Goal: Task Accomplishment & Management: Manage account settings

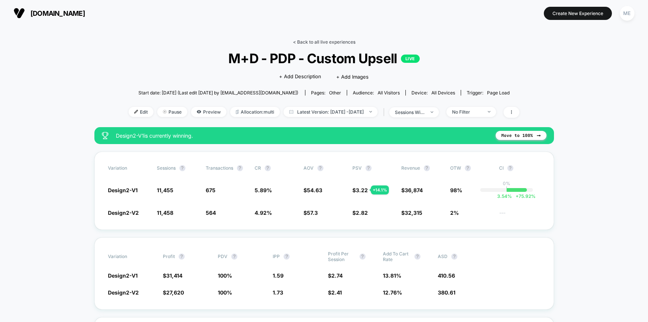
click at [314, 41] on link "< Back to all live experiences" at bounding box center [324, 42] width 62 height 6
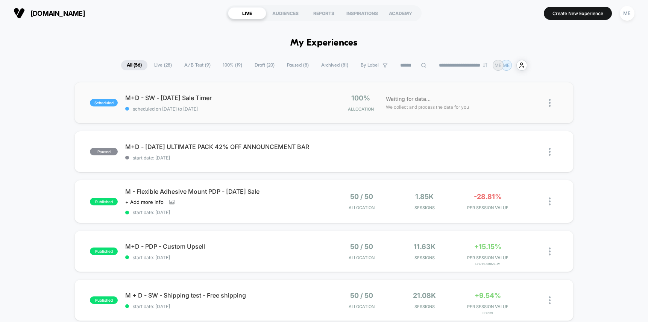
scroll to position [14, 0]
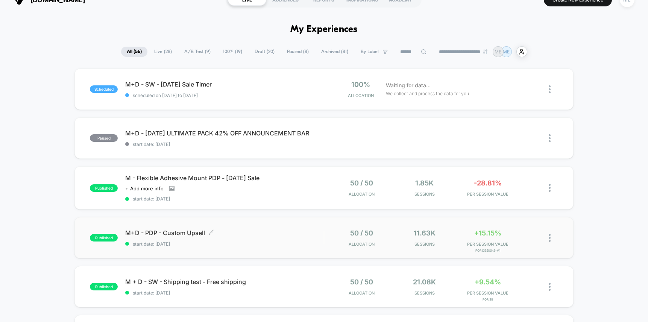
click at [289, 231] on span "M+D - PDP - Custom Upsell Click to edit experience details" at bounding box center [224, 233] width 199 height 8
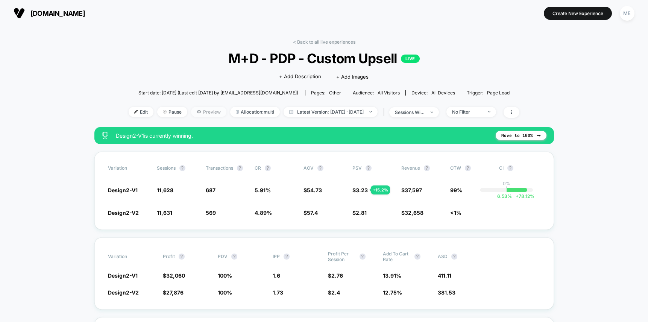
click at [203, 111] on span "Preview" at bounding box center [208, 112] width 35 height 10
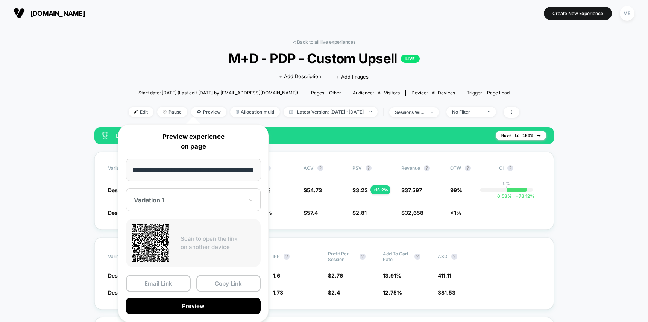
click at [194, 198] on div at bounding box center [189, 200] width 110 height 8
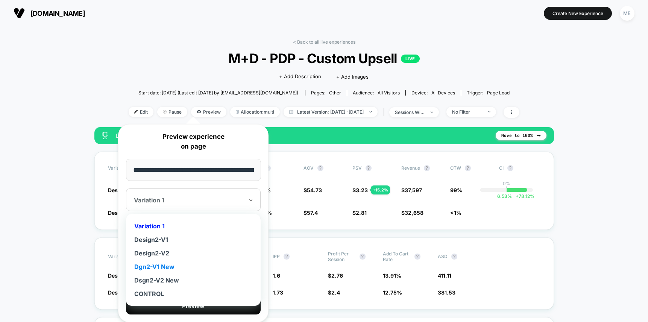
click at [167, 265] on div "Dgn2-V1 New" at bounding box center [193, 267] width 127 height 14
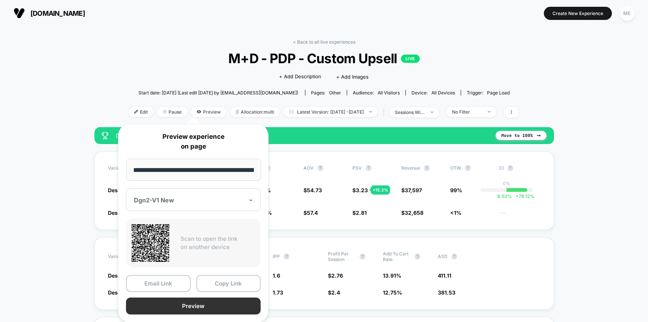
click at [206, 306] on button "Preview" at bounding box center [193, 305] width 135 height 17
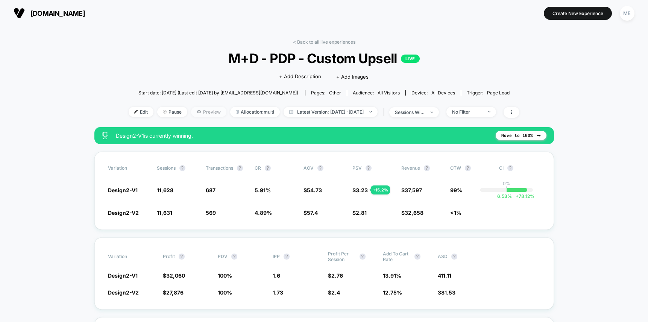
click at [205, 113] on span "Preview" at bounding box center [208, 112] width 35 height 10
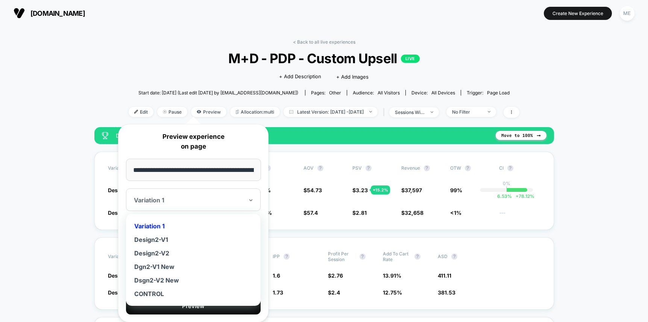
click at [168, 200] on div at bounding box center [189, 200] width 110 height 8
click at [172, 278] on div "Dsgn2-V2 New" at bounding box center [193, 280] width 127 height 14
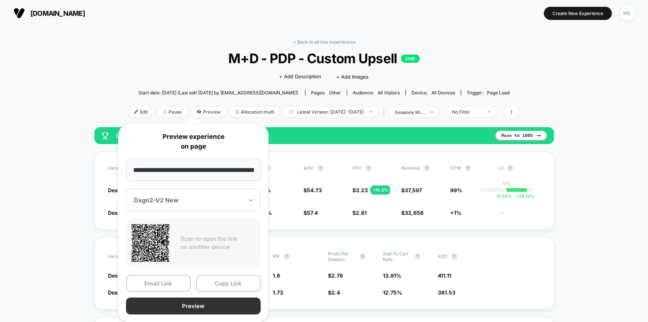
click at [203, 308] on button "Preview" at bounding box center [193, 305] width 135 height 17
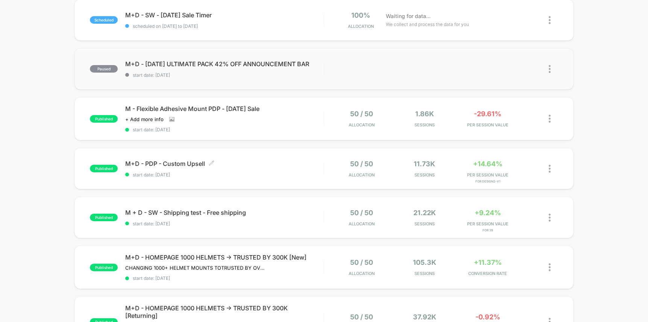
scroll to position [91, 0]
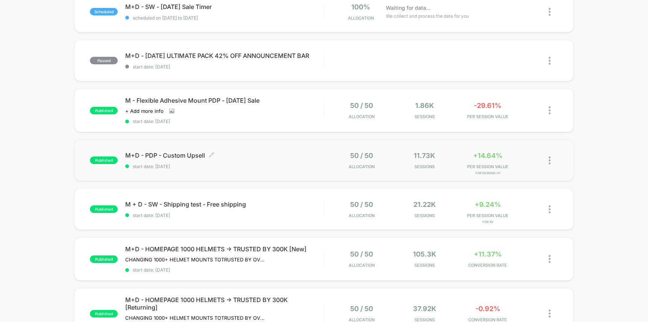
click at [246, 154] on span "M+D - PDP - Custom Upsell Click to edit experience details" at bounding box center [224, 156] width 199 height 8
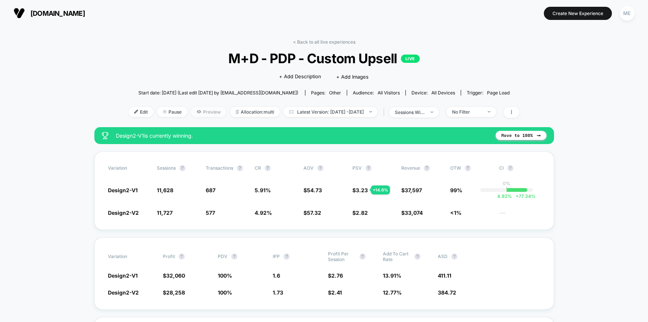
click at [201, 114] on span "Preview" at bounding box center [208, 112] width 35 height 10
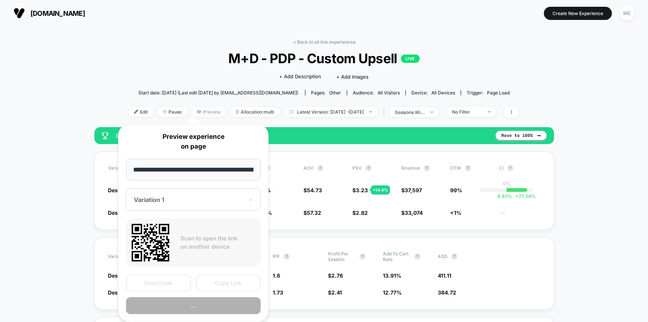
scroll to position [0, 118]
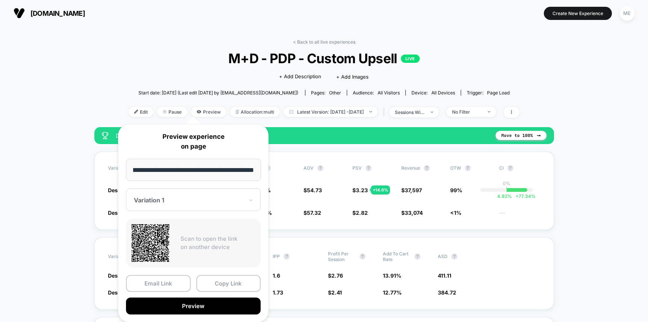
click at [175, 197] on div at bounding box center [189, 200] width 110 height 8
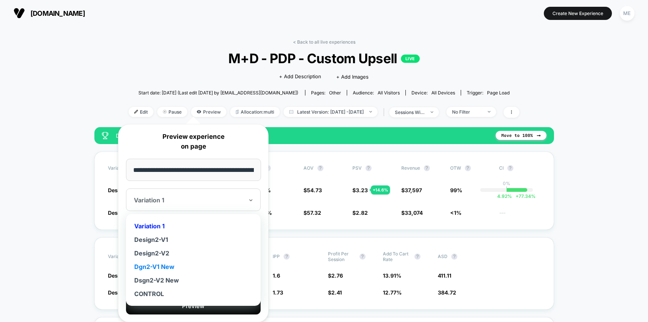
click at [167, 265] on div "Dgn2-V1 New" at bounding box center [193, 267] width 127 height 14
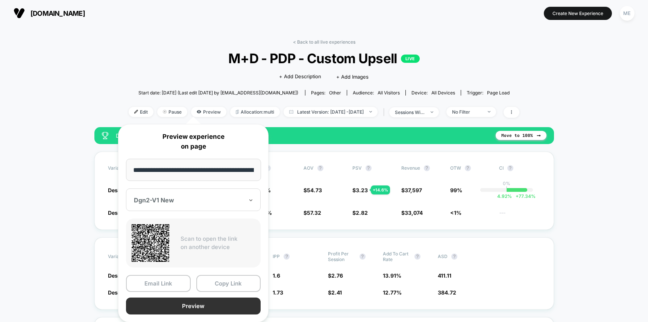
click at [198, 305] on button "Preview" at bounding box center [193, 305] width 135 height 17
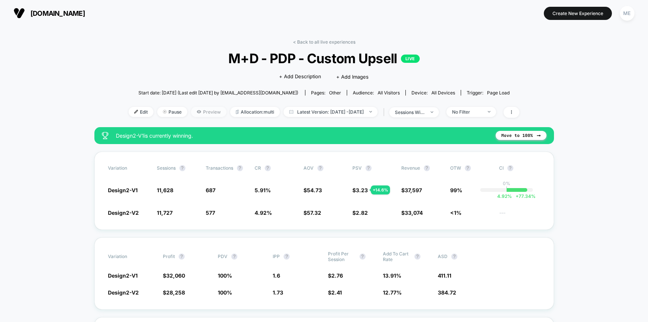
click at [205, 114] on span "Preview" at bounding box center [208, 112] width 35 height 10
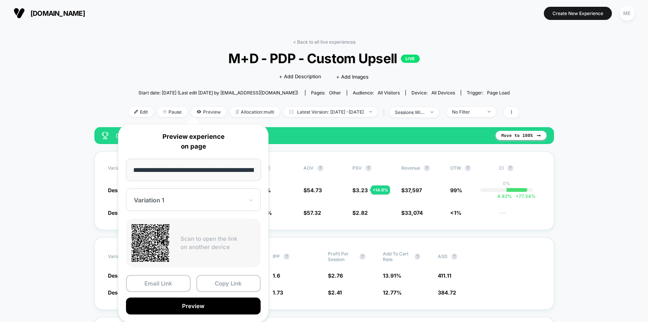
click at [185, 206] on div "Variation 1" at bounding box center [193, 199] width 135 height 23
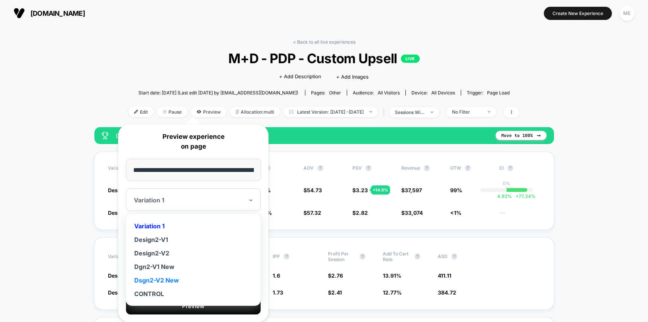
click at [159, 279] on div "Dsgn2-V2 New" at bounding box center [193, 280] width 127 height 14
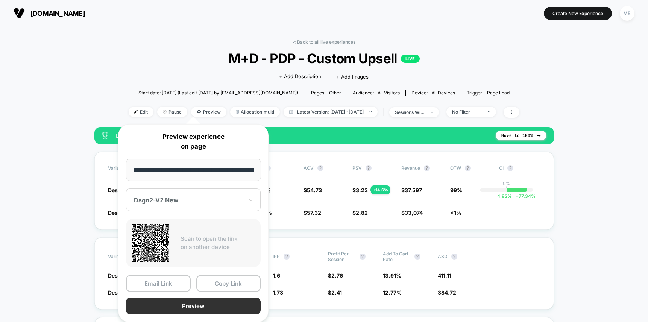
click at [201, 308] on button "Preview" at bounding box center [193, 305] width 135 height 17
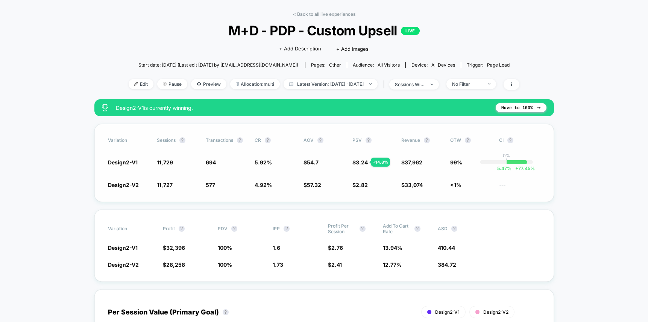
scroll to position [30, 0]
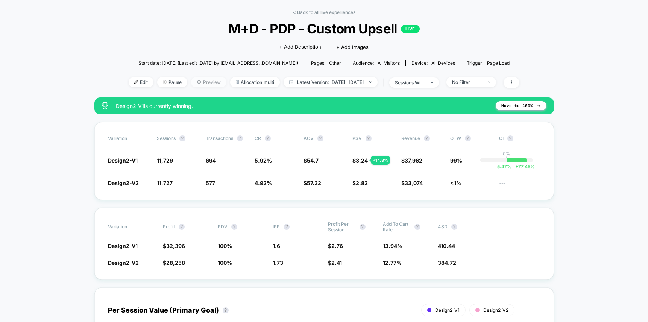
click at [194, 80] on span "Preview" at bounding box center [208, 82] width 35 height 10
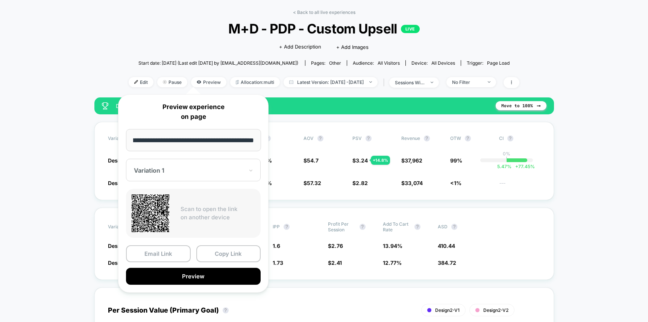
scroll to position [0, 0]
click at [180, 173] on div at bounding box center [189, 171] width 110 height 8
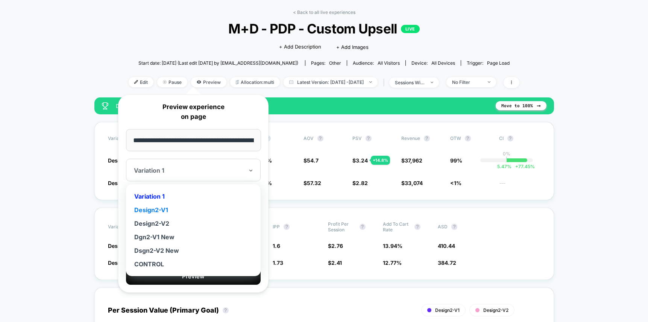
click at [164, 207] on div "Design2-V1" at bounding box center [193, 210] width 127 height 14
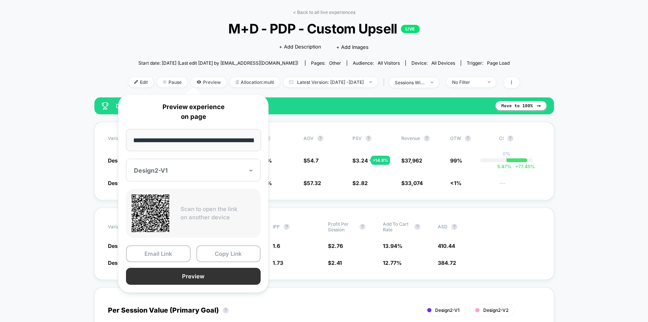
click at [202, 273] on button "Preview" at bounding box center [193, 276] width 135 height 17
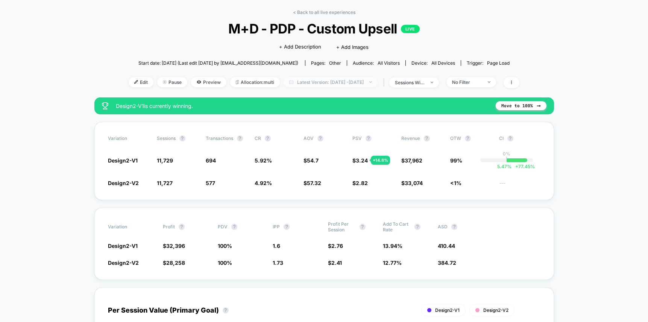
click at [370, 82] on span "Latest Version: Aug 20, 2025 - Aug 26, 2025" at bounding box center [331, 82] width 94 height 10
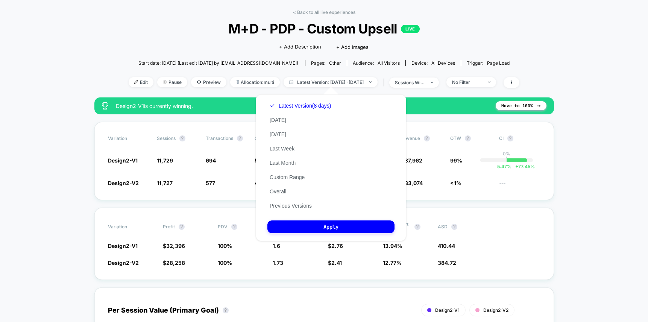
click at [287, 173] on div "Latest Version (8 days) Today Yesterday Last Week Last Month Custom Range Overa…" at bounding box center [300, 156] width 66 height 114
click at [290, 177] on button "Custom Range" at bounding box center [286, 177] width 39 height 7
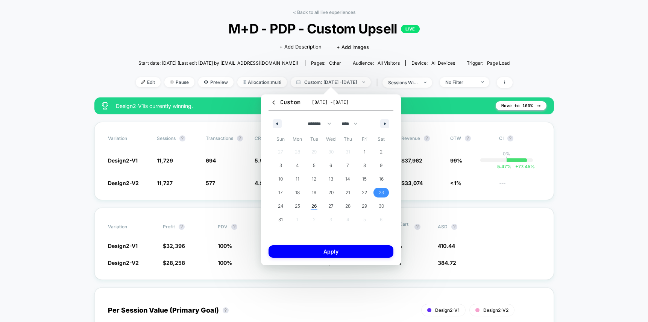
click at [382, 192] on span "23" at bounding box center [381, 193] width 5 height 14
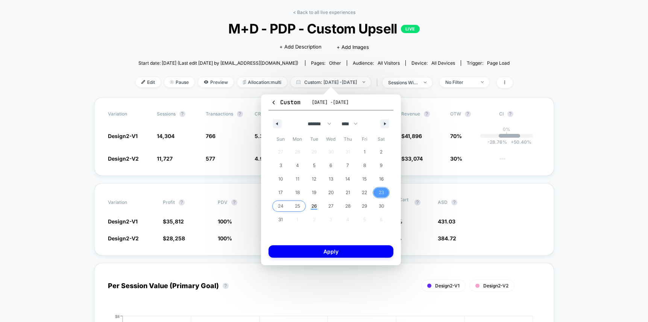
click at [296, 205] on span "25" at bounding box center [297, 206] width 5 height 14
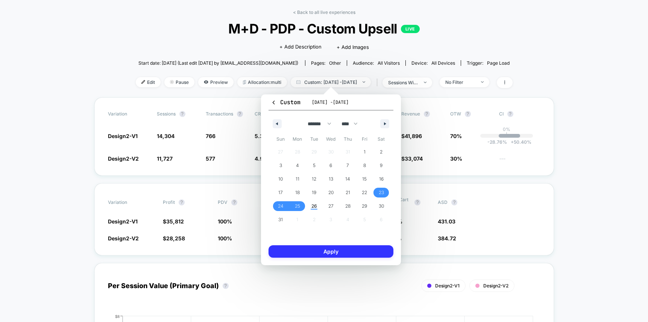
click at [336, 254] on button "Apply" at bounding box center [330, 251] width 125 height 12
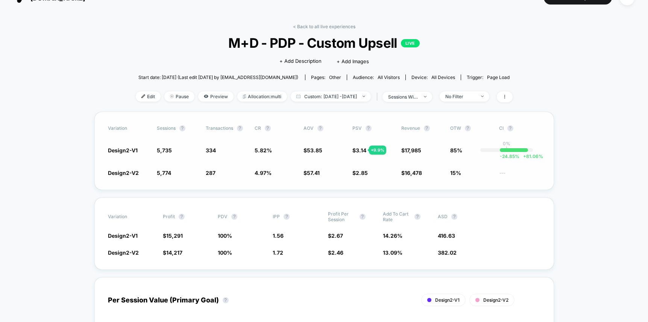
scroll to position [16, 0]
click at [339, 96] on span "Custom: Aug 23, 2025 - Aug 25, 2025" at bounding box center [331, 96] width 80 height 10
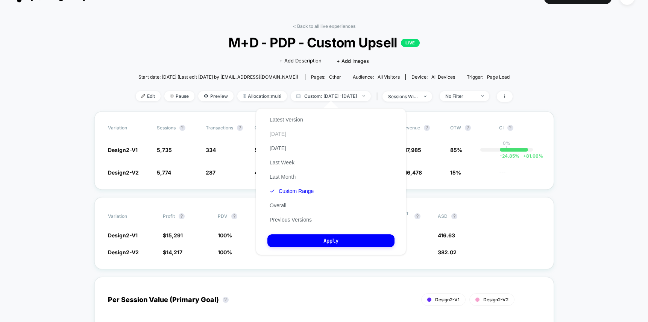
click at [279, 134] on button "[DATE]" at bounding box center [277, 133] width 21 height 7
click at [327, 242] on button "Apply" at bounding box center [330, 240] width 127 height 13
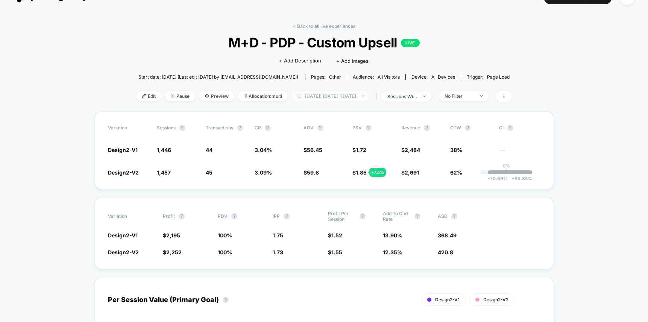
click at [362, 92] on span "Today: Aug 26, 2025 - Aug 26, 2025" at bounding box center [330, 96] width 79 height 10
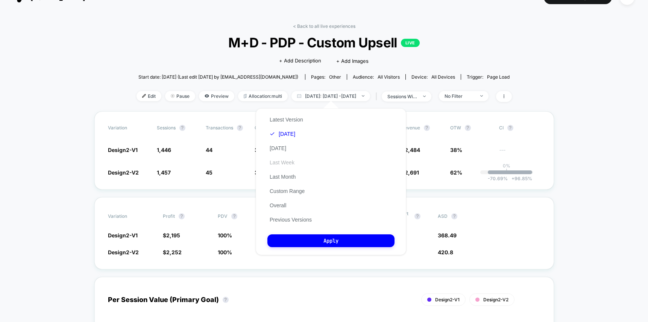
click at [289, 163] on button "Last Week" at bounding box center [281, 162] width 29 height 7
click at [293, 219] on button "Previous Versions" at bounding box center [290, 219] width 47 height 7
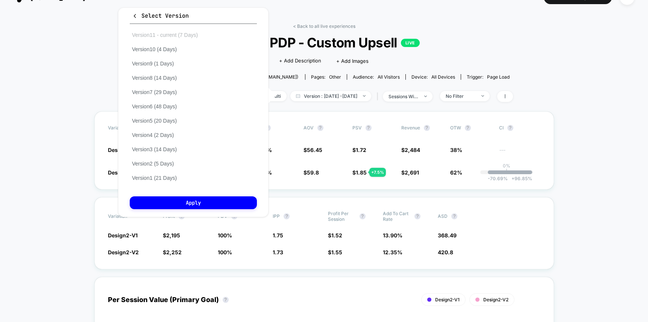
click at [179, 32] on button "Version 11 - current (7 Days)" at bounding box center [165, 35] width 70 height 7
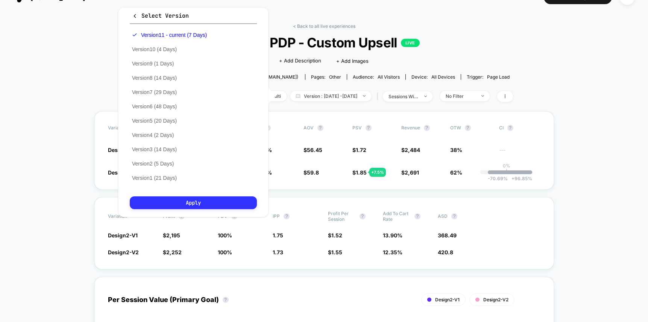
click at [224, 201] on button "Apply" at bounding box center [193, 202] width 127 height 13
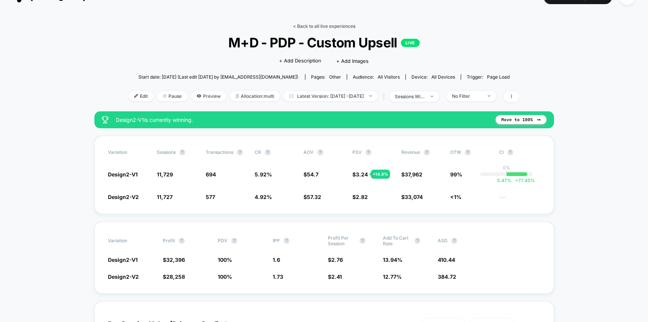
click at [333, 25] on link "< Back to all live experiences" at bounding box center [324, 26] width 62 height 6
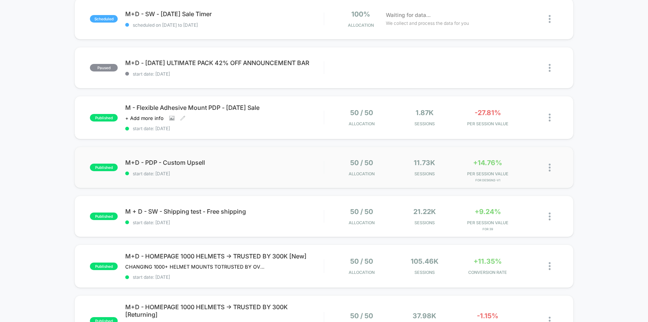
scroll to position [90, 0]
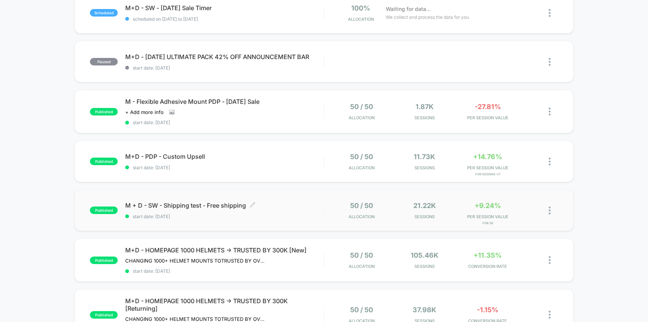
click at [301, 209] on div "M + D - SW - Shipping test - Free shipping Click to edit experience details Cli…" at bounding box center [224, 211] width 199 height 18
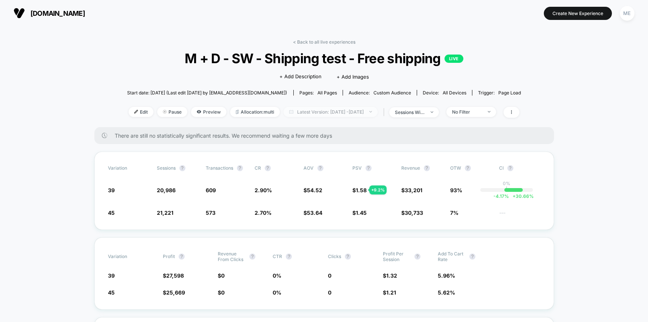
click at [349, 112] on span "Latest Version: Aug 18, 2025 - Aug 26, 2025" at bounding box center [331, 112] width 94 height 10
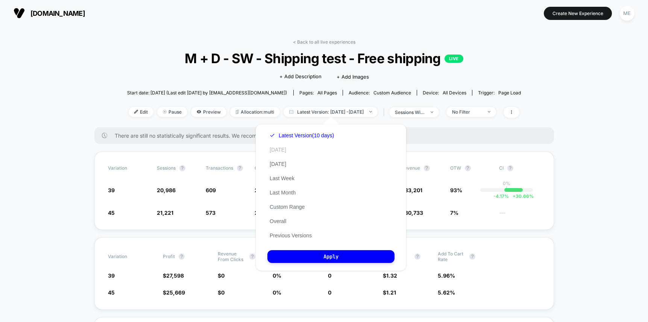
click at [280, 150] on button "[DATE]" at bounding box center [277, 149] width 21 height 7
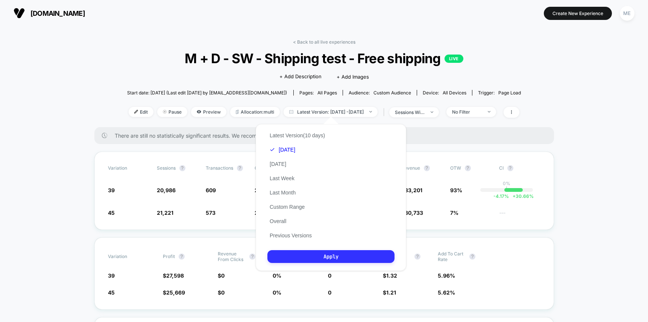
click at [350, 259] on button "Apply" at bounding box center [330, 256] width 127 height 13
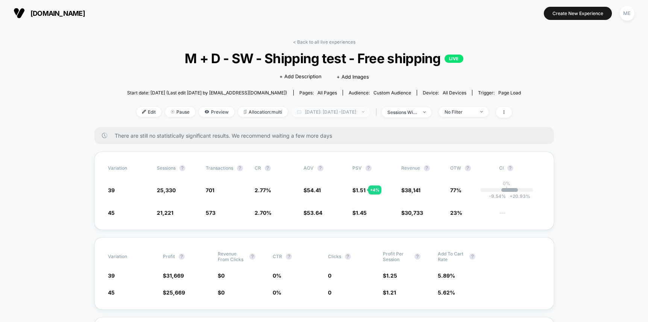
click at [350, 112] on span "Today: Aug 17, 2025 - Aug 26, 2025" at bounding box center [330, 112] width 79 height 10
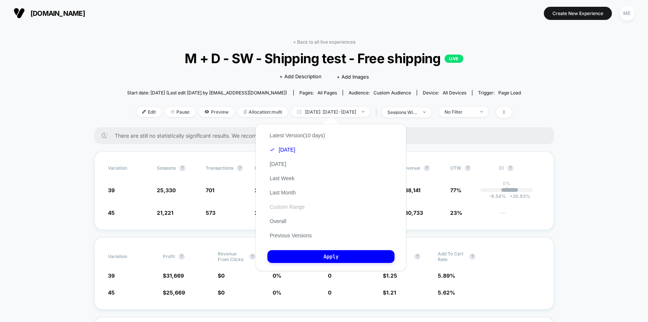
click at [294, 206] on button "Custom Range" at bounding box center [286, 206] width 39 height 7
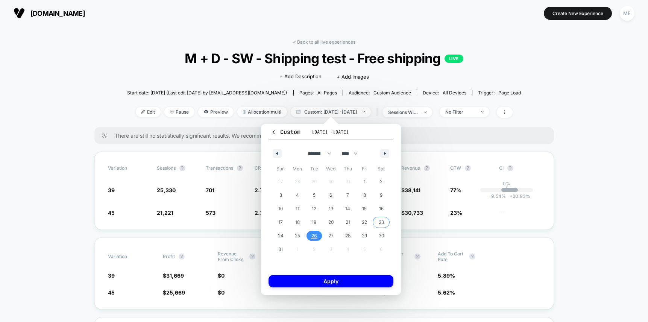
click at [380, 222] on span "23" at bounding box center [381, 222] width 5 height 14
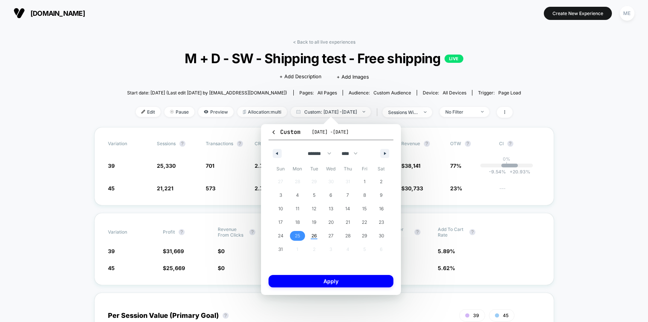
click at [300, 235] on span "25" at bounding box center [297, 236] width 17 height 10
click at [345, 282] on button "Apply" at bounding box center [330, 281] width 125 height 12
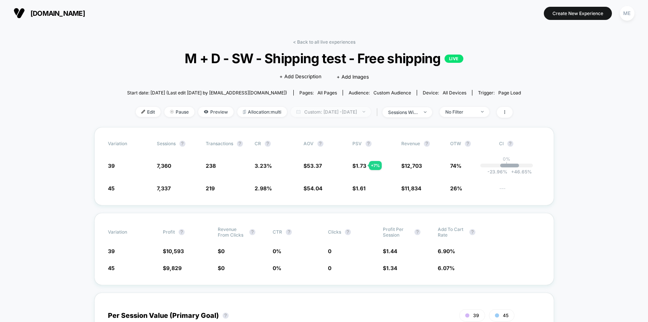
click at [343, 111] on span "Custom: Aug 23, 2025 - Aug 25, 2025" at bounding box center [331, 112] width 80 height 10
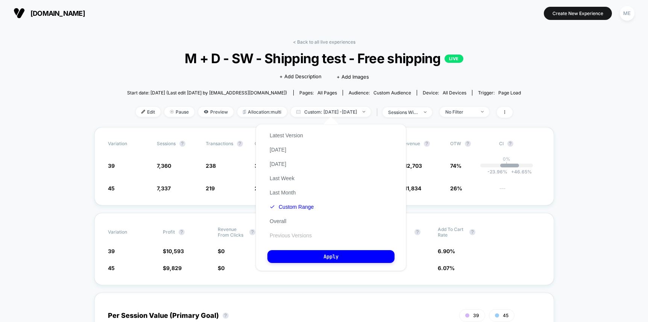
click at [291, 233] on button "Previous Versions" at bounding box center [290, 235] width 47 height 7
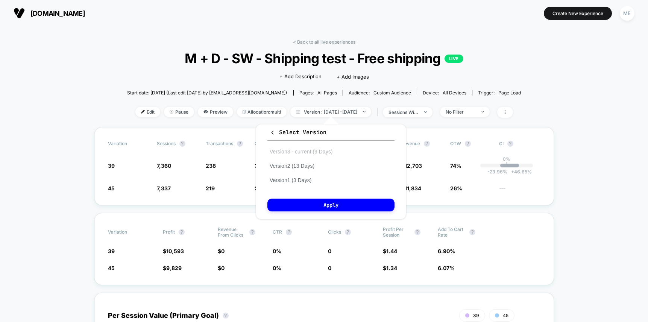
click at [310, 150] on button "Version 3 - current (9 Days)" at bounding box center [300, 151] width 67 height 7
click at [338, 203] on button "Apply" at bounding box center [330, 205] width 127 height 13
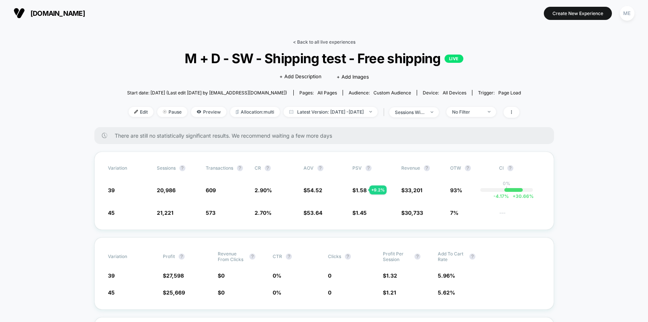
click at [310, 39] on link "< Back to all live experiences" at bounding box center [324, 42] width 62 height 6
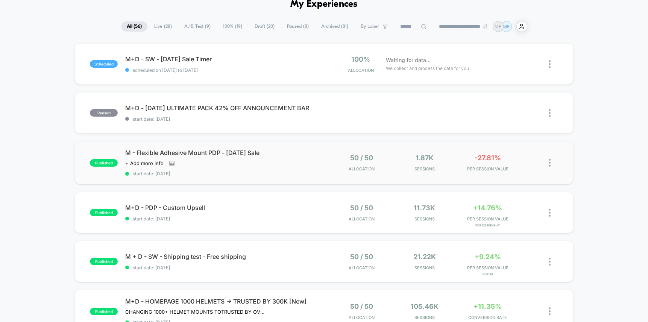
scroll to position [39, 0]
click at [281, 216] on span "start date: 8/20/2025" at bounding box center [224, 218] width 199 height 6
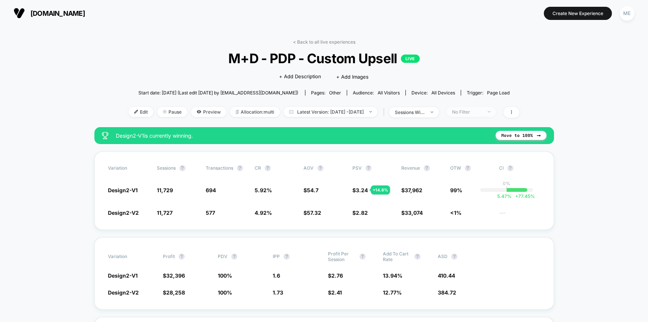
click at [481, 113] on div "No Filter" at bounding box center [467, 112] width 30 height 6
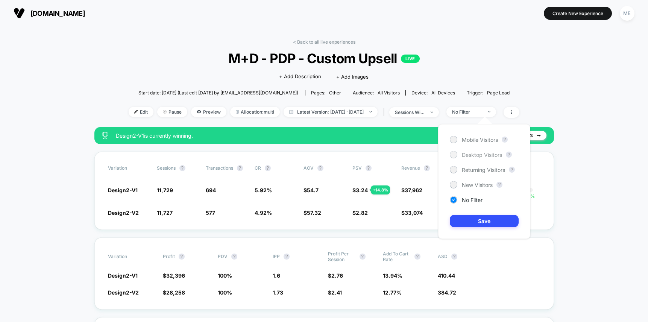
click at [480, 155] on span "Desktop Visitors" at bounding box center [482, 155] width 40 height 6
click at [495, 220] on button "Save" at bounding box center [484, 221] width 69 height 12
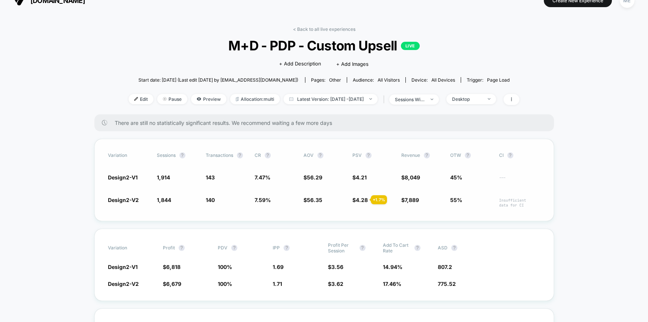
scroll to position [15, 0]
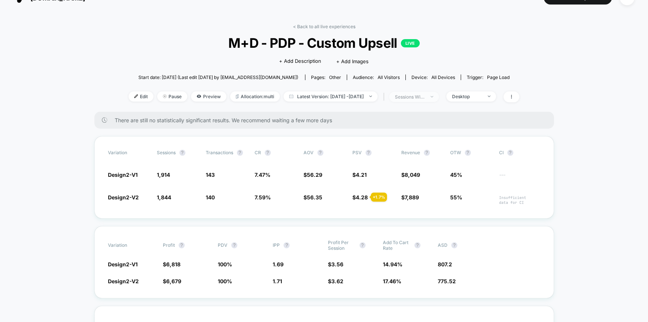
click at [425, 97] on div "sessions with impression" at bounding box center [410, 97] width 30 height 6
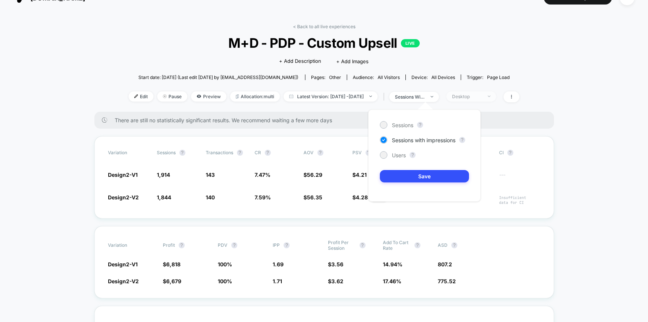
click at [472, 96] on div "Desktop" at bounding box center [467, 97] width 30 height 6
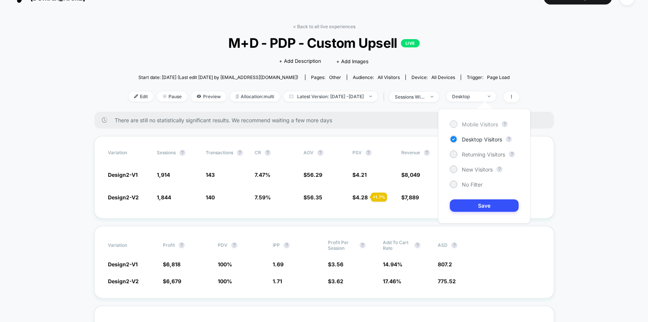
click at [478, 123] on span "Mobile Visitors" at bounding box center [480, 124] width 36 height 6
click at [489, 206] on button "Save" at bounding box center [484, 205] width 69 height 12
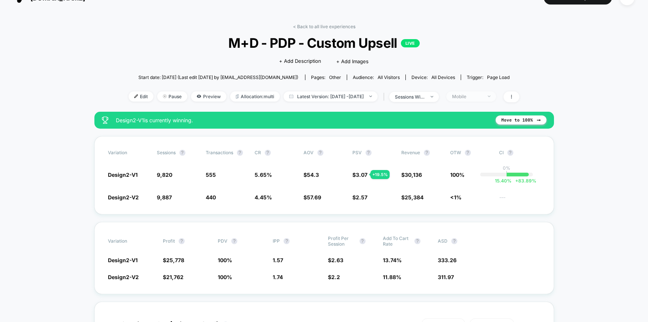
click at [478, 96] on div "Mobile" at bounding box center [467, 97] width 30 height 6
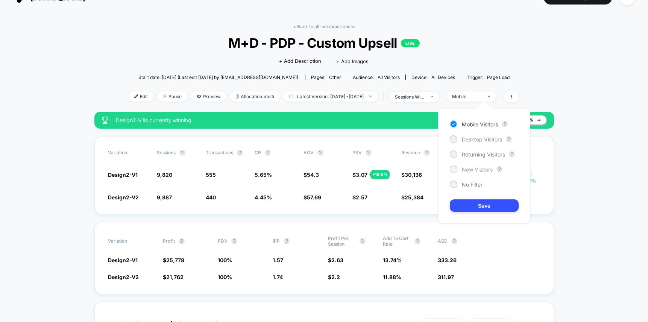
click at [484, 168] on span "New Visitors" at bounding box center [477, 169] width 31 height 6
click at [494, 205] on button "Save" at bounding box center [484, 205] width 69 height 12
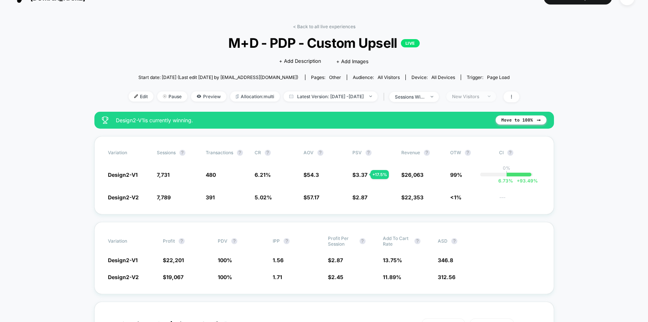
click at [482, 96] on div "New Visitors" at bounding box center [467, 97] width 30 height 6
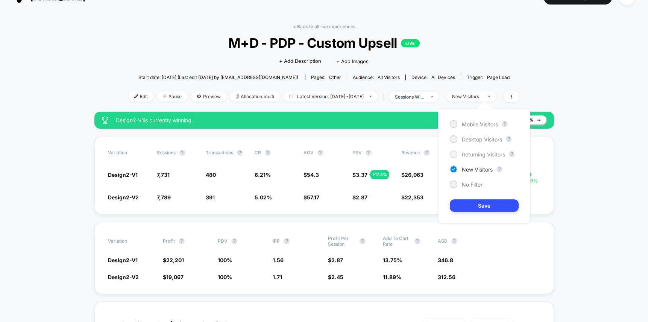
click at [481, 155] on span "Returning Visitors" at bounding box center [483, 154] width 43 height 6
click at [483, 206] on button "Save" at bounding box center [484, 205] width 69 height 12
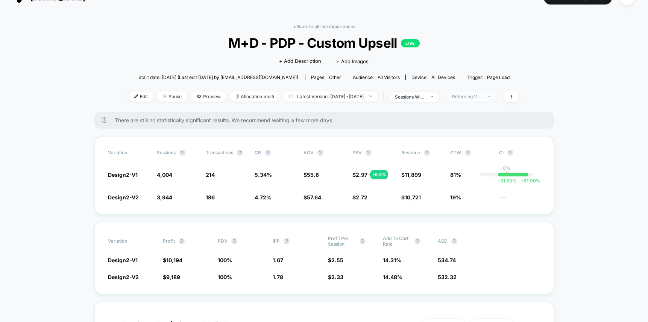
click at [477, 97] on div "Returning Visitors" at bounding box center [467, 97] width 30 height 6
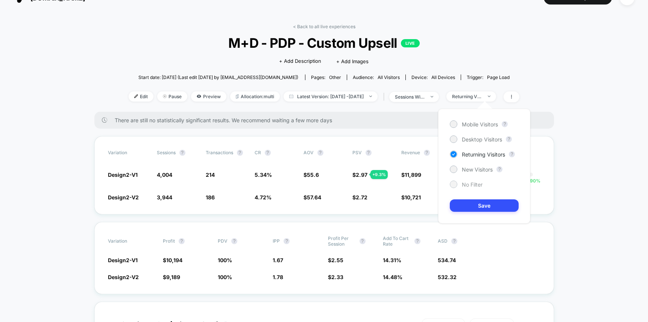
click at [470, 184] on span "No Filter" at bounding box center [472, 184] width 21 height 6
click at [486, 211] on button "Save" at bounding box center [484, 205] width 69 height 12
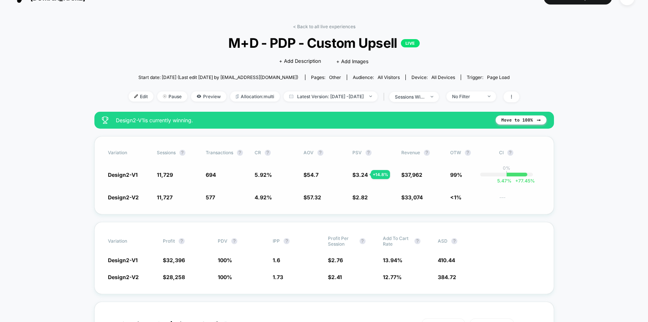
click at [364, 175] on span "3.24" at bounding box center [362, 174] width 12 height 6
click at [251, 93] on span "Allocation: multi" at bounding box center [255, 96] width 50 height 10
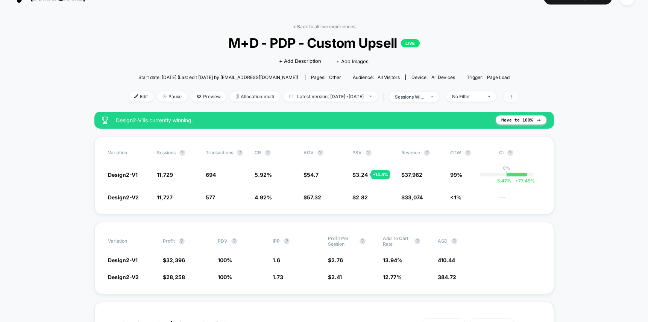
click at [519, 94] on span at bounding box center [512, 96] width 16 height 11
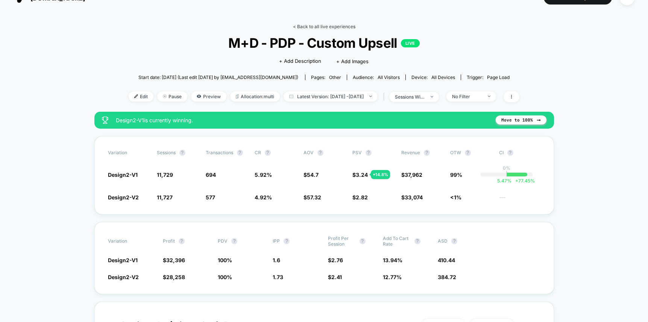
click at [325, 29] on link "< Back to all live experiences" at bounding box center [324, 27] width 62 height 6
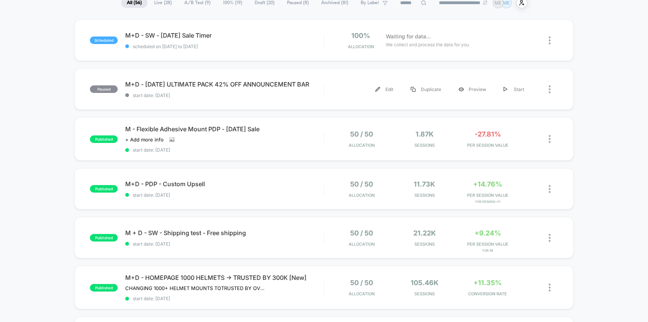
scroll to position [96, 0]
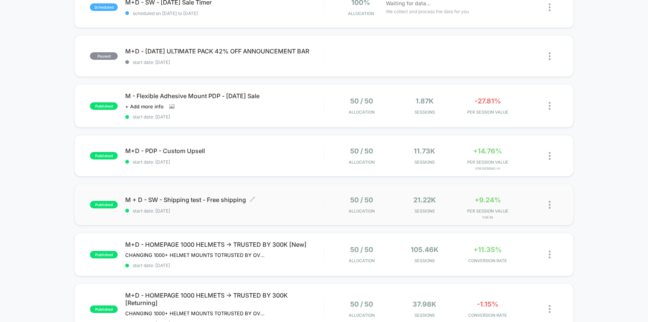
click at [299, 196] on span "M + D - SW - Shipping test - Free shipping Click to edit experience details" at bounding box center [224, 200] width 199 height 8
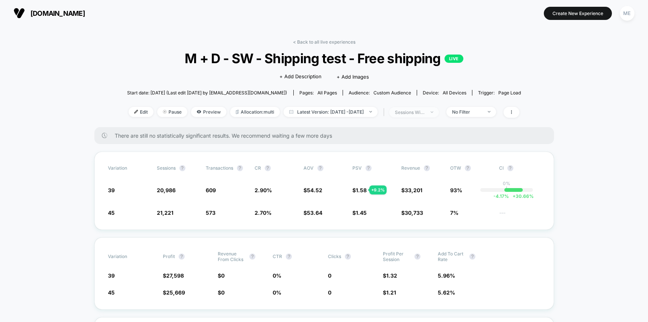
click at [425, 113] on div "sessions with impression" at bounding box center [410, 112] width 30 height 6
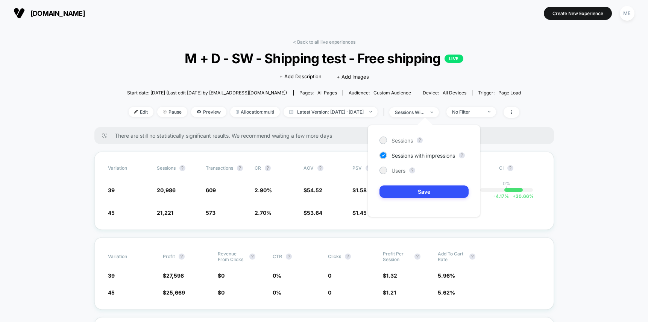
click at [472, 117] on div "Sessions ? Sessions with impressions ? Users ? Save" at bounding box center [423, 170] width 127 height 107
click at [482, 113] on div "No Filter" at bounding box center [467, 112] width 30 height 6
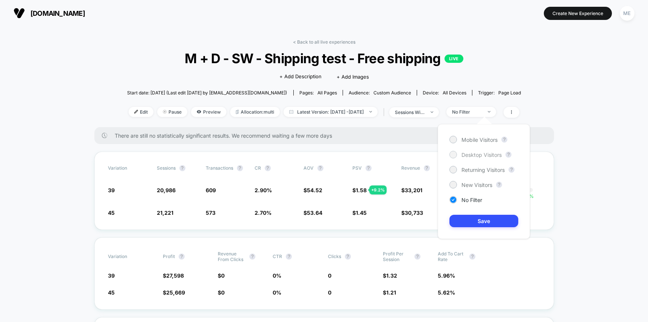
click at [489, 153] on span "Desktop Visitors" at bounding box center [481, 155] width 40 height 6
click at [493, 222] on button "Save" at bounding box center [483, 221] width 69 height 12
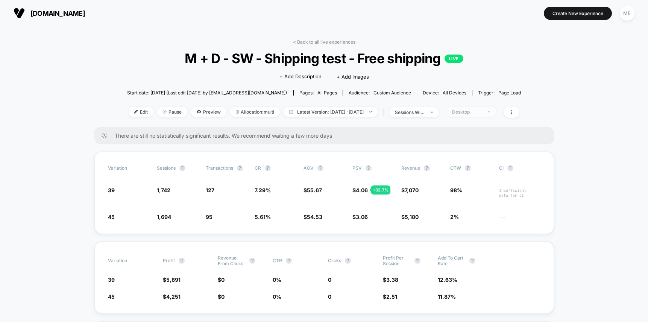
click at [482, 109] on div "Desktop" at bounding box center [467, 112] width 30 height 6
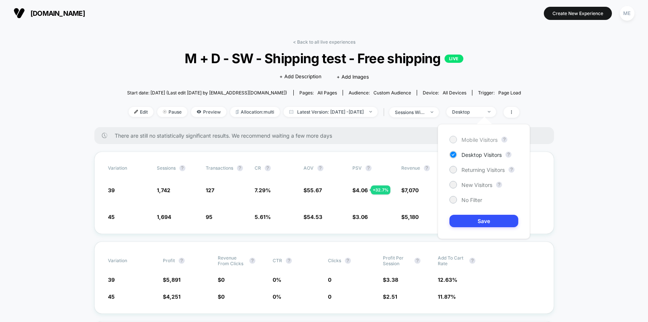
click at [485, 139] on span "Mobile Visitors" at bounding box center [479, 140] width 36 height 6
click at [490, 216] on button "Save" at bounding box center [483, 221] width 69 height 12
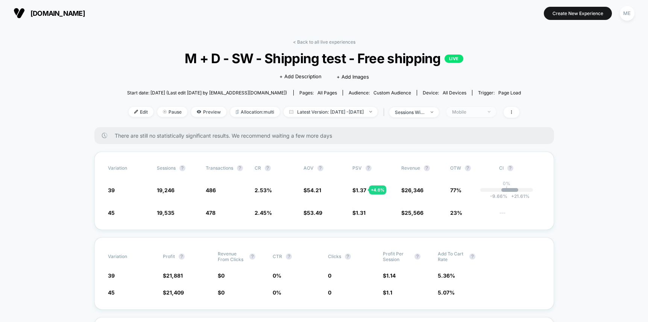
click at [491, 114] on span "Mobile" at bounding box center [471, 112] width 50 height 10
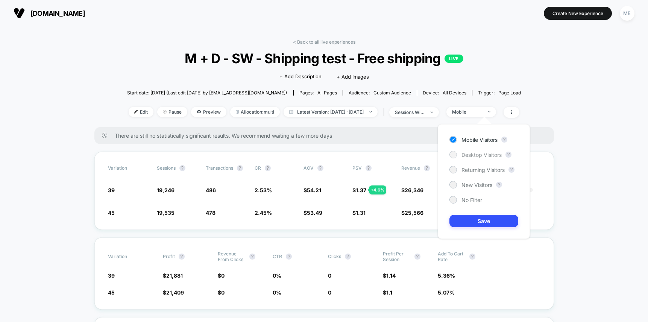
click at [483, 154] on span "Desktop Visitors" at bounding box center [481, 155] width 40 height 6
click at [484, 219] on button "Save" at bounding box center [483, 221] width 69 height 12
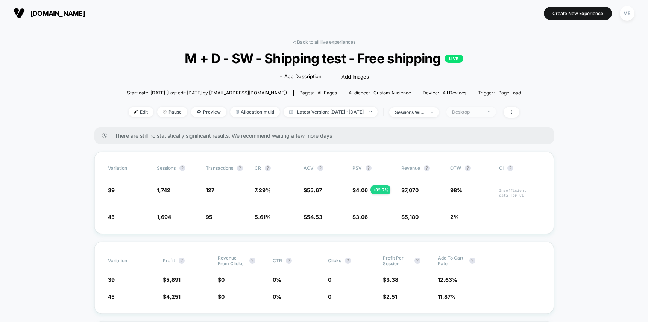
click at [482, 113] on div "Desktop" at bounding box center [467, 112] width 30 height 6
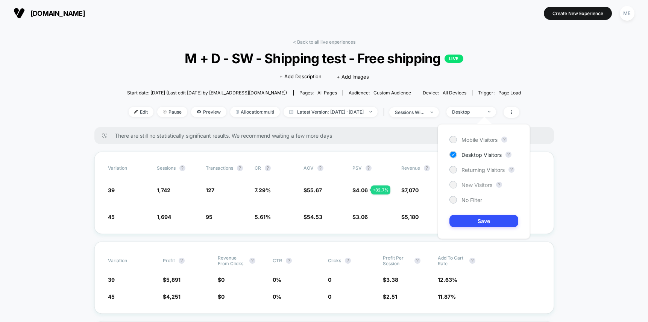
click at [481, 184] on span "New Visitors" at bounding box center [476, 185] width 31 height 6
click at [487, 218] on button "Save" at bounding box center [483, 221] width 69 height 12
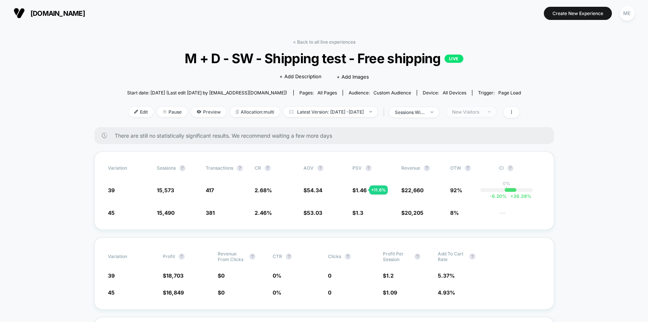
click at [490, 111] on img at bounding box center [489, 112] width 3 height 2
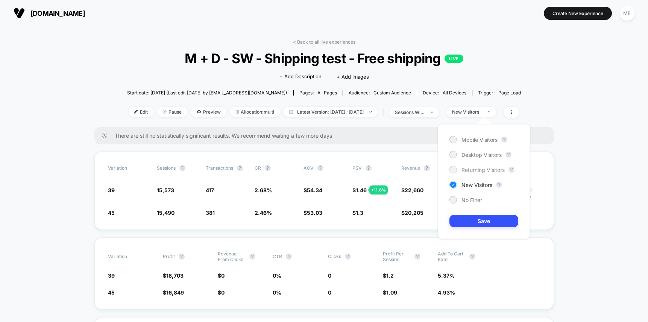
click at [478, 172] on span "Returning Visitors" at bounding box center [482, 170] width 43 height 6
click at [484, 221] on button "Save" at bounding box center [483, 221] width 69 height 12
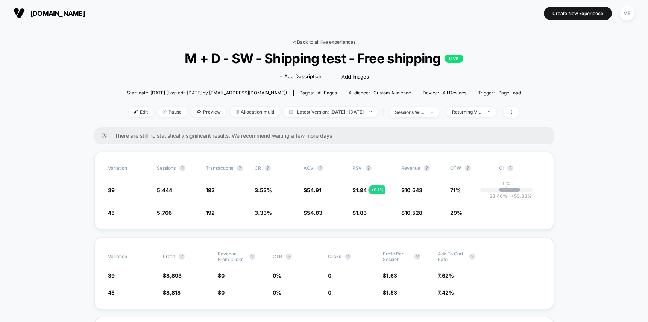
click at [333, 41] on link "< Back to all live experiences" at bounding box center [324, 42] width 62 height 6
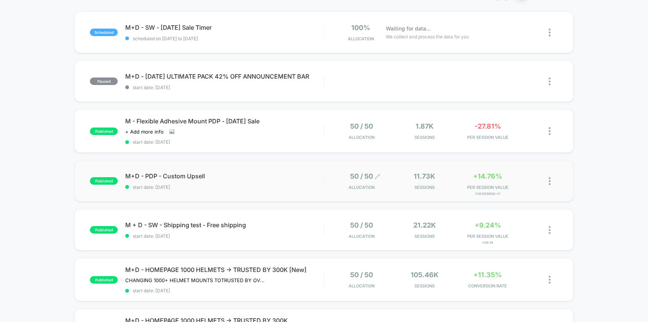
scroll to position [71, 0]
click at [288, 175] on span "M+D - PDP - Custom Upsell Click to edit experience details" at bounding box center [224, 176] width 199 height 8
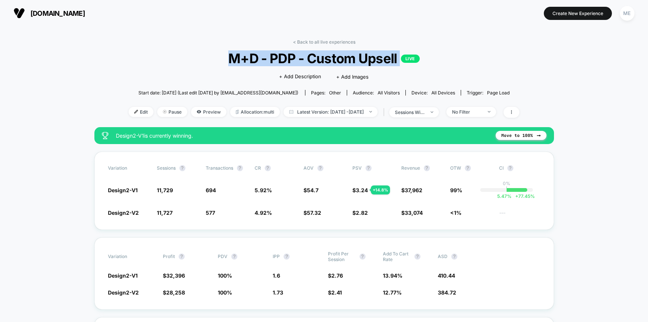
drag, startPoint x: 400, startPoint y: 57, endPoint x: 182, endPoint y: 63, distance: 218.2
click at [182, 63] on span "M+D - PDP - Custom Upsell LIVE" at bounding box center [324, 58] width 352 height 16
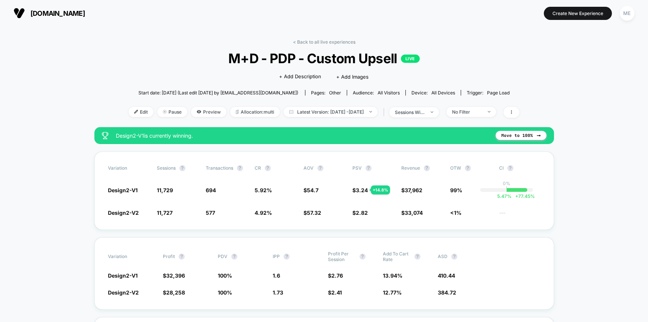
click at [291, 53] on span "M+D - PDP - Custom Upsell LIVE" at bounding box center [324, 58] width 352 height 16
drag, startPoint x: 109, startPoint y: 210, endPoint x: 136, endPoint y: 210, distance: 27.1
click at [136, 210] on span "Design2-V2" at bounding box center [123, 212] width 31 height 6
click at [191, 114] on span "Preview" at bounding box center [208, 112] width 35 height 10
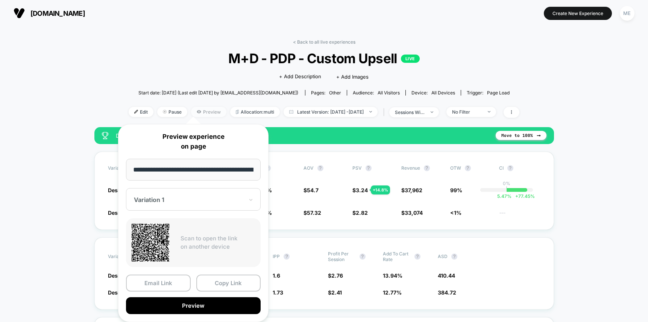
scroll to position [0, 118]
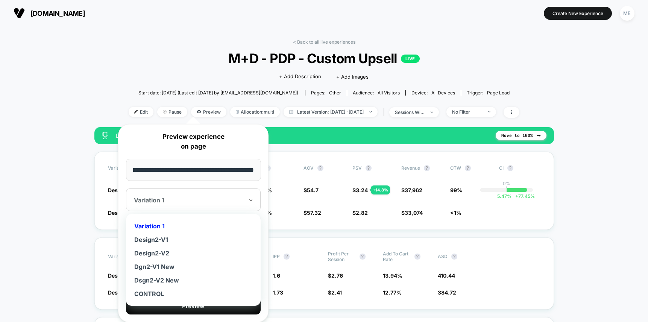
click at [179, 200] on div at bounding box center [189, 200] width 110 height 8
click at [165, 250] on div "Design2-V2" at bounding box center [193, 253] width 127 height 14
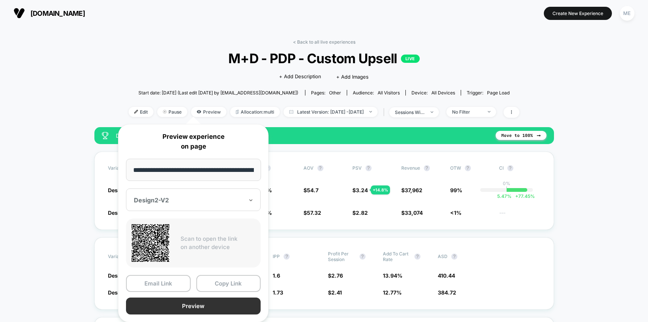
click at [196, 304] on button "Preview" at bounding box center [193, 305] width 135 height 17
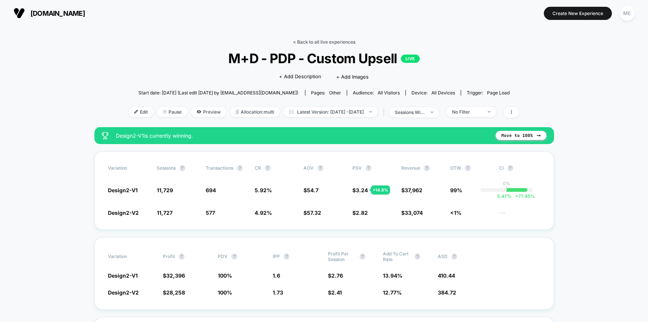
click at [309, 41] on link "< Back to all live experiences" at bounding box center [324, 42] width 62 height 6
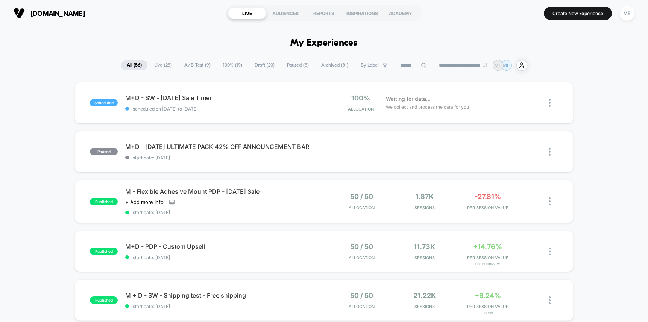
click at [262, 65] on span "Draft ( 20 )" at bounding box center [264, 65] width 31 height 10
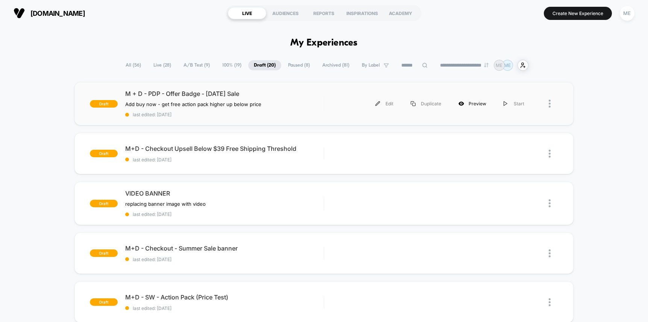
click at [476, 103] on div "Preview" at bounding box center [472, 103] width 45 height 17
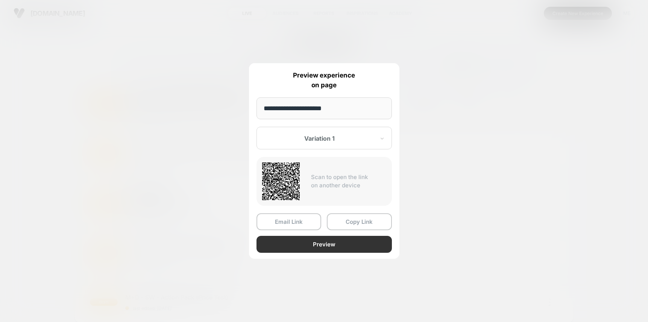
click at [319, 244] on button "Preview" at bounding box center [323, 244] width 135 height 17
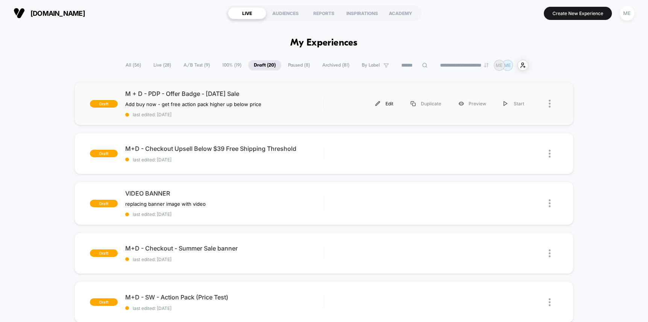
click at [384, 102] on div "Edit" at bounding box center [384, 103] width 35 height 17
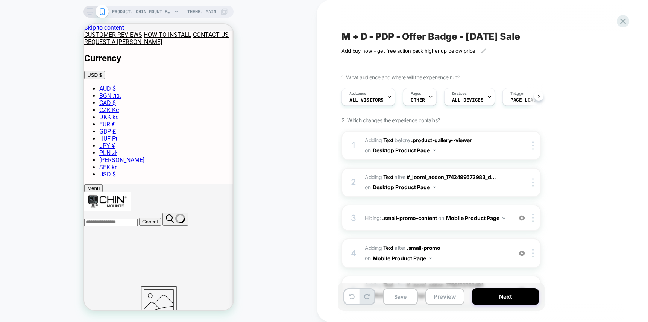
scroll to position [0, 0]
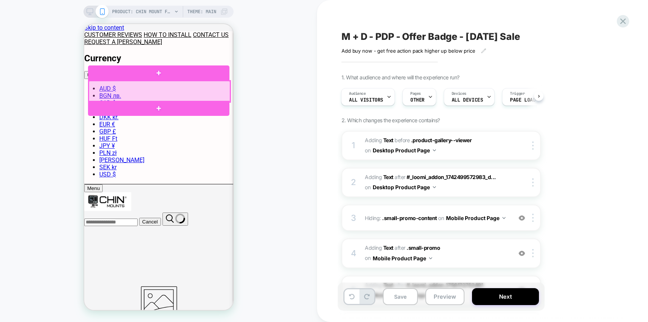
click at [181, 85] on div at bounding box center [158, 91] width 141 height 21
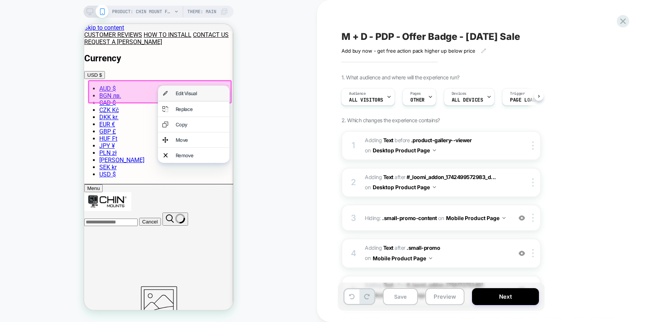
click at [193, 92] on div "Edit Visual" at bounding box center [199, 93] width 49 height 6
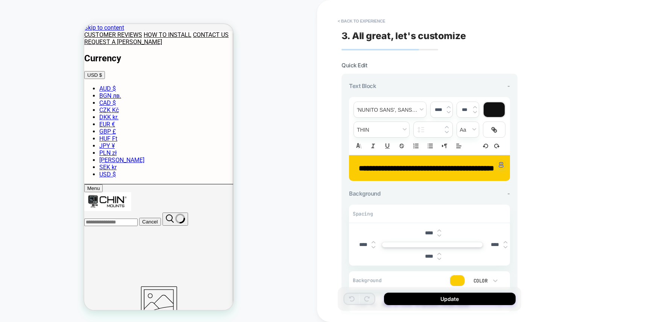
click at [461, 173] on p "**********" at bounding box center [426, 168] width 140 height 11
type input "****"
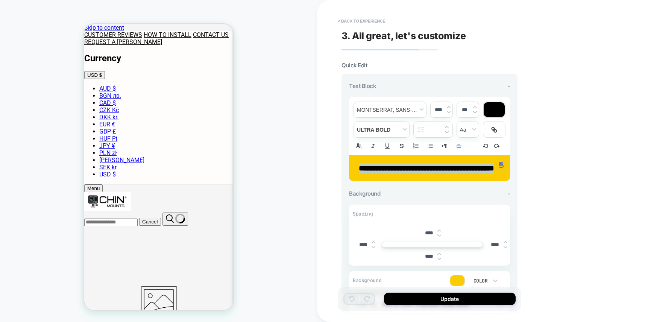
drag, startPoint x: 461, startPoint y: 177, endPoint x: 362, endPoint y: 163, distance: 100.4
click at [361, 163] on p "**********" at bounding box center [426, 168] width 140 height 11
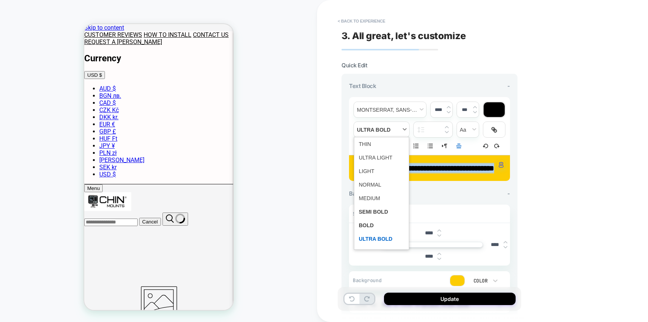
click at [382, 128] on span "fontWeight" at bounding box center [381, 129] width 55 height 15
click at [370, 225] on span "fontWeight" at bounding box center [382, 225] width 46 height 14
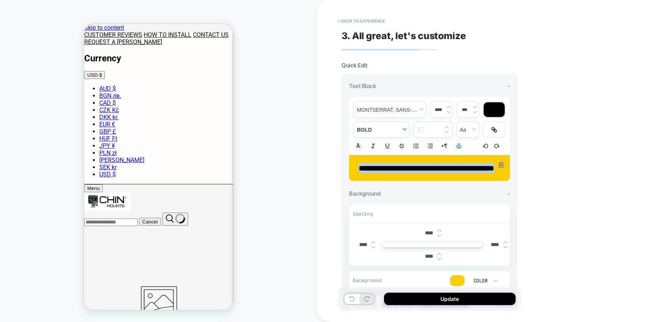
click at [384, 130] on span "fontWeight" at bounding box center [381, 129] width 55 height 15
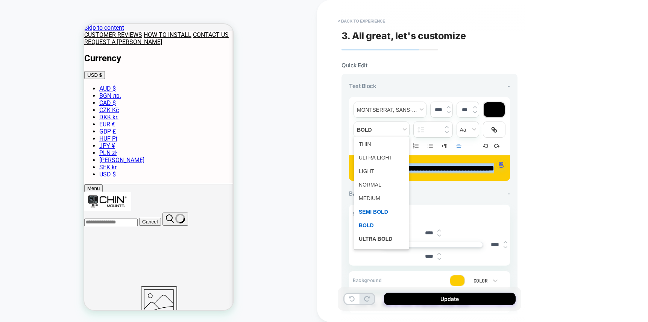
click at [378, 211] on span "fontWeight" at bounding box center [382, 212] width 46 height 14
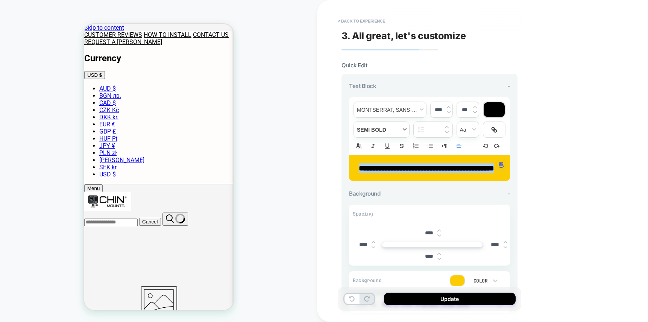
click at [380, 130] on span "fontWeight" at bounding box center [381, 129] width 55 height 15
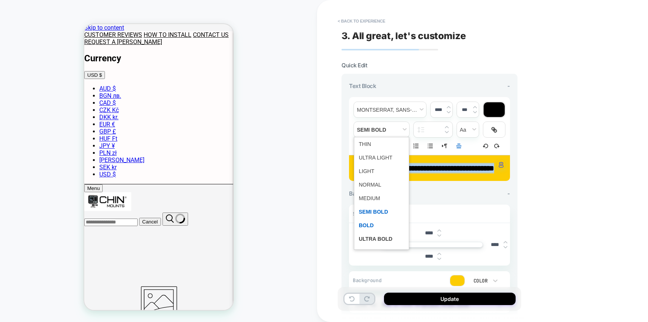
click at [372, 224] on span "fontWeight" at bounding box center [382, 225] width 46 height 14
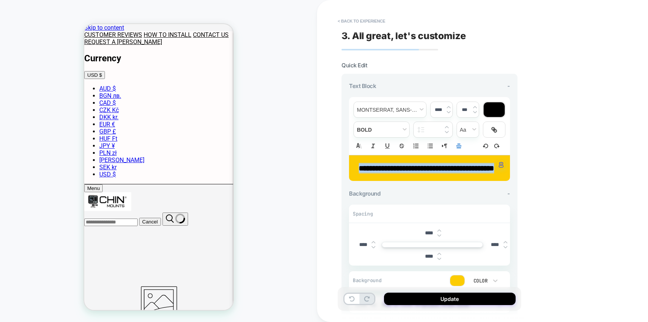
click at [373, 249] on div at bounding box center [374, 245] width 4 height 8
click at [374, 249] on img at bounding box center [374, 247] width 4 height 3
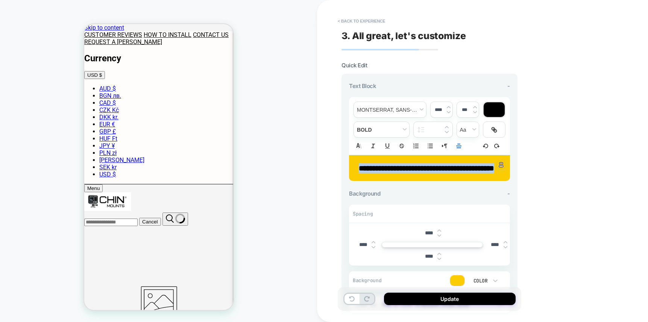
click at [374, 249] on img at bounding box center [374, 247] width 4 height 3
click at [373, 249] on img at bounding box center [374, 247] width 4 height 3
click at [373, 244] on img at bounding box center [374, 242] width 4 height 3
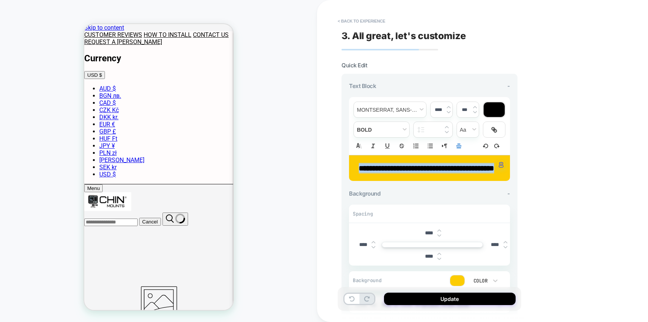
click at [373, 244] on img at bounding box center [374, 242] width 4 height 3
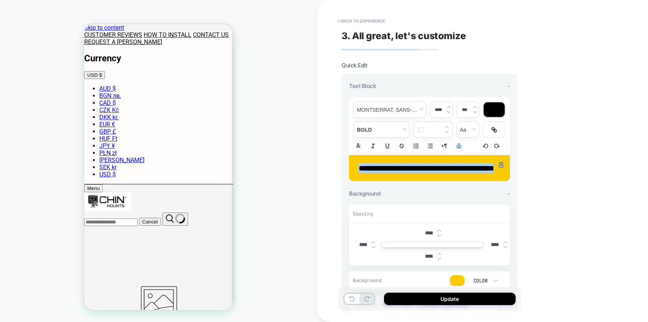
click at [373, 244] on img at bounding box center [374, 242] width 4 height 3
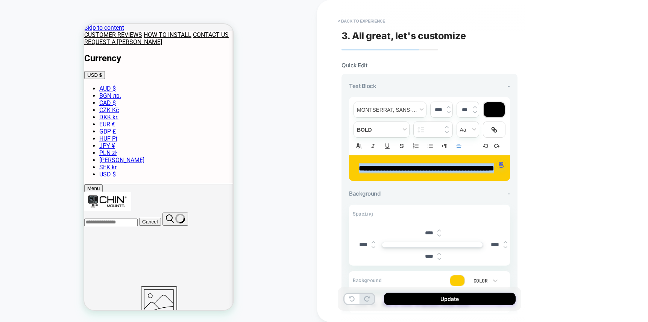
click at [373, 244] on img at bounding box center [374, 242] width 4 height 3
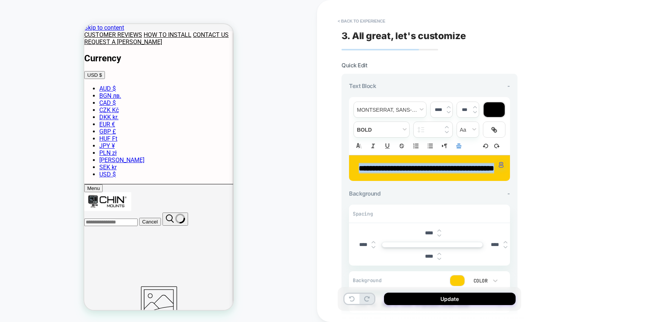
click at [373, 244] on img at bounding box center [374, 242] width 4 height 3
type input "****"
click at [505, 244] on img at bounding box center [506, 242] width 4 height 3
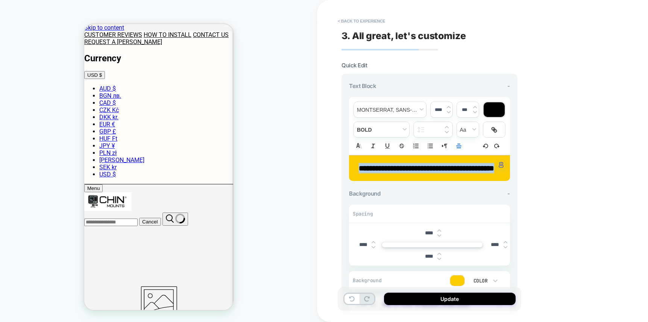
click at [505, 244] on img at bounding box center [506, 242] width 4 height 3
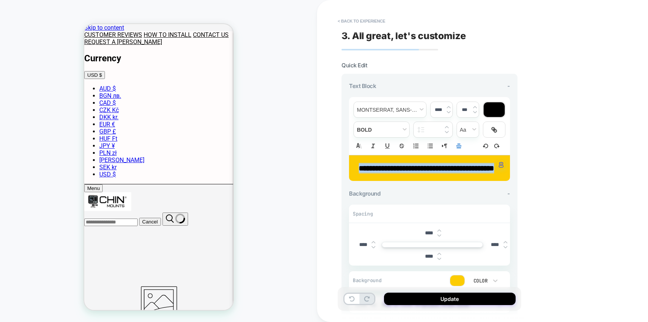
click at [505, 244] on img at bounding box center [506, 242] width 4 height 3
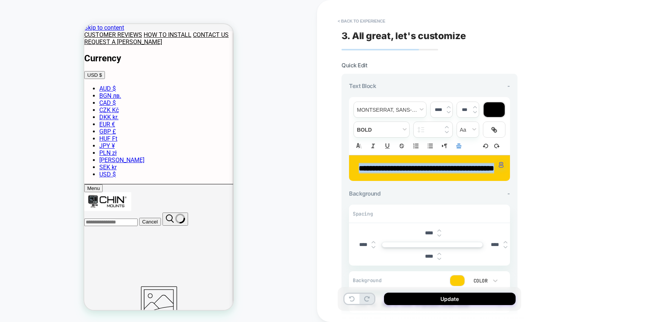
click at [505, 244] on img at bounding box center [506, 242] width 4 height 3
type input "****"
click at [469, 300] on button "Update" at bounding box center [450, 299] width 132 height 12
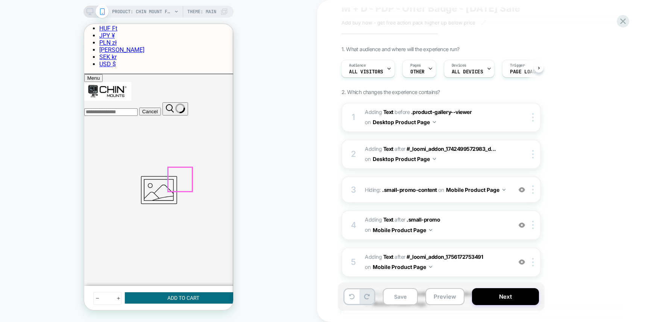
scroll to position [0, 0]
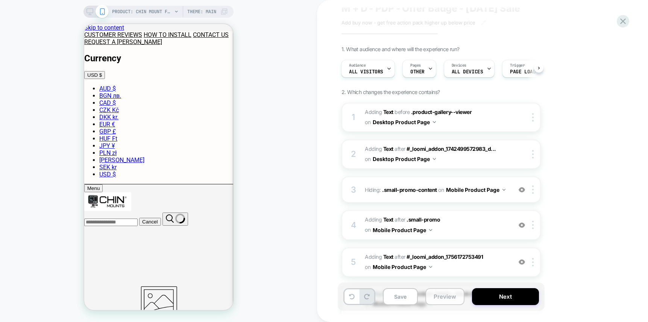
click at [444, 296] on button "Preview" at bounding box center [444, 296] width 39 height 17
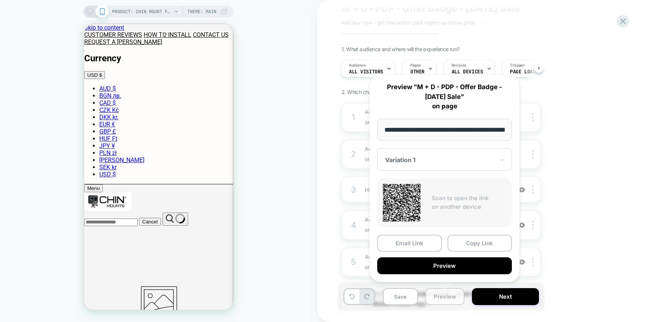
scroll to position [0, 181]
click at [441, 267] on button "Preview" at bounding box center [444, 266] width 135 height 17
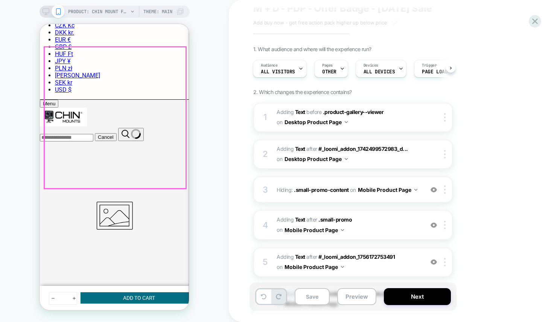
scroll to position [127, 0]
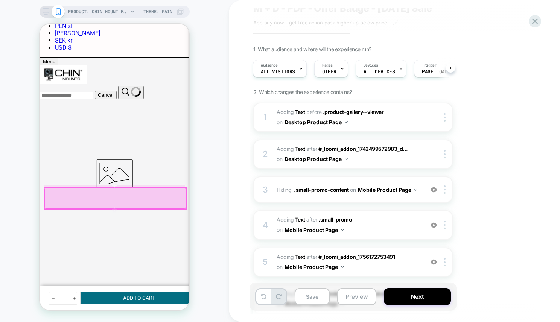
click at [169, 197] on div at bounding box center [114, 198] width 141 height 21
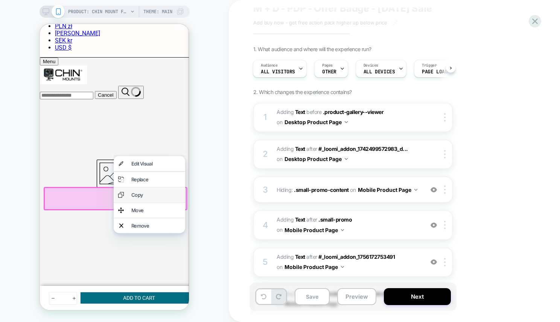
click at [153, 194] on div "Copy" at bounding box center [155, 195] width 49 height 6
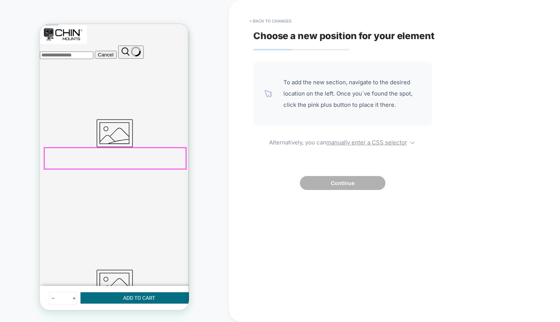
scroll to position [185, 0]
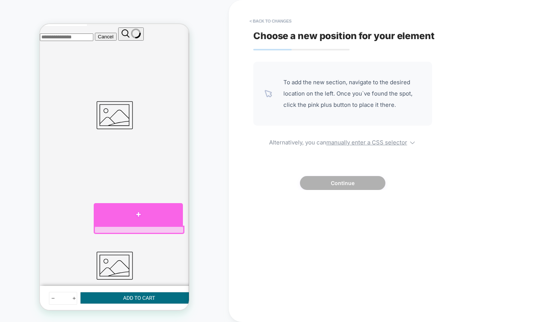
click at [138, 211] on div at bounding box center [138, 214] width 89 height 23
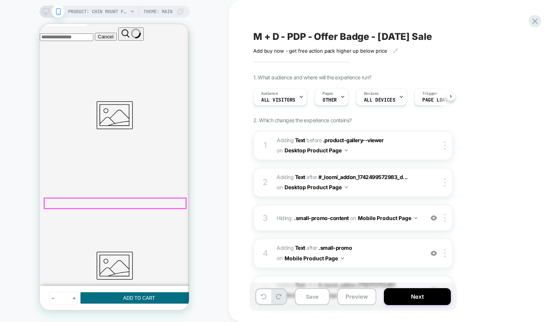
scroll to position [0, 0]
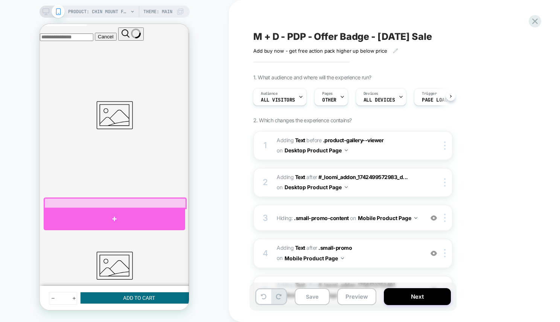
click at [120, 211] on div at bounding box center [114, 219] width 141 height 23
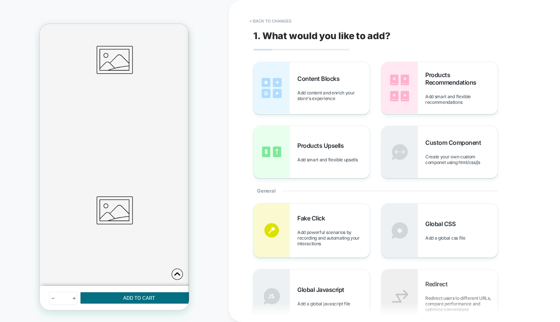
scroll to position [241, 0]
click at [278, 19] on button "< Back to changes" at bounding box center [271, 21] width 50 height 12
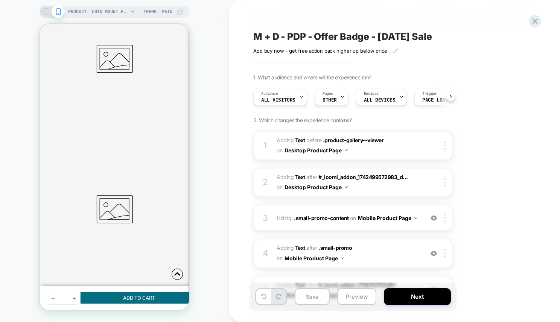
scroll to position [0, 0]
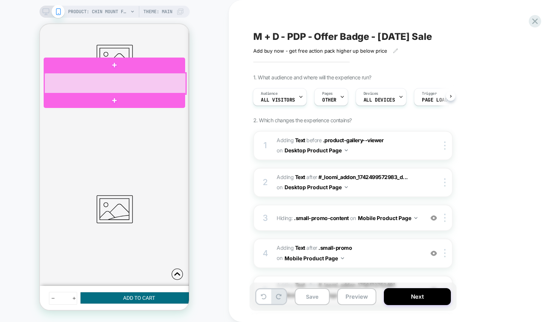
click at [142, 80] on div at bounding box center [114, 83] width 141 height 21
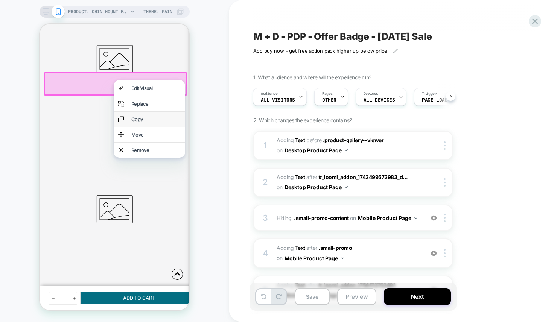
click at [141, 118] on div "Copy" at bounding box center [155, 119] width 49 height 6
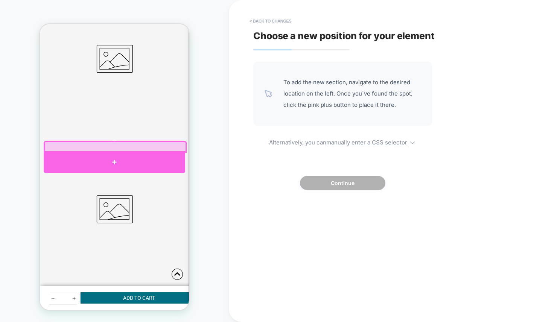
click at [105, 152] on div at bounding box center [114, 162] width 141 height 22
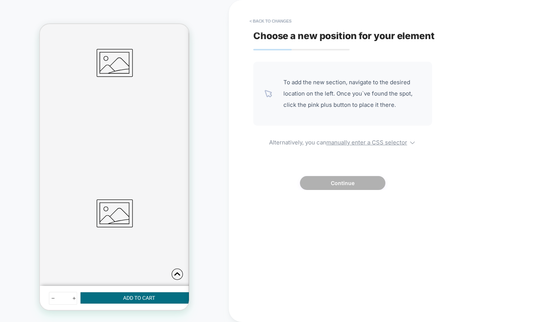
scroll to position [241, 0]
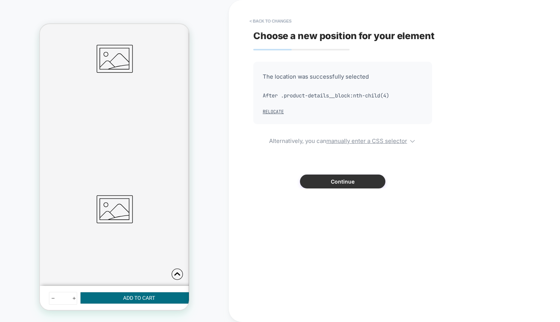
click at [336, 182] on button "Continue" at bounding box center [342, 181] width 85 height 14
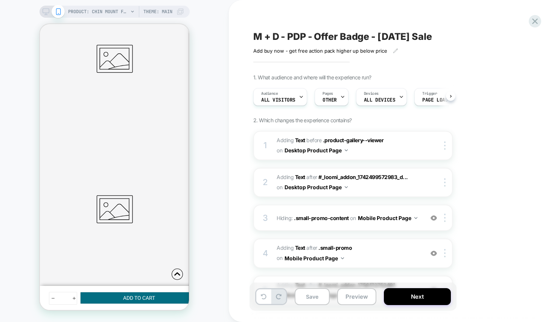
scroll to position [0, 0]
click at [355, 291] on button "Preview" at bounding box center [356, 296] width 39 height 17
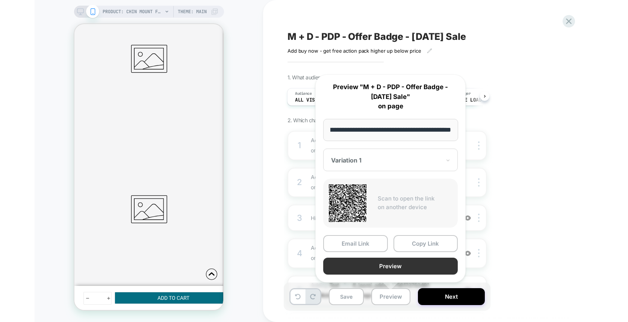
scroll to position [0, 0]
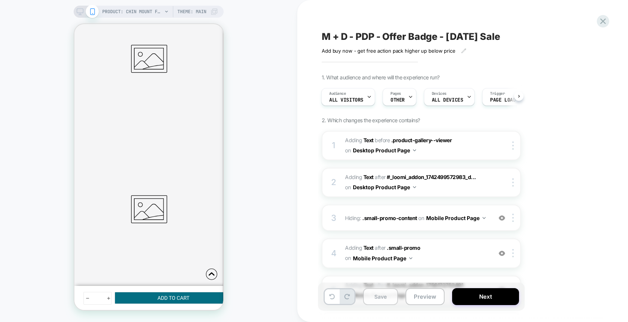
click at [373, 294] on button "Save" at bounding box center [380, 296] width 35 height 17
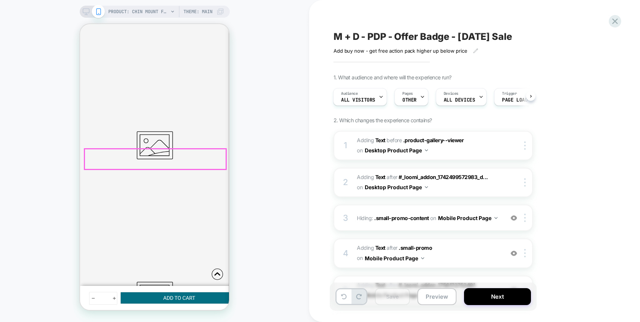
scroll to position [316, 0]
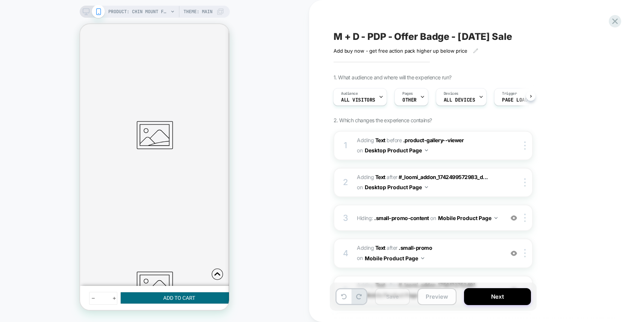
click at [441, 300] on button "Preview" at bounding box center [436, 296] width 39 height 17
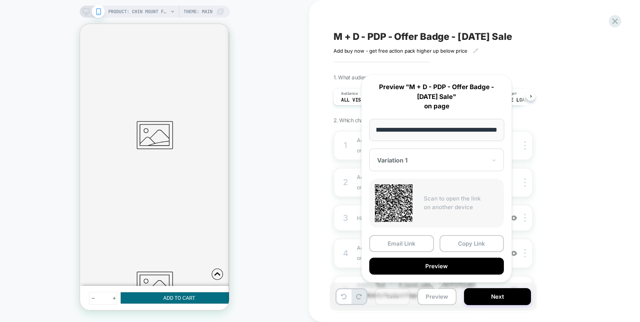
scroll to position [0, 0]
click at [284, 165] on div "PRODUCT: Chin Mount for 100% Aircraft [percent action camera] PRODUCT: Chin Mou…" at bounding box center [154, 161] width 309 height 307
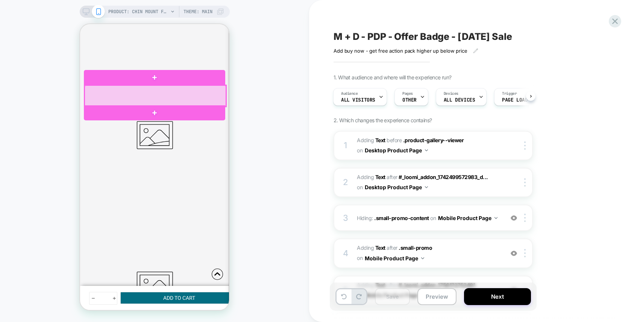
click at [189, 96] on div at bounding box center [155, 95] width 141 height 21
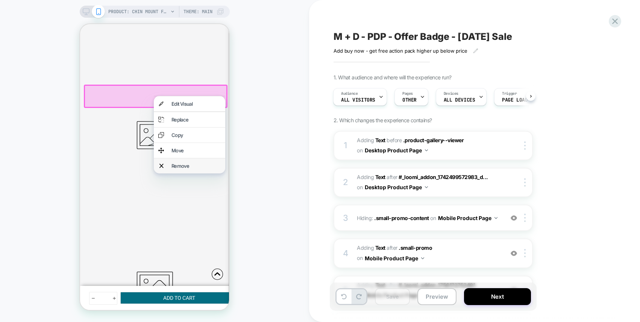
click at [186, 159] on div "Remove" at bounding box center [189, 165] width 71 height 15
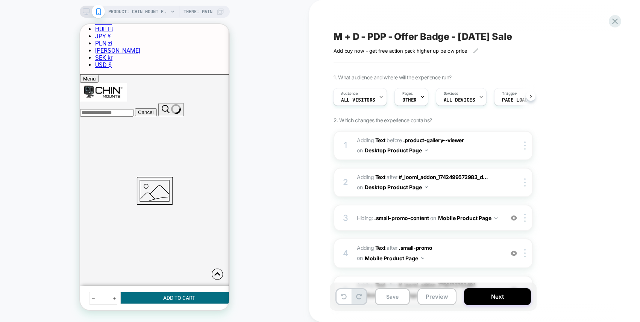
scroll to position [97, 0]
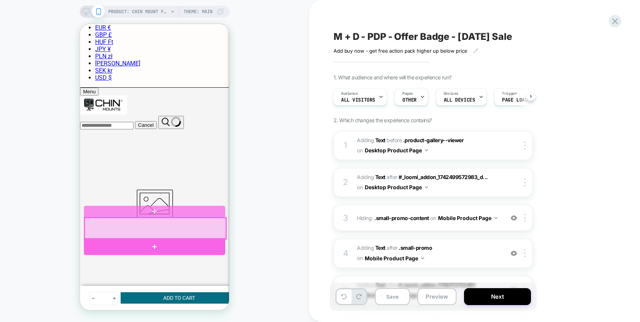
click at [173, 230] on div at bounding box center [155, 228] width 141 height 21
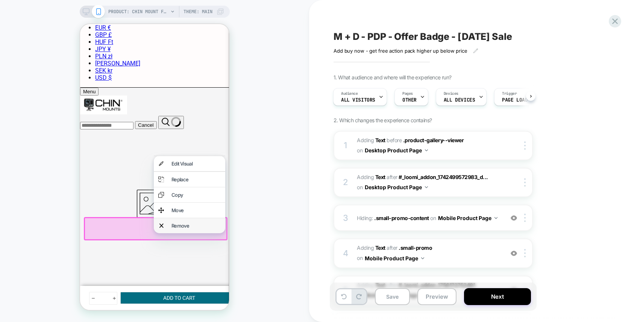
click at [181, 223] on div "Remove" at bounding box center [195, 226] width 49 height 6
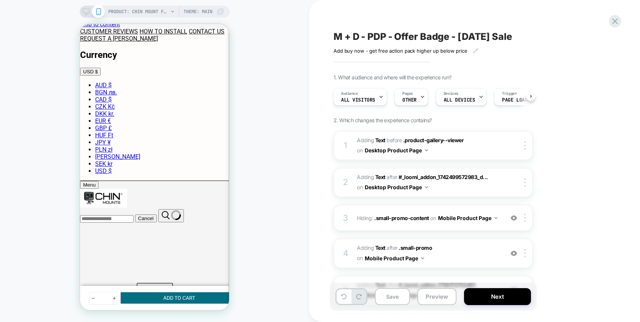
scroll to position [0, 0]
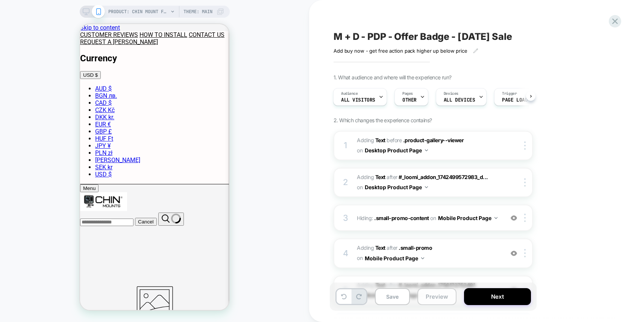
click at [441, 299] on button "Preview" at bounding box center [436, 296] width 39 height 17
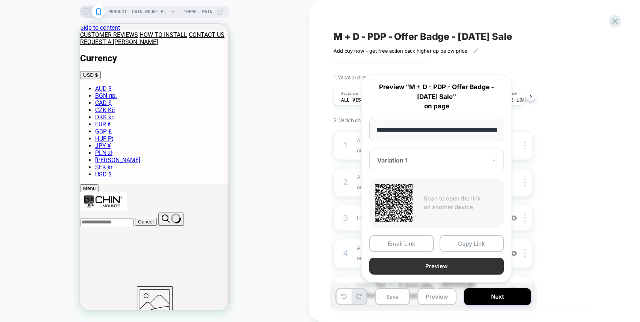
click at [432, 266] on button "Preview" at bounding box center [436, 266] width 135 height 17
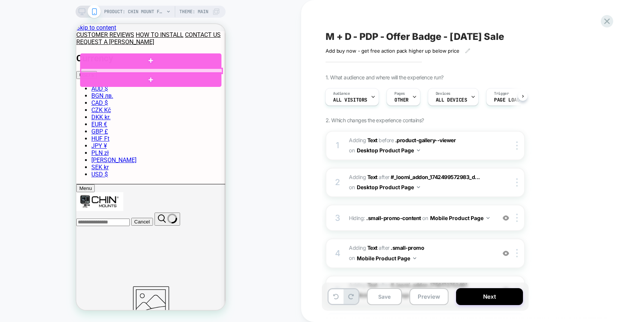
click at [171, 70] on div at bounding box center [150, 70] width 141 height 5
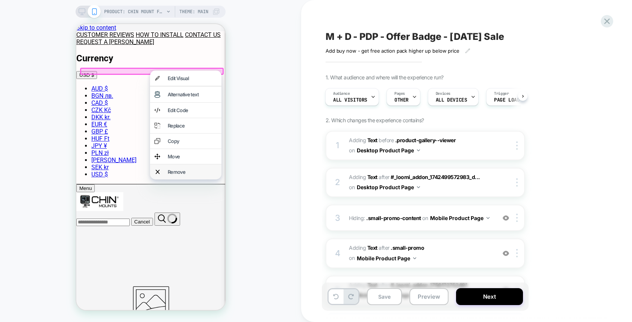
click at [181, 173] on div "Remove" at bounding box center [191, 172] width 49 height 6
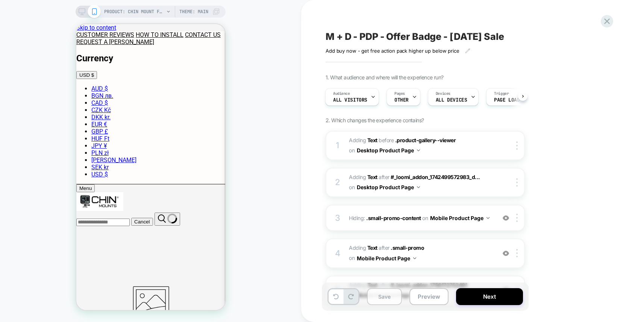
click at [397, 298] on button "Save" at bounding box center [384, 296] width 35 height 17
click at [432, 298] on button "Preview" at bounding box center [429, 296] width 39 height 17
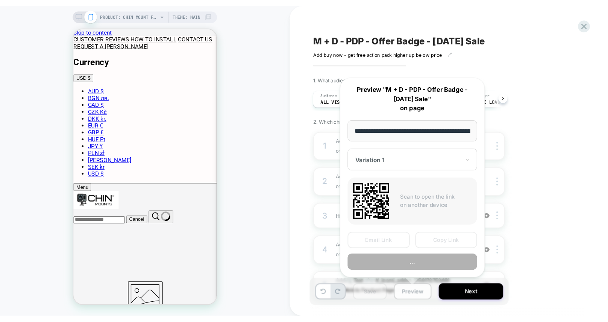
scroll to position [0, 181]
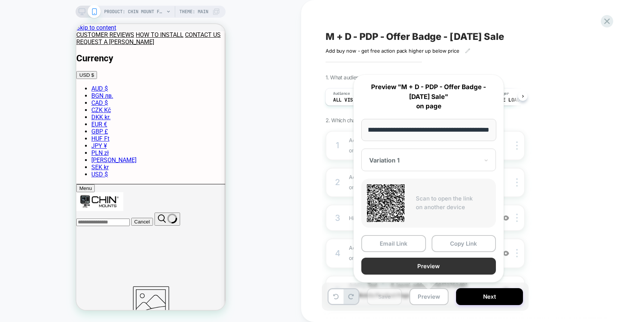
click at [427, 268] on button "Preview" at bounding box center [428, 266] width 135 height 17
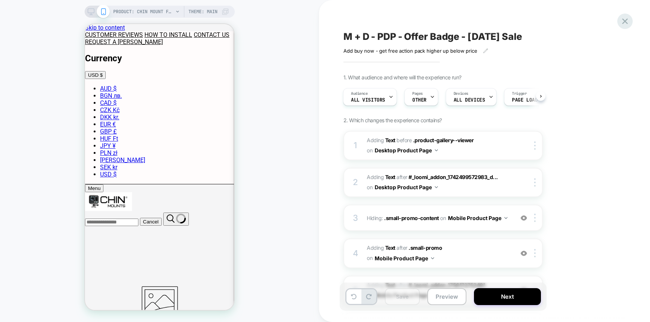
click at [623, 25] on icon at bounding box center [625, 21] width 10 height 10
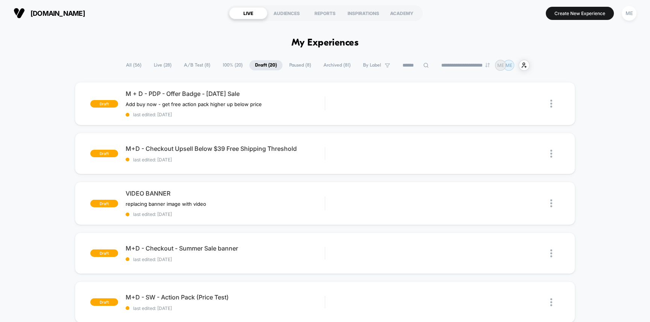
click at [225, 64] on span "100% ( 20 )" at bounding box center [232, 65] width 31 height 10
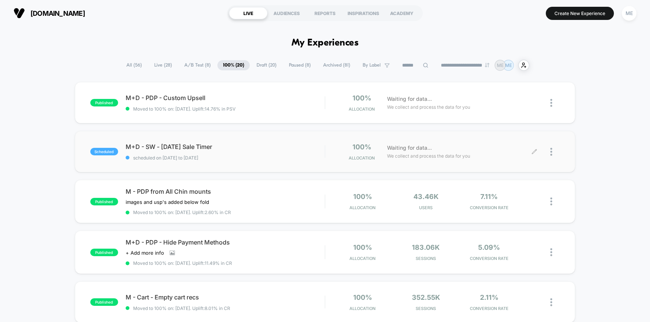
click at [552, 153] on div at bounding box center [554, 152] width 9 height 18
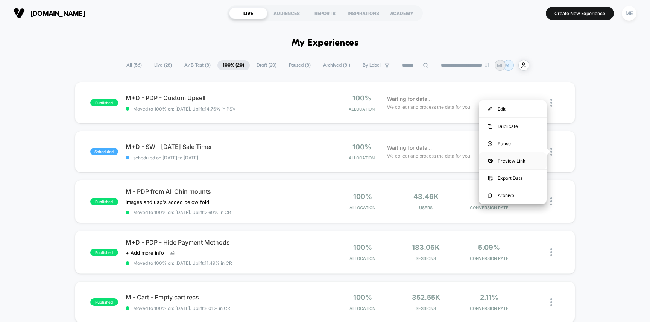
click at [520, 158] on div "Preview Link" at bounding box center [513, 160] width 68 height 17
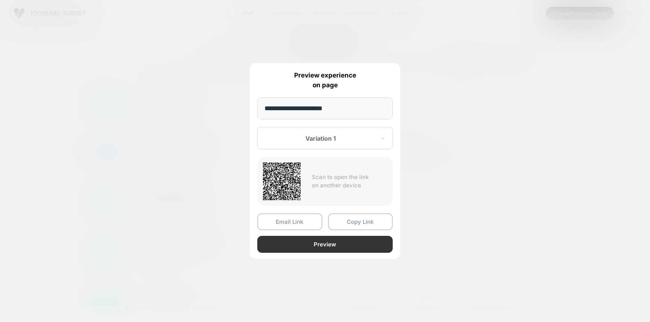
click at [332, 243] on button "Preview" at bounding box center [324, 244] width 135 height 17
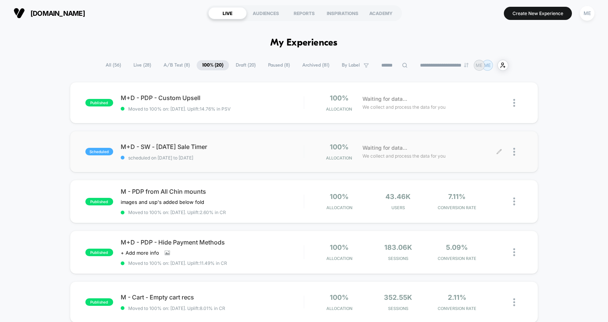
click at [248, 65] on span "Draft ( 20 )" at bounding box center [245, 65] width 31 height 10
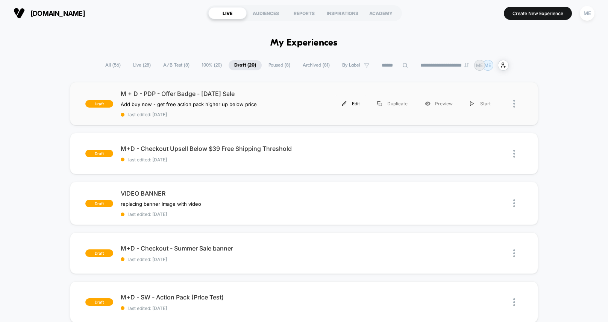
click at [354, 104] on div "Edit" at bounding box center [350, 103] width 35 height 17
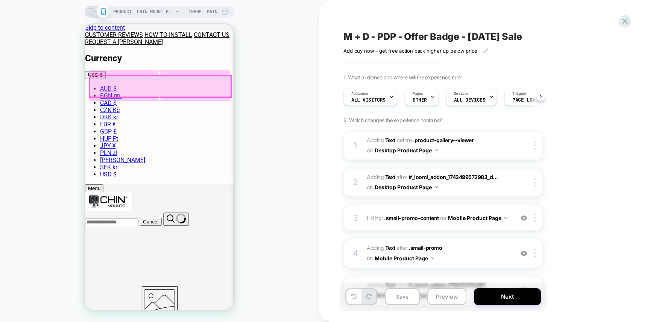
click at [177, 85] on div at bounding box center [159, 86] width 141 height 21
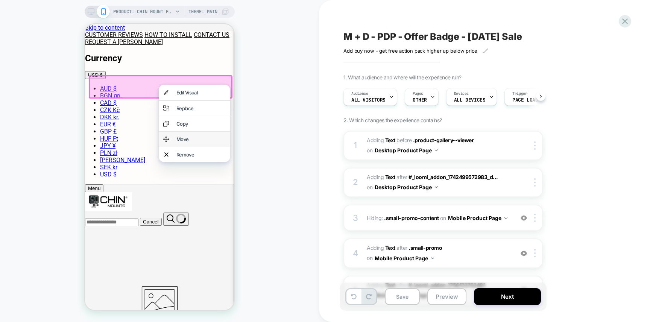
click at [184, 139] on div "Move" at bounding box center [200, 139] width 49 height 6
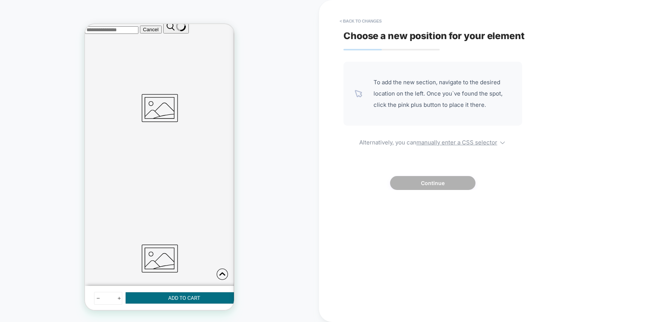
scroll to position [227, 0]
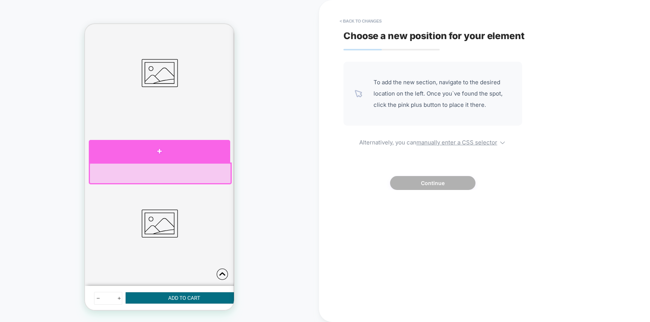
click at [161, 156] on div at bounding box center [159, 151] width 141 height 23
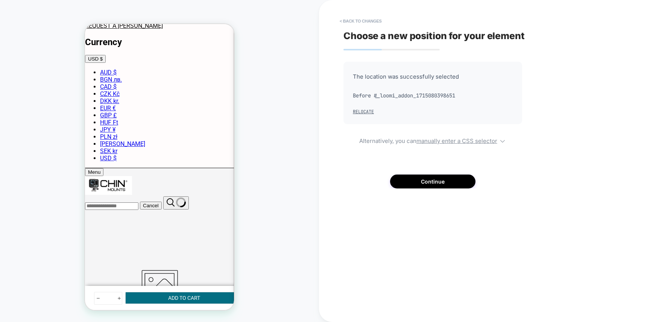
scroll to position [0, 0]
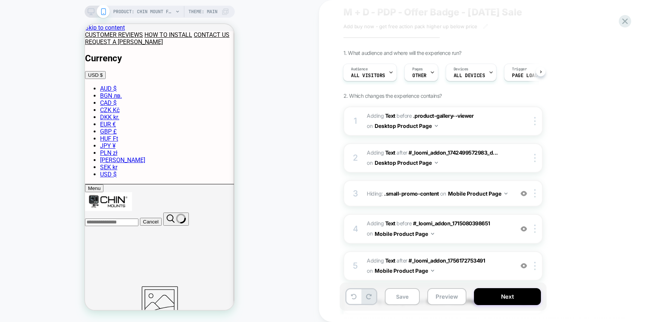
scroll to position [36, 0]
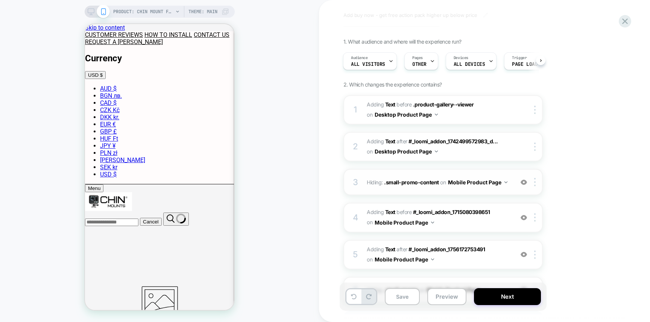
click at [524, 182] on img at bounding box center [523, 182] width 6 height 6
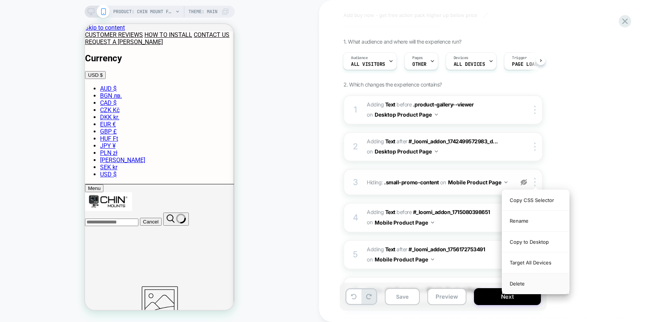
click at [517, 284] on div "Delete" at bounding box center [535, 283] width 67 height 20
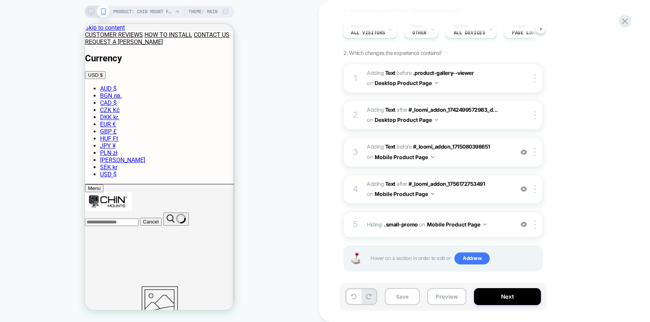
scroll to position [73, 0]
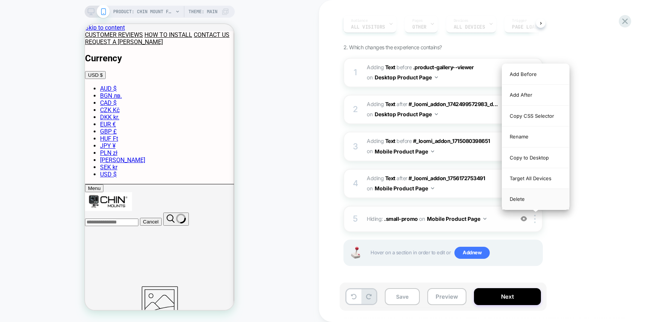
click at [513, 199] on div "Delete" at bounding box center [535, 199] width 67 height 20
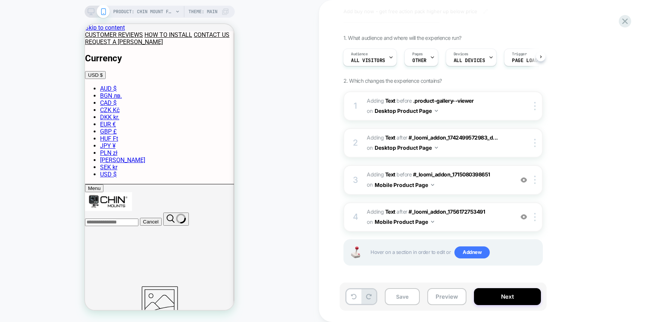
scroll to position [39, 0]
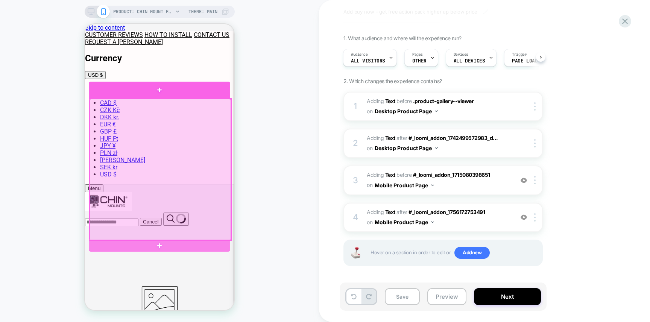
click at [201, 108] on div at bounding box center [159, 169] width 141 height 141
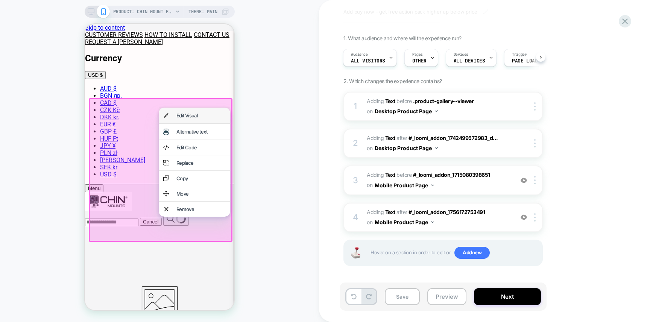
click at [199, 114] on div "Edit Visual" at bounding box center [200, 115] width 49 height 6
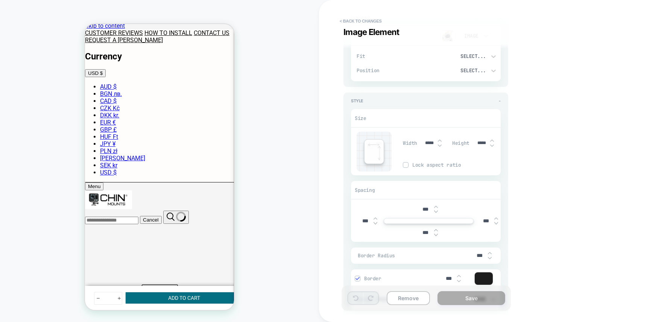
scroll to position [94, 0]
click at [437, 209] on img at bounding box center [436, 209] width 4 height 3
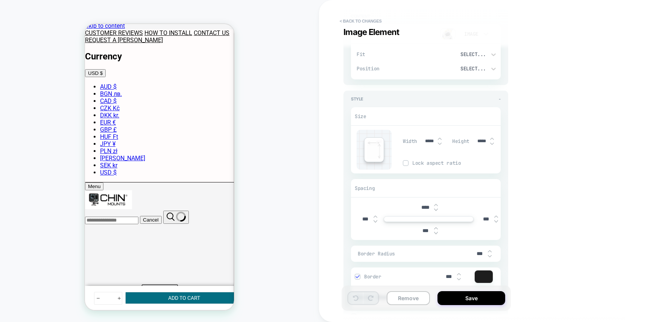
click at [437, 209] on img at bounding box center [436, 209] width 4 height 3
type input "****"
click at [434, 201] on div "****" at bounding box center [428, 207] width 23 height 15
click at [434, 202] on div "****" at bounding box center [428, 207] width 23 height 15
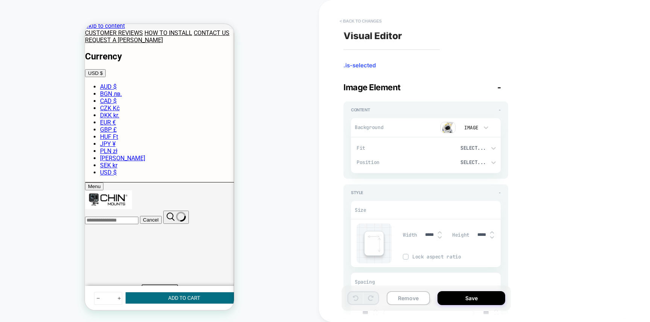
click at [353, 22] on button "< Back to changes" at bounding box center [361, 21] width 50 height 12
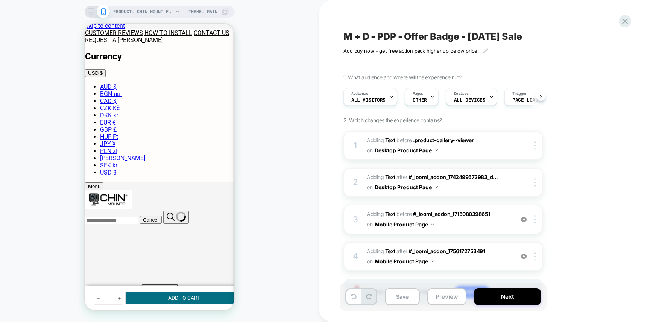
scroll to position [0, 0]
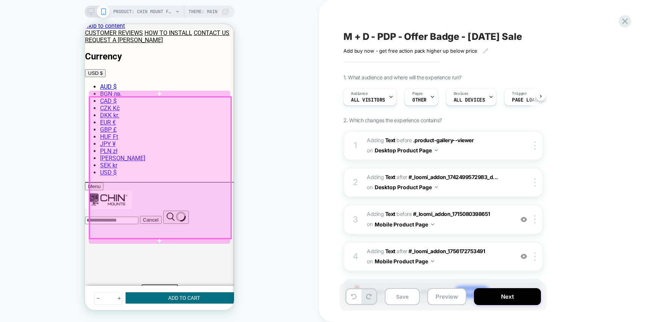
click at [206, 134] on div at bounding box center [159, 167] width 141 height 141
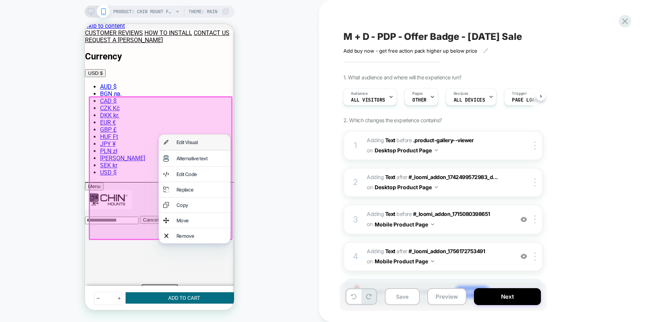
click at [208, 142] on div "Edit Visual" at bounding box center [200, 142] width 49 height 6
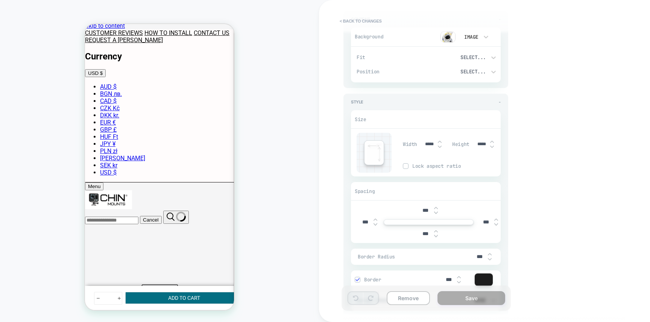
scroll to position [112, 0]
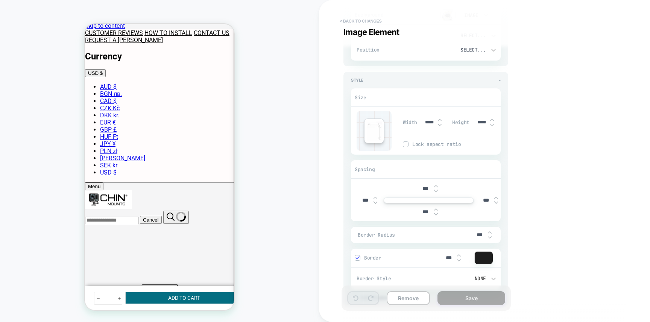
click at [346, 22] on button "< Back to changes" at bounding box center [361, 21] width 50 height 12
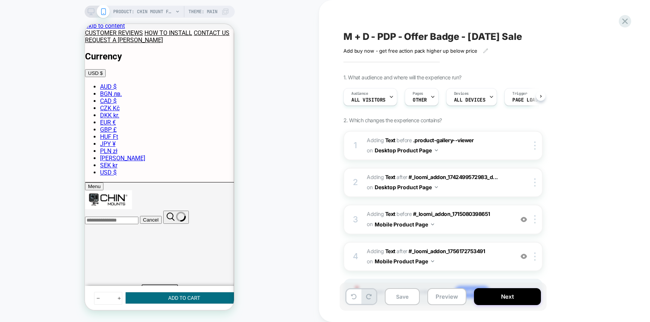
scroll to position [0, 0]
click at [403, 296] on button "Save" at bounding box center [402, 296] width 35 height 17
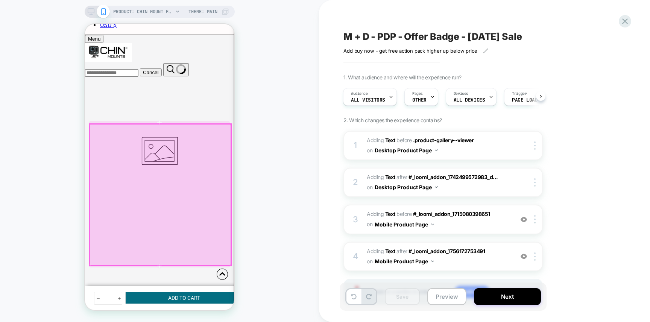
scroll to position [200, 0]
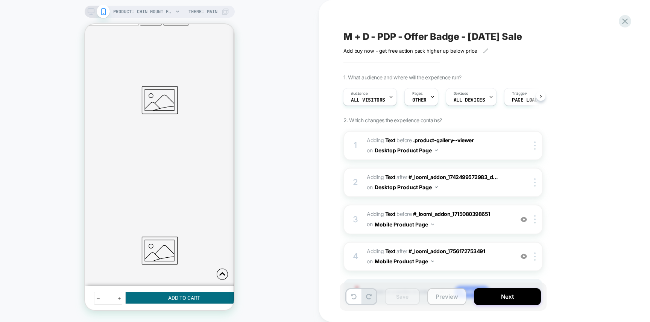
click at [452, 298] on button "Preview" at bounding box center [446, 296] width 39 height 17
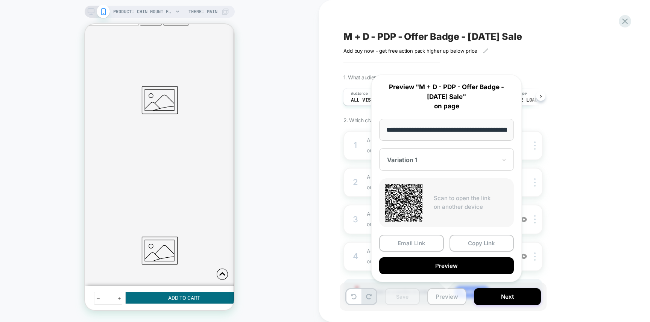
scroll to position [0, 181]
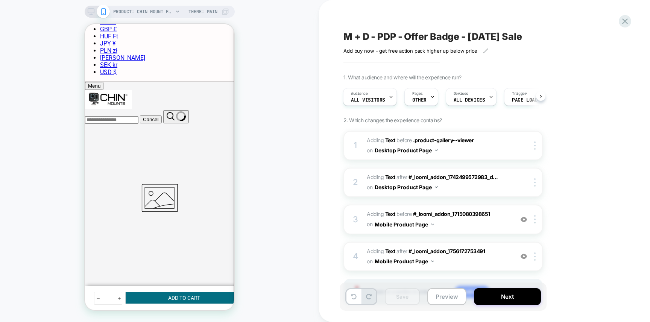
scroll to position [208, 0]
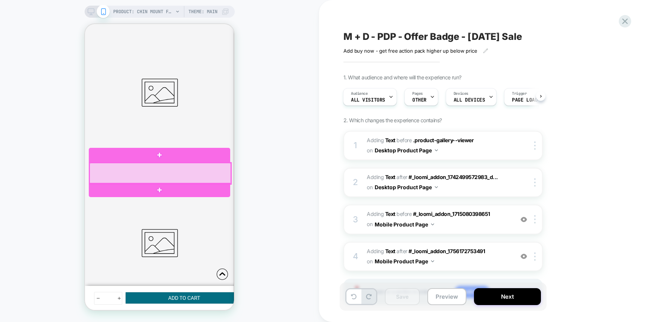
click at [200, 174] on div at bounding box center [159, 173] width 141 height 21
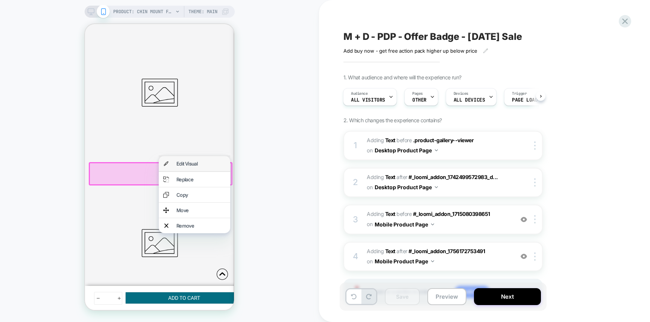
click at [196, 163] on div "Edit Visual" at bounding box center [200, 164] width 49 height 6
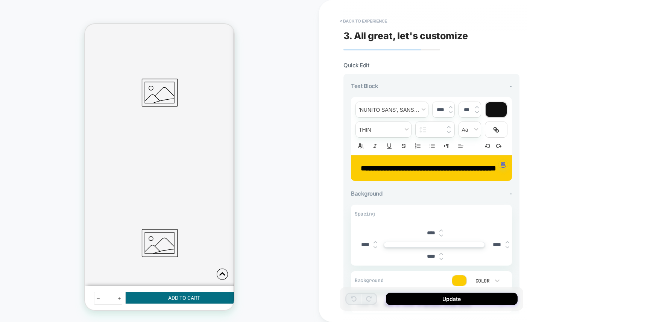
scroll to position [213, 0]
click at [462, 164] on strong "**********" at bounding box center [428, 168] width 135 height 8
type input "****"
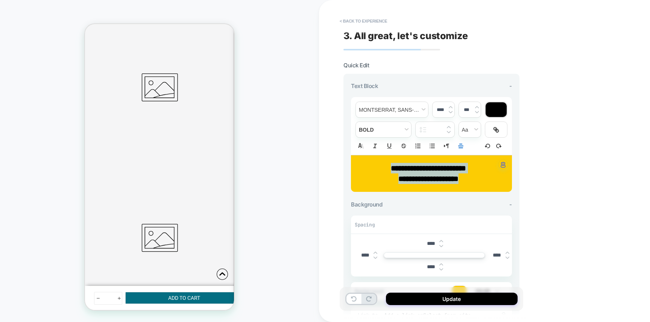
drag, startPoint x: 469, startPoint y: 181, endPoint x: 367, endPoint y: 156, distance: 104.2
click at [367, 156] on div "**********" at bounding box center [431, 173] width 161 height 36
click at [555, 188] on div "**********" at bounding box center [484, 161] width 331 height 322
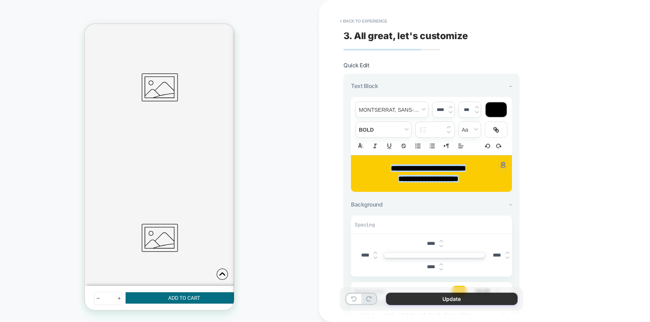
click at [448, 301] on button "Update" at bounding box center [452, 299] width 132 height 12
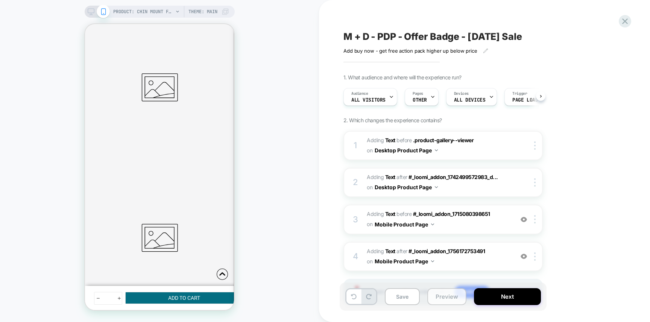
scroll to position [0, 0]
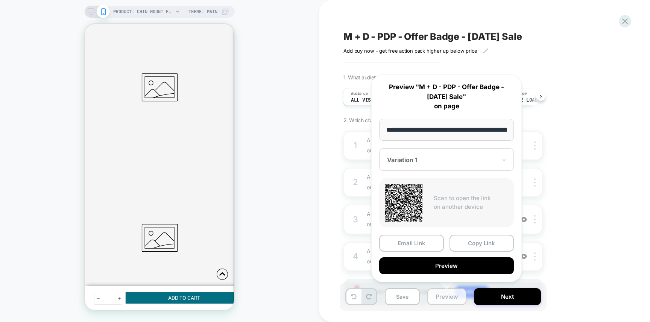
scroll to position [0, 181]
click at [444, 268] on button "Preview" at bounding box center [446, 266] width 135 height 17
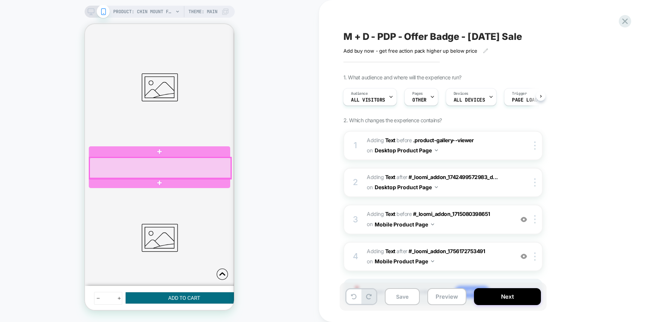
click at [205, 166] on div at bounding box center [159, 168] width 141 height 21
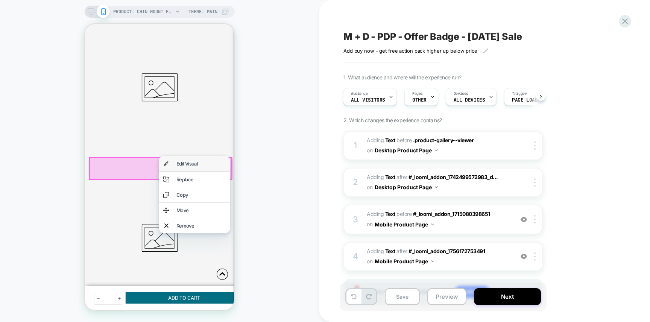
click at [194, 162] on div "Edit Visual" at bounding box center [200, 164] width 49 height 6
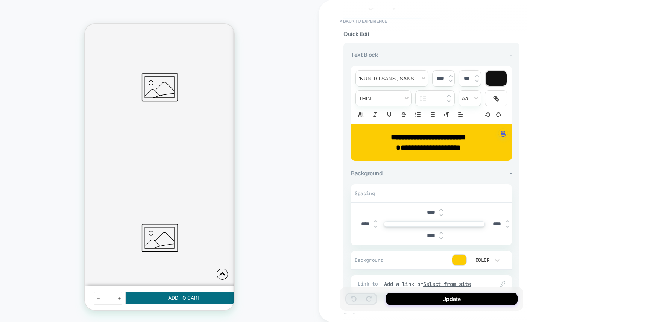
scroll to position [40, 0]
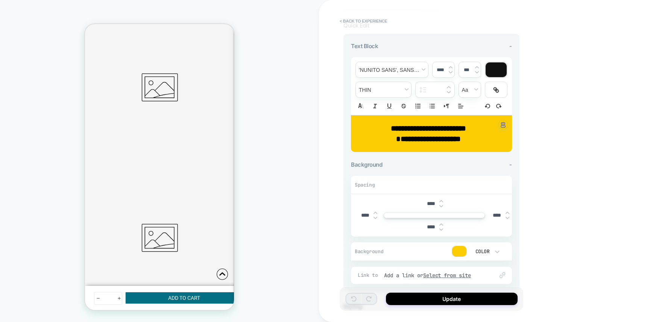
click at [375, 219] on div "****" at bounding box center [433, 226] width 155 height 15
click at [375, 218] on img at bounding box center [375, 217] width 4 height 3
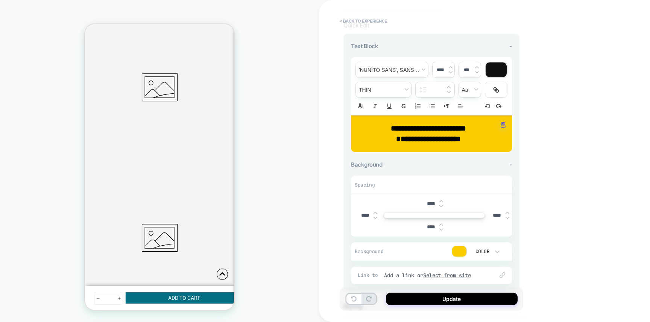
click at [375, 218] on img at bounding box center [375, 217] width 4 height 3
click at [376, 212] on img at bounding box center [375, 212] width 4 height 3
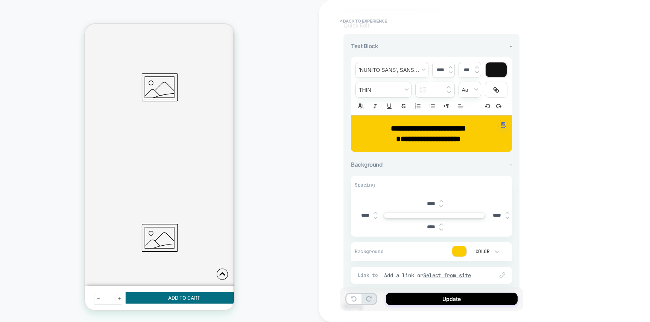
click at [376, 212] on img at bounding box center [375, 212] width 4 height 3
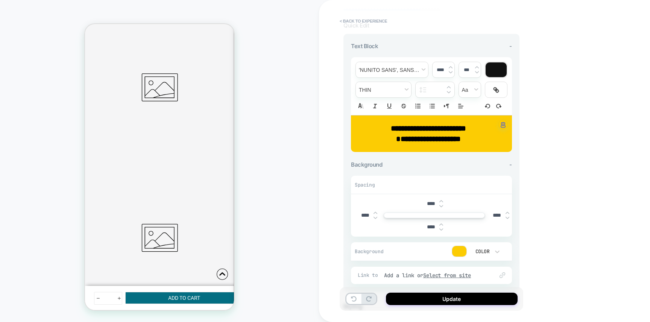
click at [376, 212] on img at bounding box center [375, 212] width 4 height 3
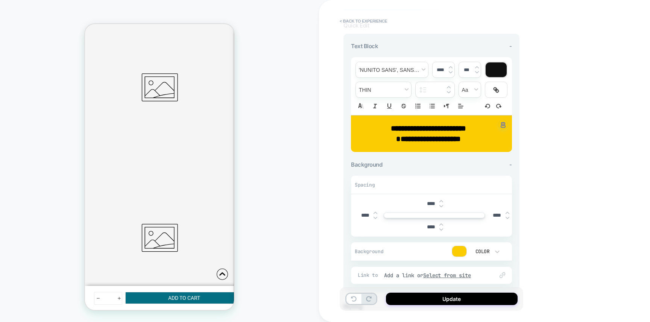
click at [376, 212] on img at bounding box center [375, 212] width 4 height 3
type input "****"
click at [508, 211] on img at bounding box center [507, 212] width 4 height 3
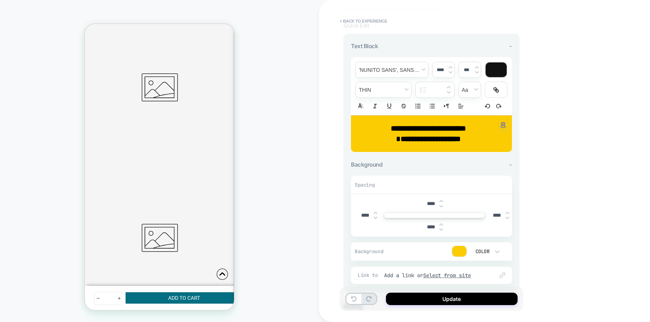
click at [508, 211] on img at bounding box center [507, 212] width 4 height 3
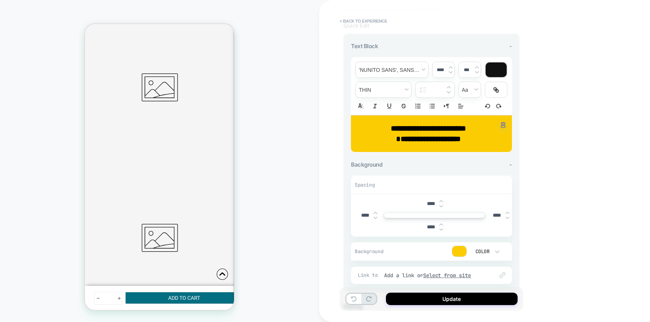
click at [508, 211] on img at bounding box center [507, 212] width 4 height 3
click at [508, 213] on div at bounding box center [507, 215] width 4 height 8
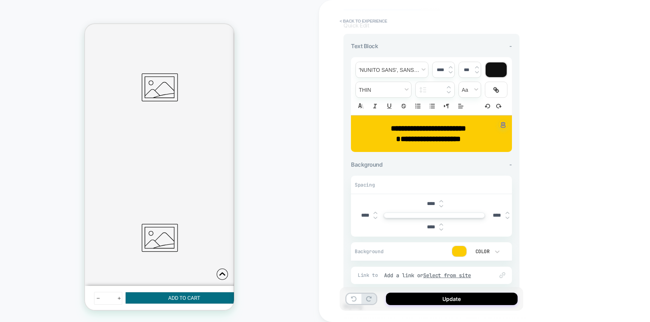
click at [508, 214] on div at bounding box center [507, 215] width 4 height 8
click at [508, 216] on img at bounding box center [507, 217] width 4 height 3
click at [507, 218] on img at bounding box center [507, 217] width 4 height 3
type input "****"
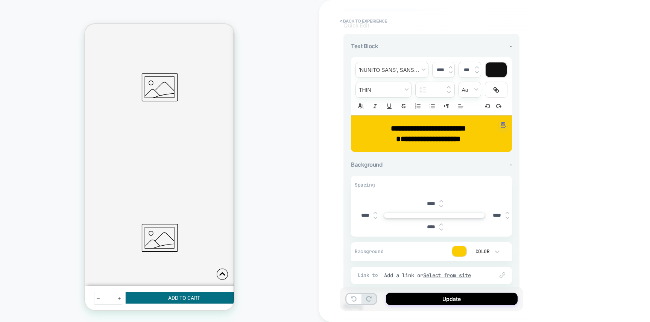
click at [375, 218] on img at bounding box center [375, 217] width 4 height 3
type input "****"
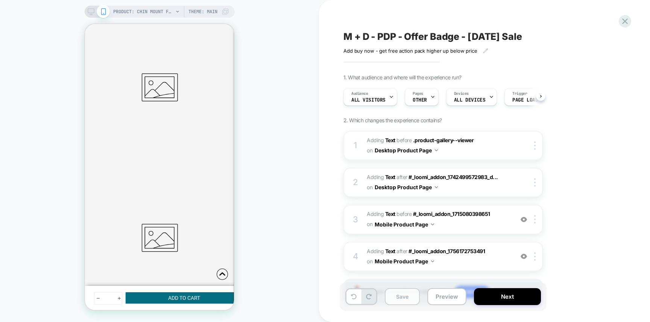
scroll to position [0, 0]
click at [400, 297] on button "Save" at bounding box center [402, 296] width 35 height 17
click at [449, 298] on button "Preview" at bounding box center [446, 296] width 39 height 17
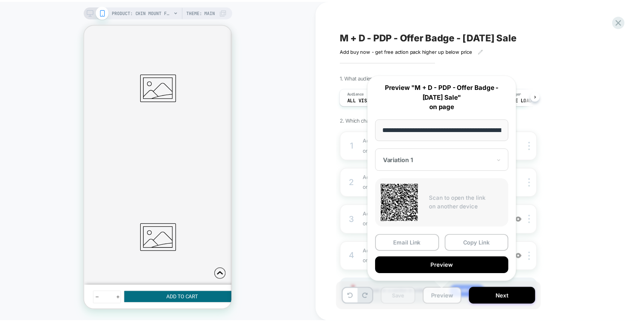
scroll to position [0, 181]
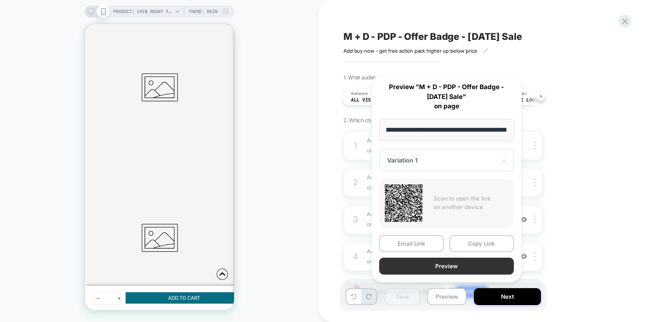
click at [445, 267] on button "Preview" at bounding box center [446, 266] width 135 height 17
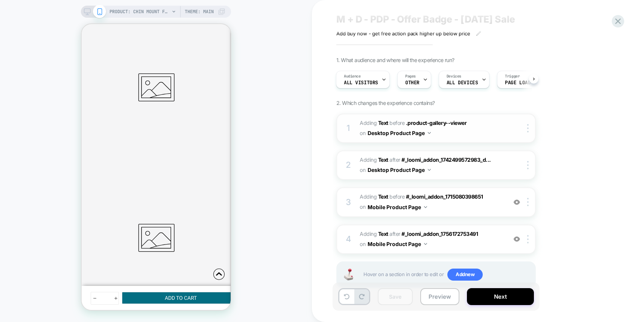
scroll to position [10, 0]
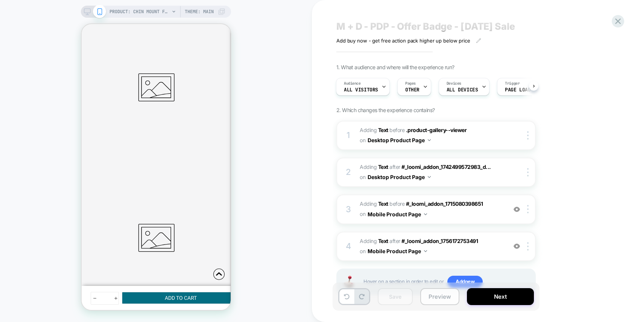
click at [440, 296] on button "Preview" at bounding box center [439, 296] width 39 height 17
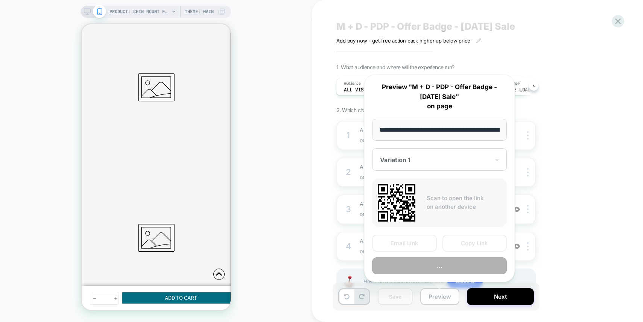
scroll to position [0, 181]
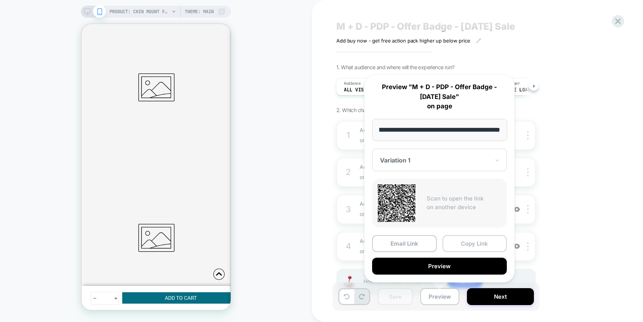
click at [485, 241] on button "Copy Link" at bounding box center [474, 243] width 65 height 17
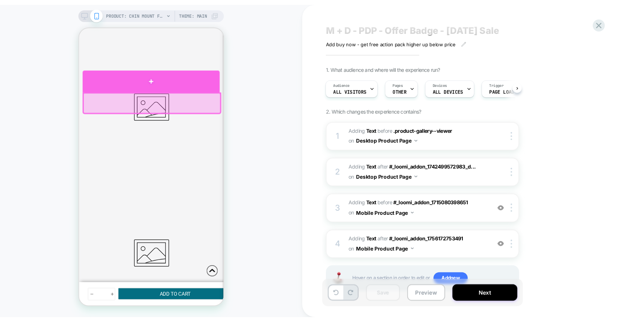
scroll to position [357, 0]
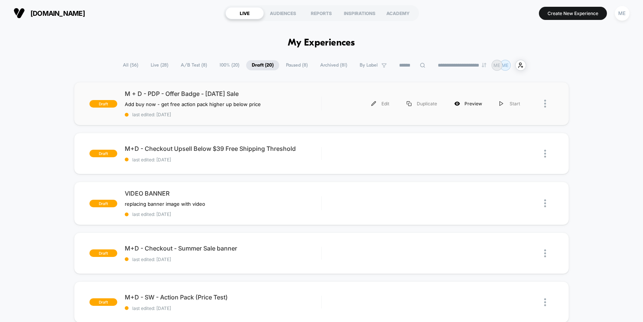
click at [468, 106] on div "Preview" at bounding box center [468, 103] width 45 height 17
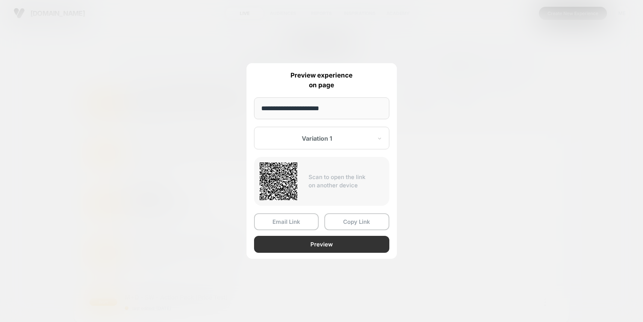
click at [306, 247] on button "Preview" at bounding box center [321, 244] width 135 height 17
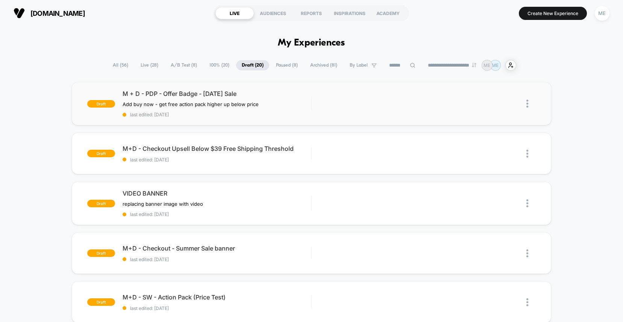
click at [213, 65] on span "100% ( 20 )" at bounding box center [219, 65] width 31 height 10
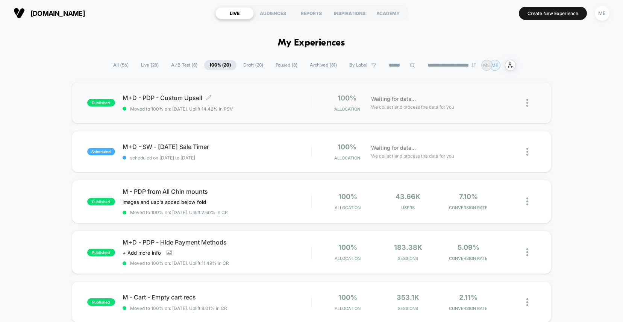
click at [288, 108] on span "Moved to 100% on: 8/26/2025 . Uplift: 14.42% in PSV" at bounding box center [217, 109] width 189 height 6
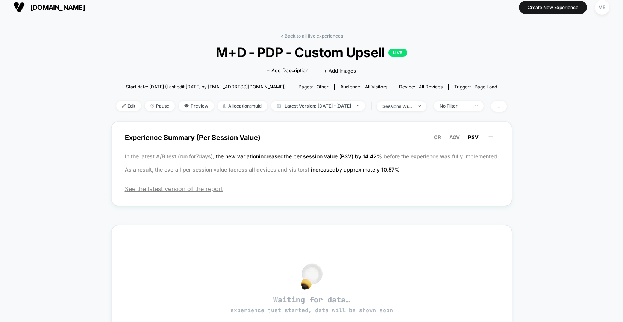
scroll to position [6, 0]
click at [302, 105] on span "Latest Version: [DATE] - [DATE]" at bounding box center [318, 105] width 94 height 10
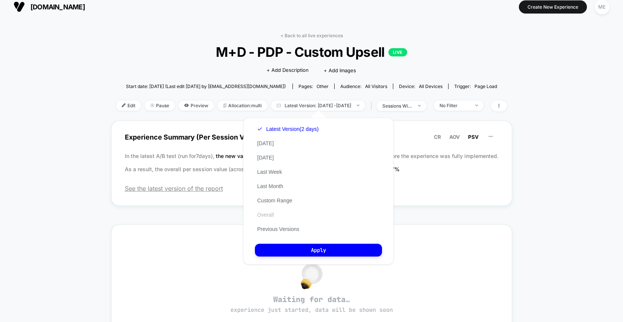
click at [268, 215] on button "Overall" at bounding box center [265, 214] width 21 height 7
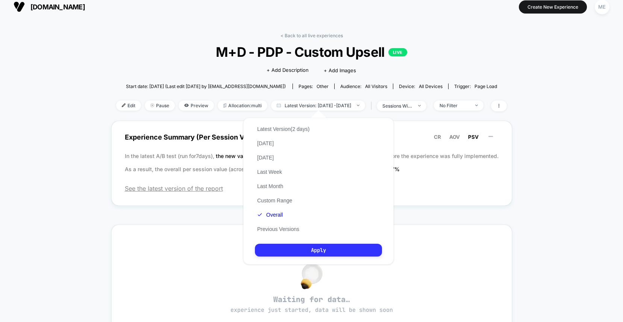
click at [300, 252] on button "Apply" at bounding box center [318, 250] width 127 height 13
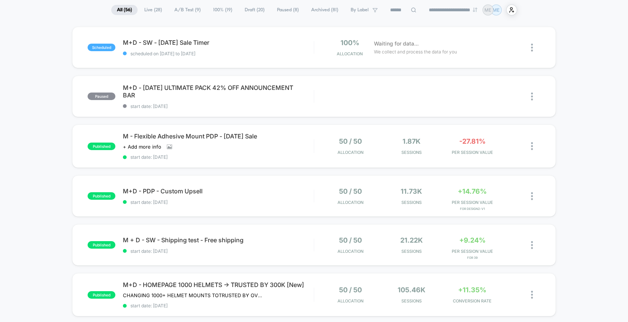
scroll to position [56, 0]
click at [276, 187] on span "M+D - PDP - Custom Upsell Click to edit experience details" at bounding box center [218, 191] width 191 height 8
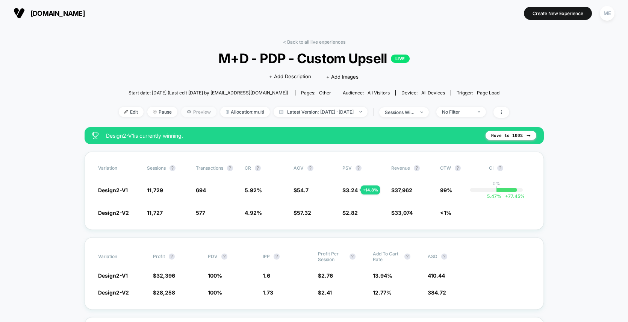
click at [191, 112] on span "Preview" at bounding box center [198, 112] width 35 height 10
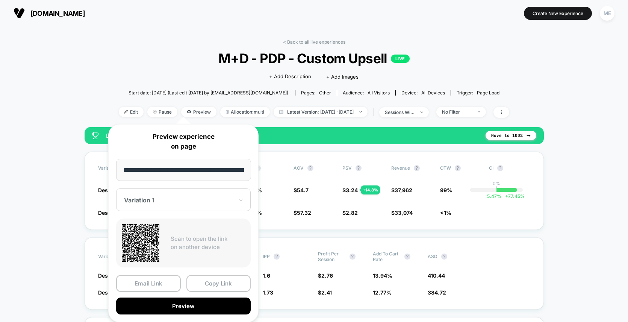
click at [187, 201] on div at bounding box center [179, 200] width 110 height 8
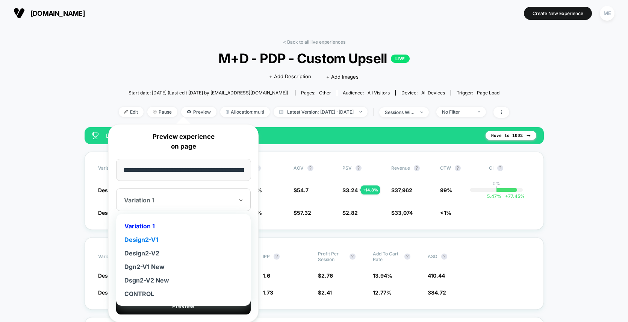
click at [159, 238] on div "Design2-V1" at bounding box center [183, 240] width 127 height 14
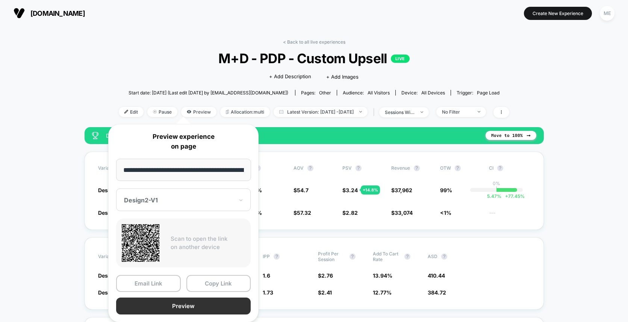
click at [175, 299] on button "Preview" at bounding box center [183, 305] width 135 height 17
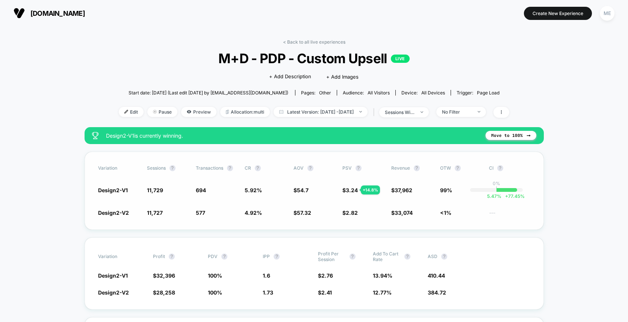
drag, startPoint x: 112, startPoint y: 193, endPoint x: 134, endPoint y: 186, distance: 22.7
click at [134, 186] on span "Design2-V1" at bounding box center [118, 190] width 41 height 8
click at [119, 205] on div "Variation Sessions ? Transactions ? CR ? AOV ? PSV ? Revenue ? OTW ? CI ? Desig…" at bounding box center [315, 191] width 460 height 78
click at [118, 212] on span "Design2-V2" at bounding box center [113, 212] width 31 height 6
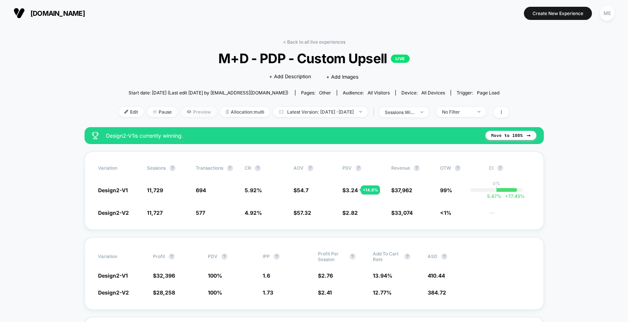
click at [184, 110] on span "Preview" at bounding box center [198, 112] width 35 height 10
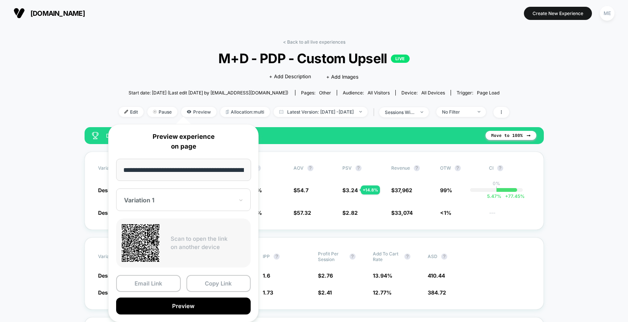
click at [164, 203] on div at bounding box center [179, 200] width 110 height 8
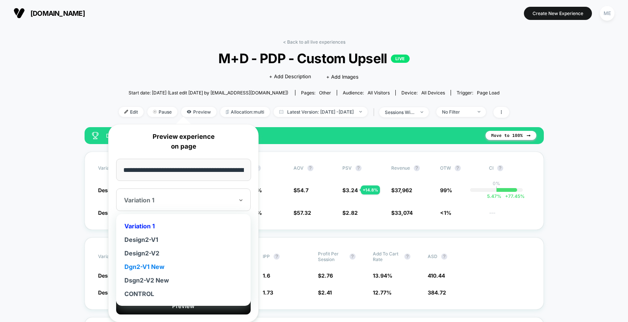
click at [153, 266] on div "Dgn2-V1 New" at bounding box center [183, 267] width 127 height 14
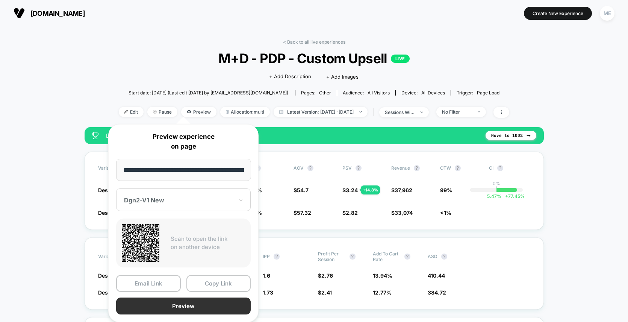
click at [174, 305] on button "Preview" at bounding box center [183, 305] width 135 height 17
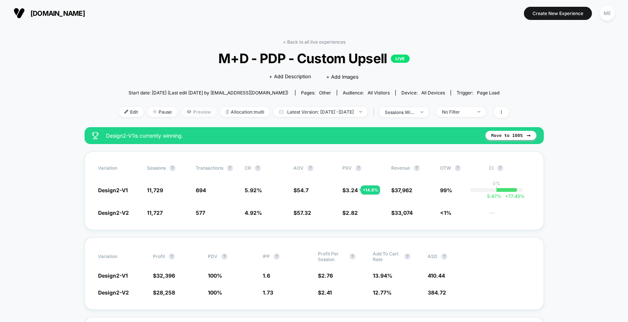
click at [197, 111] on span "Preview" at bounding box center [198, 112] width 35 height 10
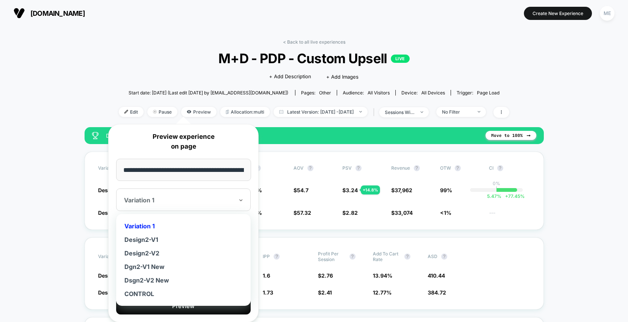
click at [169, 198] on div at bounding box center [179, 200] width 110 height 8
click at [159, 279] on div "Dsgn2-V2 New" at bounding box center [183, 280] width 127 height 14
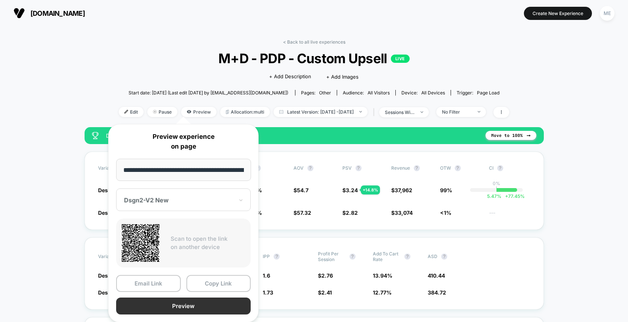
click at [170, 302] on button "Preview" at bounding box center [183, 305] width 135 height 17
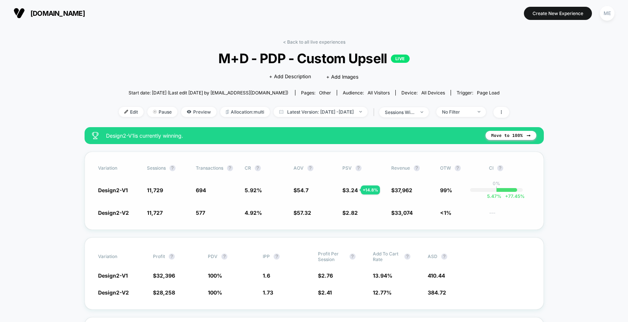
drag, startPoint x: 91, startPoint y: 192, endPoint x: 105, endPoint y: 192, distance: 14.3
click at [105, 192] on div "Variation Sessions ? Transactions ? CR ? AOV ? PSV ? Revenue ? OTW ? CI ? Desig…" at bounding box center [315, 191] width 460 height 78
drag, startPoint x: 105, startPoint y: 192, endPoint x: 240, endPoint y: 193, distance: 135.0
click at [240, 193] on div "Variation Sessions ? Transactions ? CR ? AOV ? PSV ? Revenue ? OTW ? CI ? Desig…" at bounding box center [315, 191] width 460 height 78
click at [510, 133] on button "Move to 100%" at bounding box center [511, 135] width 51 height 9
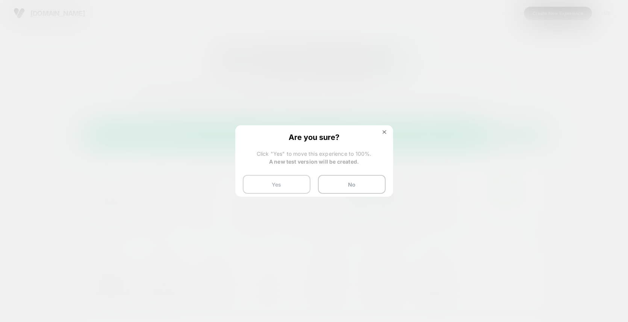
click at [289, 187] on button "Yes" at bounding box center [277, 184] width 68 height 19
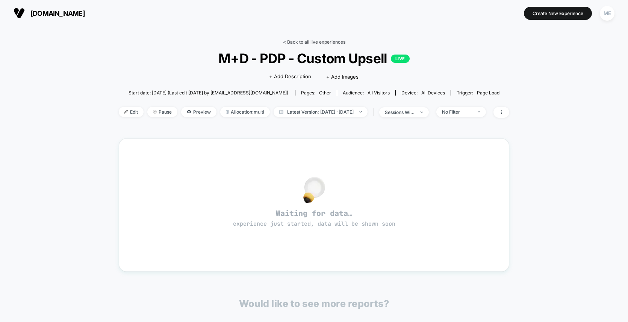
click at [308, 42] on link "< Back to all live experiences" at bounding box center [314, 42] width 62 height 6
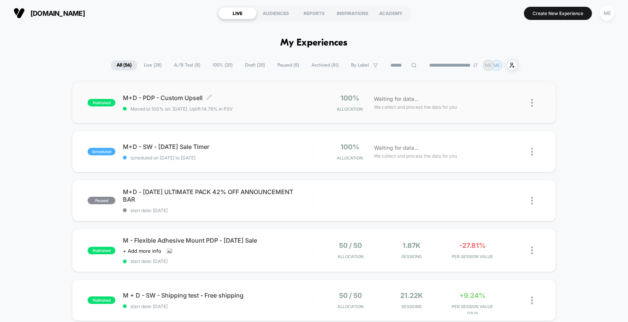
click at [294, 100] on span "M+D - PDP - Custom Upsell Click to edit experience details" at bounding box center [218, 98] width 191 height 8
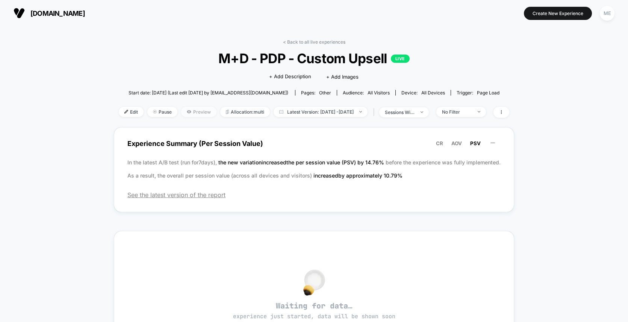
click at [190, 111] on span "Preview" at bounding box center [198, 112] width 35 height 10
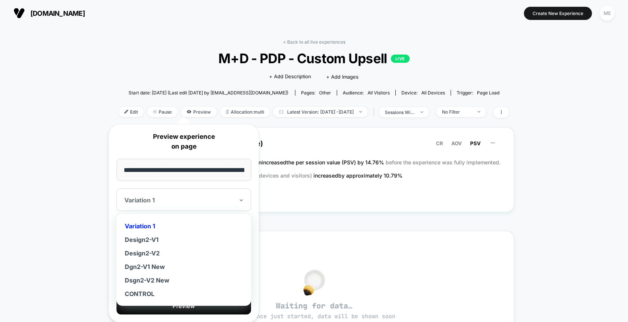
click at [214, 202] on div at bounding box center [179, 200] width 110 height 8
click at [153, 238] on div "Design2-V1" at bounding box center [183, 240] width 127 height 14
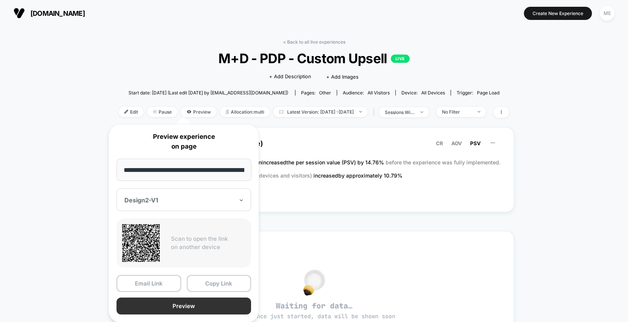
click at [179, 311] on button "Preview" at bounding box center [184, 305] width 135 height 17
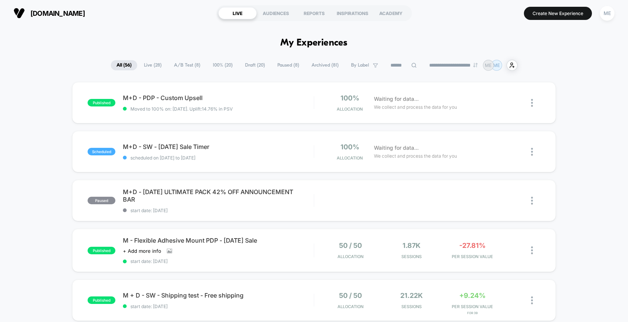
click at [313, 67] on span "Archived ( 81 )" at bounding box center [325, 65] width 38 height 10
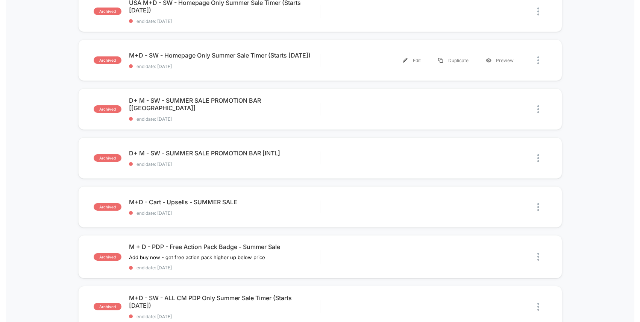
scroll to position [301, 0]
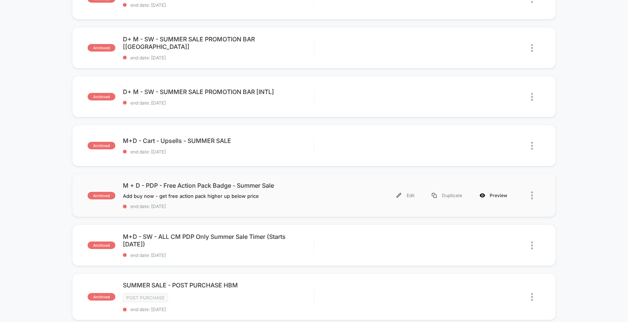
click at [496, 193] on div "Preview" at bounding box center [493, 195] width 45 height 17
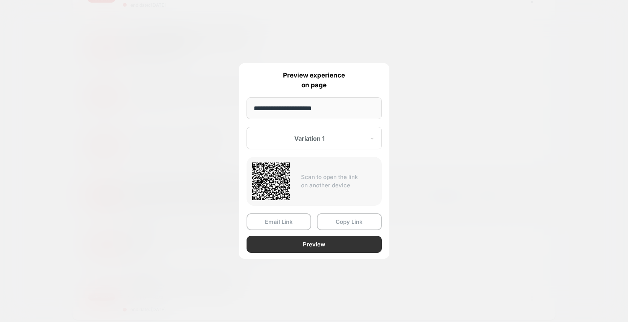
click at [322, 245] on button "Preview" at bounding box center [314, 244] width 135 height 17
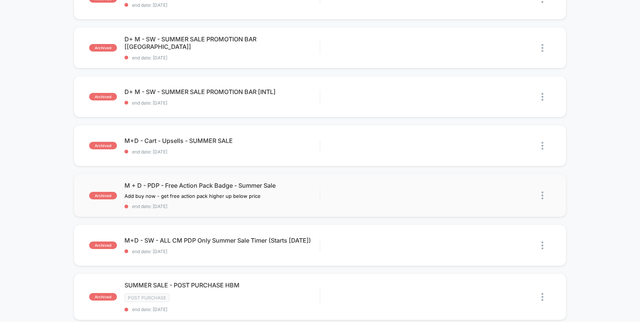
click at [542, 194] on img at bounding box center [543, 195] width 2 height 8
click at [506, 202] on div "Export Data" at bounding box center [504, 203] width 68 height 17
click at [346, 185] on div "archived M + D - PDP - Free Action Pack Badge - Summer Sale Add buy now - get f…" at bounding box center [320, 195] width 493 height 43
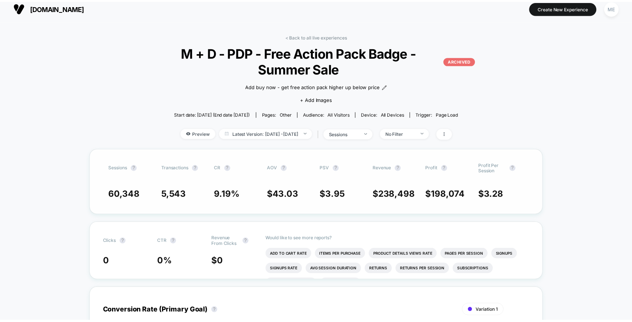
scroll to position [7, 0]
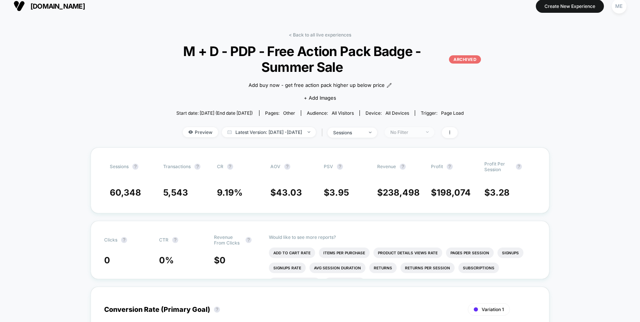
click at [414, 135] on span "No Filter" at bounding box center [410, 132] width 50 height 10
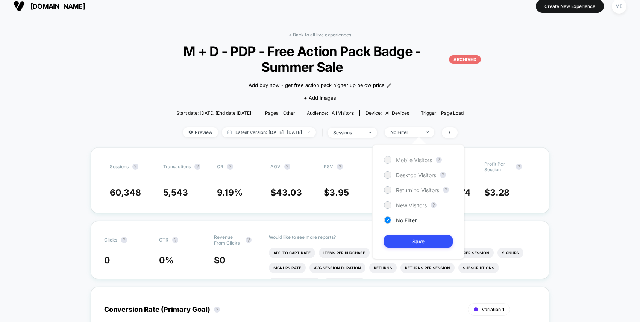
click at [414, 159] on span "Mobile Visitors" at bounding box center [414, 160] width 36 height 6
click at [422, 240] on button "Save" at bounding box center [418, 241] width 69 height 12
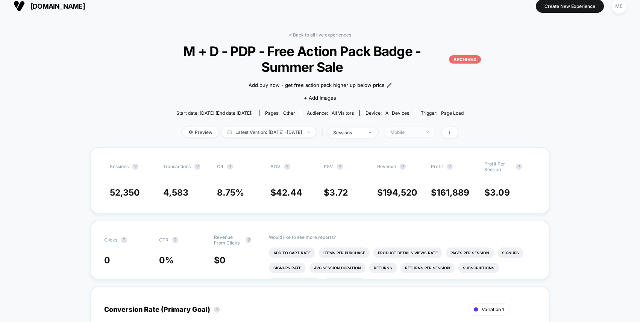
click at [420, 131] on div "Mobile" at bounding box center [405, 132] width 30 height 6
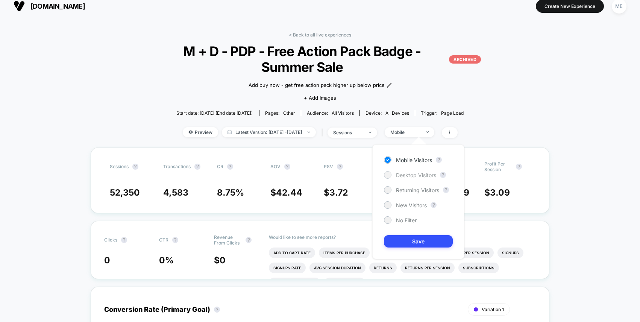
click at [416, 173] on span "Desktop Visitors" at bounding box center [416, 175] width 40 height 6
click at [418, 243] on button "Save" at bounding box center [418, 241] width 69 height 12
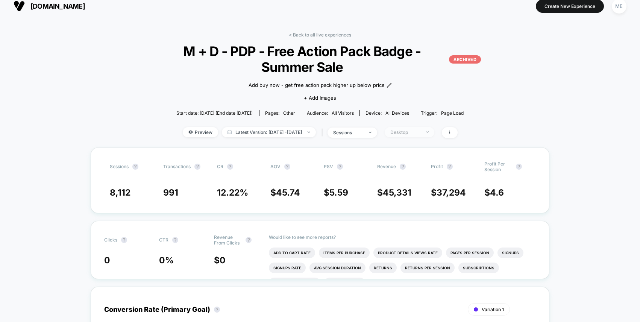
click at [420, 132] on div "Desktop" at bounding box center [405, 132] width 30 height 6
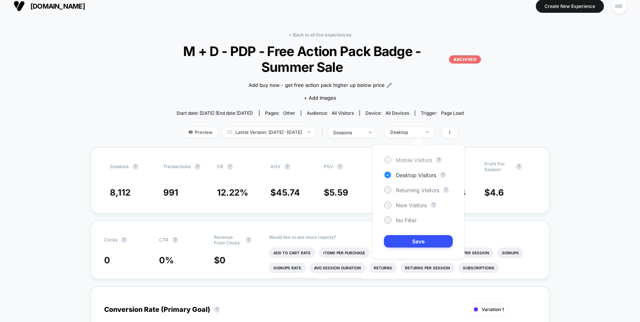
click at [417, 159] on span "Mobile Visitors" at bounding box center [414, 160] width 36 height 6
click at [422, 241] on button "Save" at bounding box center [418, 241] width 69 height 12
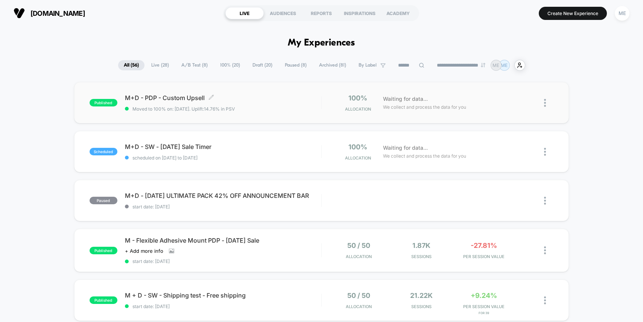
click at [281, 105] on div "M+D - PDP - Custom Upsell Click to edit experience details Click to edit experi…" at bounding box center [223, 103] width 196 height 18
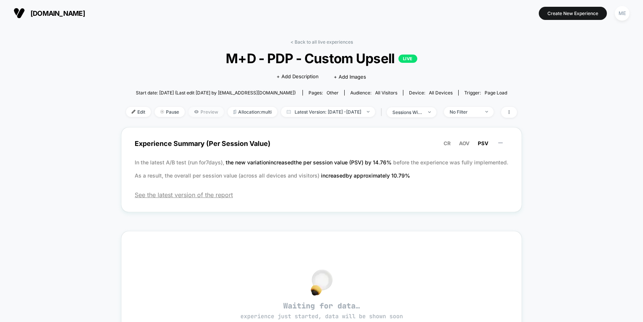
click at [194, 110] on span "Preview" at bounding box center [205, 112] width 35 height 10
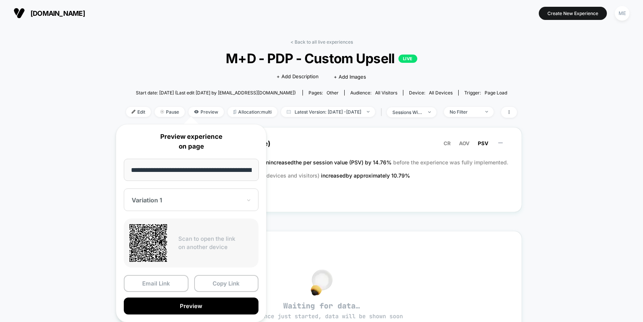
click at [168, 198] on div at bounding box center [187, 200] width 110 height 8
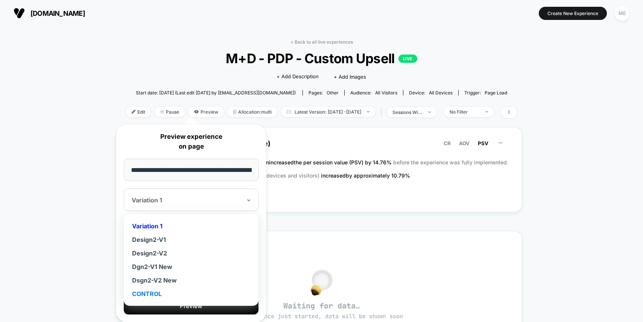
click at [149, 293] on div "CONTROL" at bounding box center [190, 294] width 127 height 14
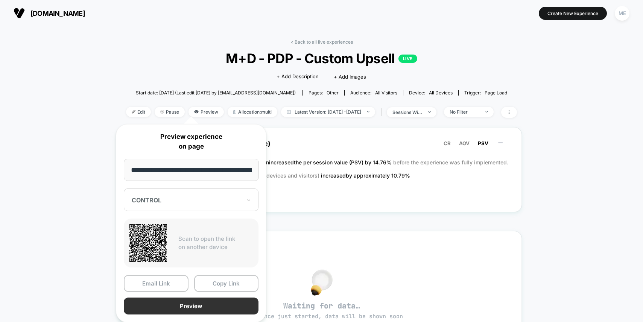
click at [187, 301] on button "Preview" at bounding box center [191, 305] width 135 height 17
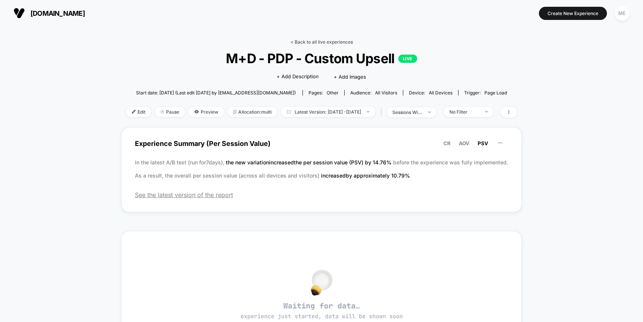
click at [323, 40] on link "< Back to all live experiences" at bounding box center [322, 42] width 62 height 6
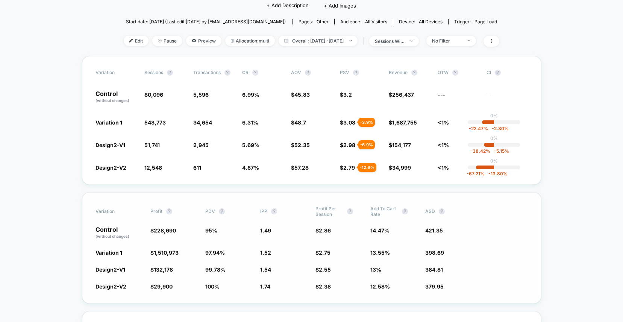
scroll to position [71, 0]
click at [200, 43] on span "Preview" at bounding box center [203, 41] width 35 height 10
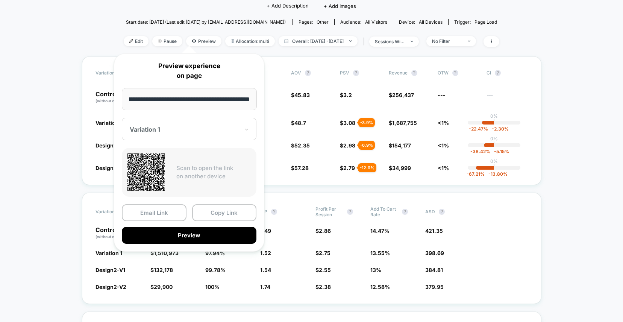
scroll to position [0, 0]
click at [157, 136] on div "Variation 1" at bounding box center [189, 129] width 135 height 23
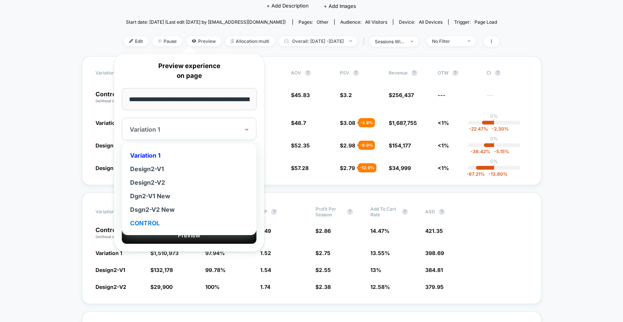
click at [145, 221] on div "CONTROL" at bounding box center [189, 223] width 127 height 14
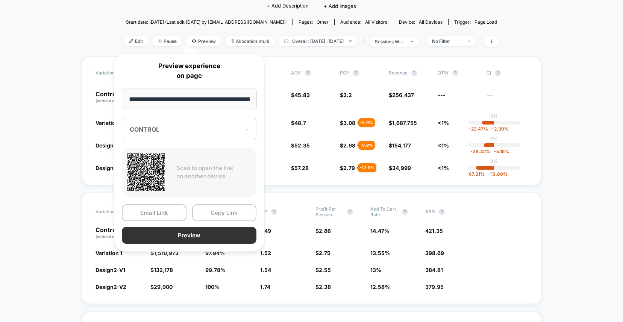
click at [198, 236] on button "Preview" at bounding box center [189, 235] width 135 height 17
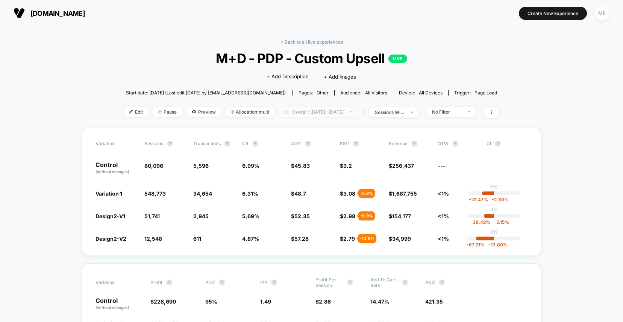
click at [339, 111] on span "Overall: [DATE] - [DATE]" at bounding box center [318, 112] width 79 height 10
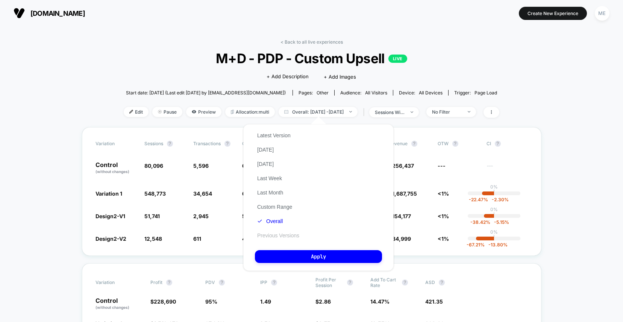
click at [283, 237] on button "Previous Versions" at bounding box center [278, 235] width 47 height 7
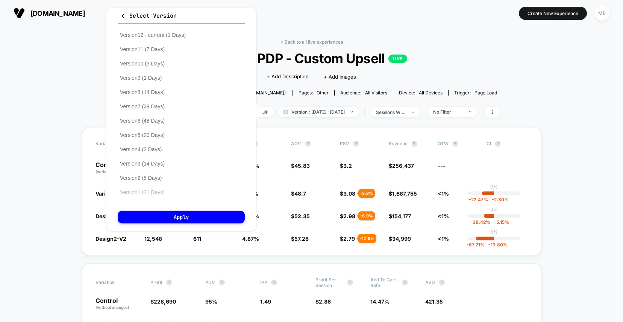
click at [153, 192] on button "Version 1 (21 Days)" at bounding box center [142, 192] width 49 height 7
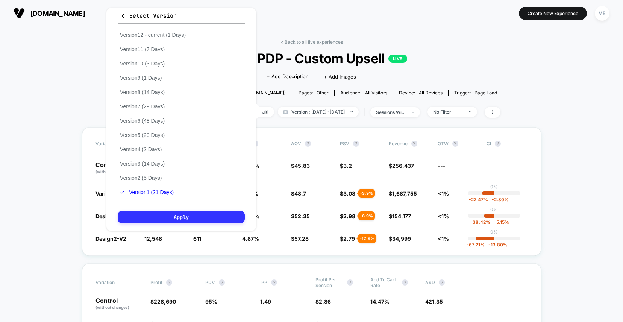
click at [172, 219] on button "Apply" at bounding box center [181, 217] width 127 height 13
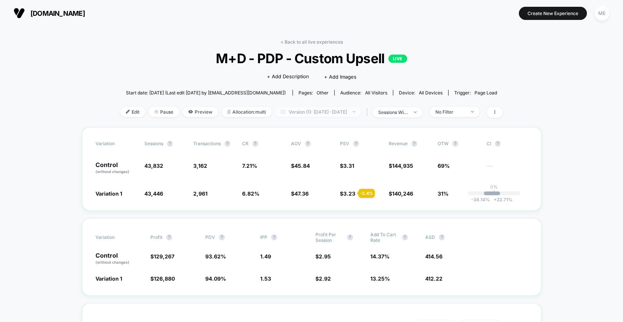
click at [342, 111] on span "Version (1): [DATE] - [DATE]" at bounding box center [318, 112] width 86 height 10
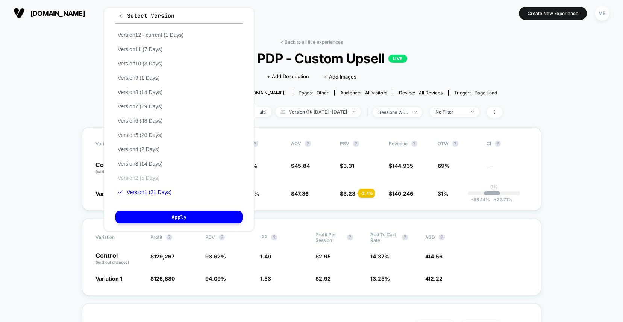
click at [150, 177] on button "Version 2 (5 Days)" at bounding box center [138, 177] width 46 height 7
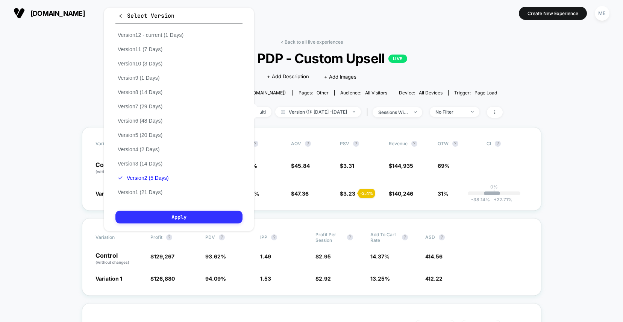
click at [176, 218] on button "Apply" at bounding box center [178, 217] width 127 height 13
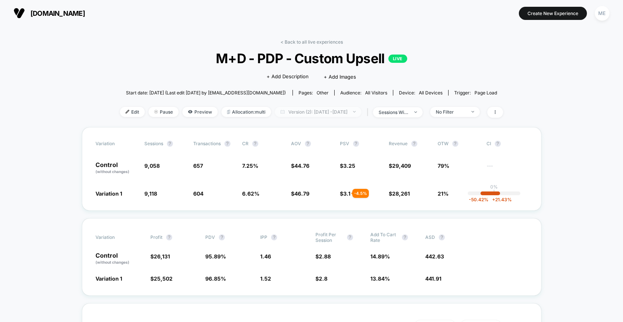
click at [348, 110] on span "Version (2): [DATE] - [DATE]" at bounding box center [318, 112] width 86 height 10
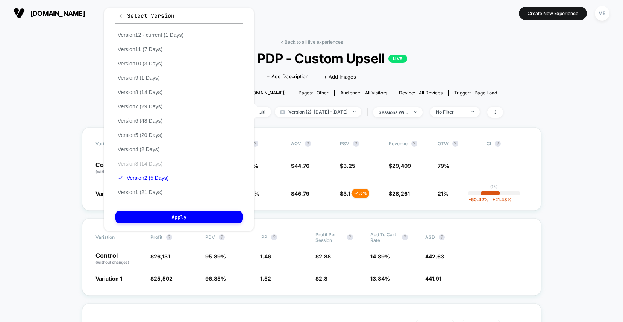
click at [155, 161] on button "Version 3 (14 Days)" at bounding box center [139, 163] width 49 height 7
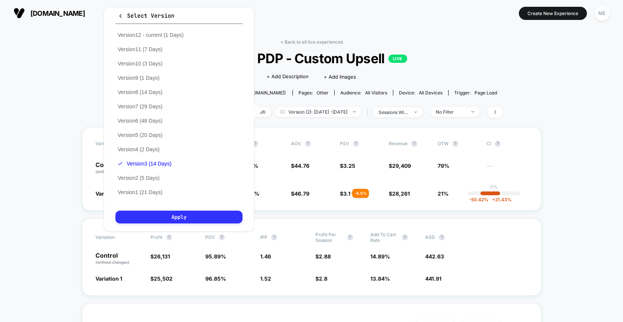
click at [183, 218] on button "Apply" at bounding box center [178, 217] width 127 height 13
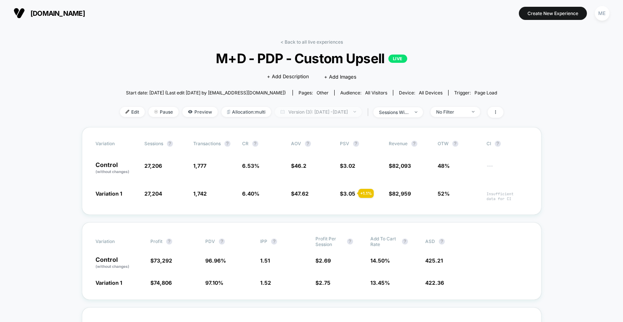
click at [362, 110] on span "Version (3): [DATE] - [DATE]" at bounding box center [318, 112] width 87 height 10
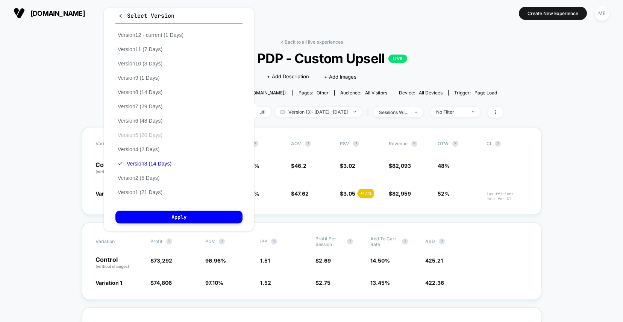
click at [150, 136] on button "Version 5 (20 Days)" at bounding box center [139, 135] width 49 height 7
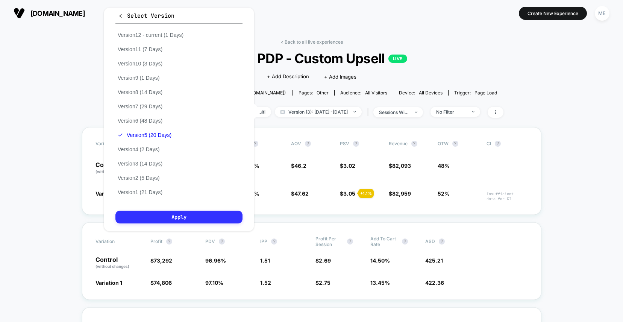
click at [177, 217] on button "Apply" at bounding box center [178, 217] width 127 height 13
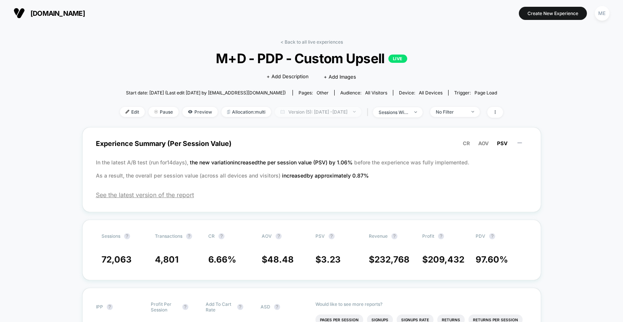
click at [345, 110] on span "Version (5): [DATE] - [DATE]" at bounding box center [318, 112] width 86 height 10
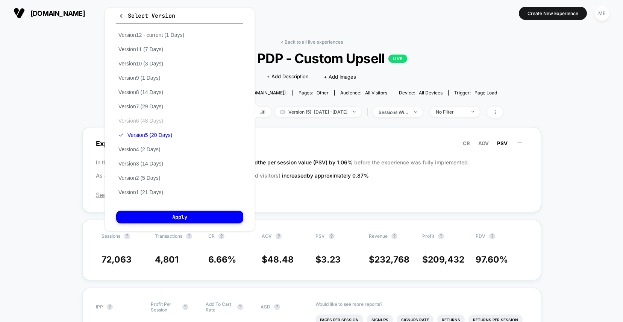
click at [158, 120] on button "Version 6 (48 Days)" at bounding box center [140, 120] width 49 height 7
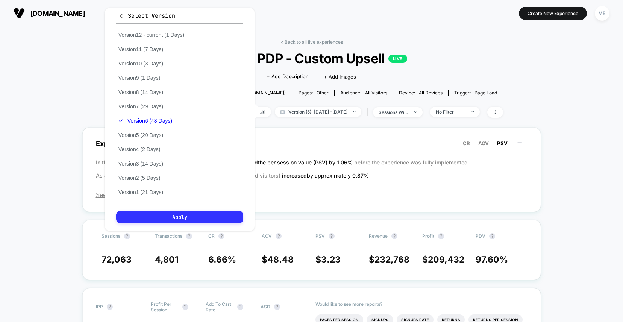
click at [194, 215] on button "Apply" at bounding box center [179, 217] width 127 height 13
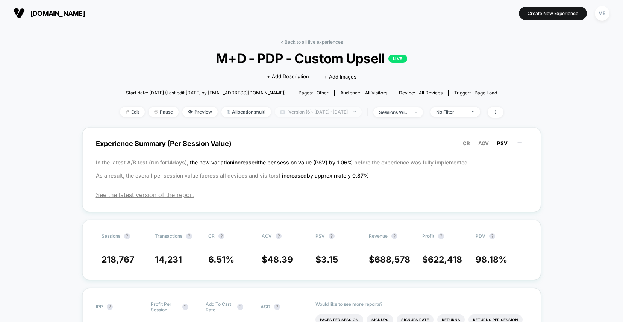
click at [333, 112] on span "Version (6): [DATE] - [DATE]" at bounding box center [318, 112] width 87 height 10
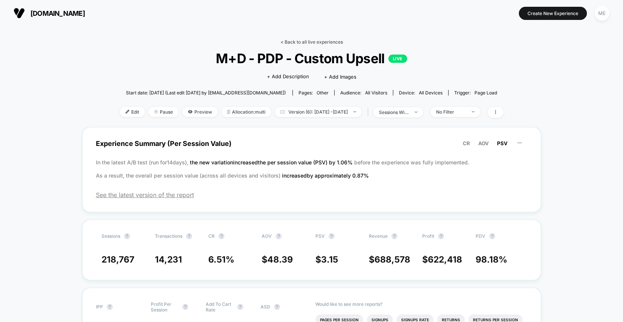
click at [314, 41] on link "< Back to all live experiences" at bounding box center [312, 42] width 62 height 6
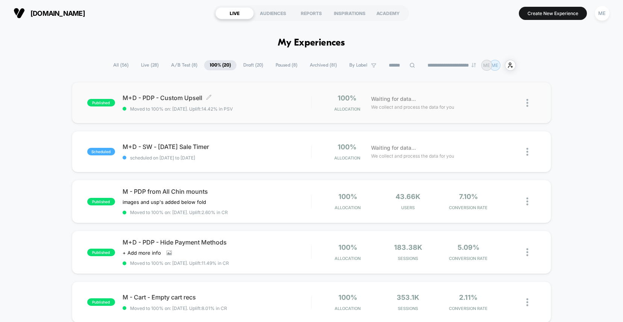
click at [281, 105] on div "M+D - PDP - Custom Upsell Click to edit experience details Click to edit experi…" at bounding box center [217, 103] width 189 height 18
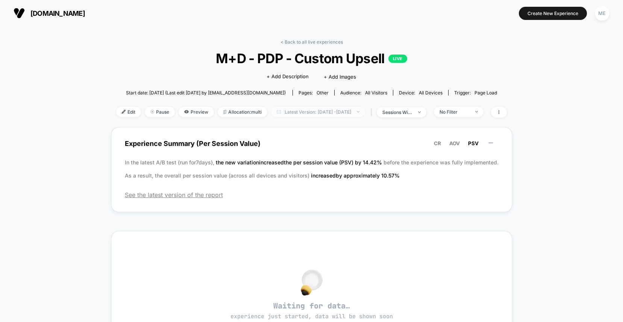
click at [332, 113] on span "Latest Version: [DATE] - [DATE]" at bounding box center [318, 112] width 94 height 10
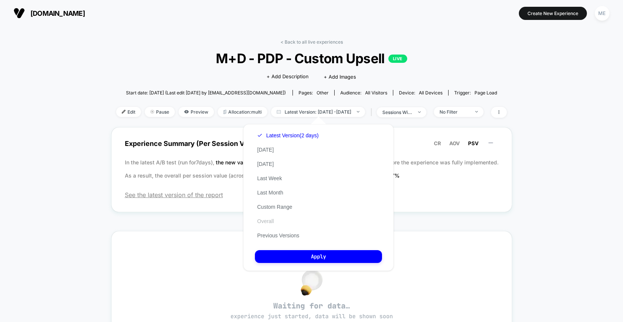
click at [269, 220] on button "Overall" at bounding box center [265, 221] width 21 height 7
click at [265, 151] on button "[DATE]" at bounding box center [265, 149] width 21 height 7
click at [272, 236] on button "Previous Versions" at bounding box center [278, 235] width 47 height 7
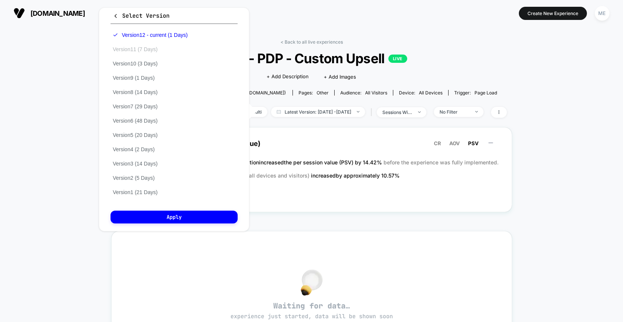
click at [146, 50] on button "Version 11 (7 Days)" at bounding box center [135, 49] width 49 height 7
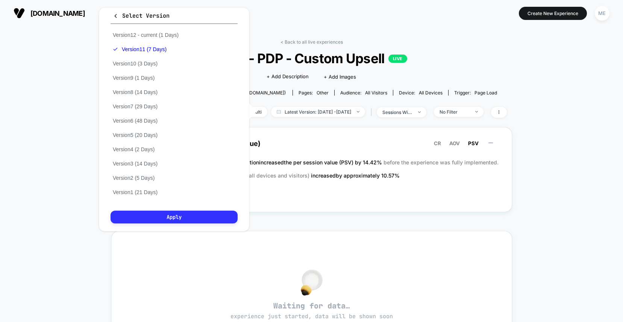
click at [191, 214] on button "Apply" at bounding box center [174, 217] width 127 height 13
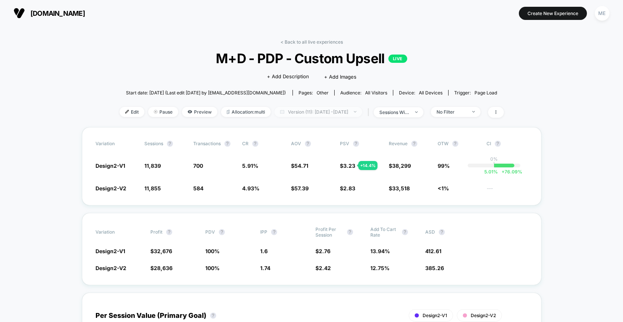
click at [326, 112] on span "Version (11): [DATE] - [DATE]" at bounding box center [319, 112] width 88 height 10
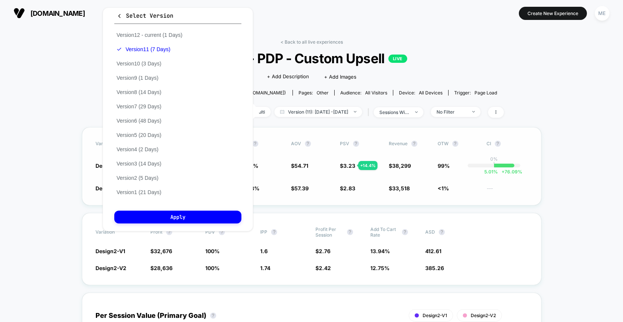
click at [328, 144] on span "AOV ?" at bounding box center [311, 144] width 41 height 6
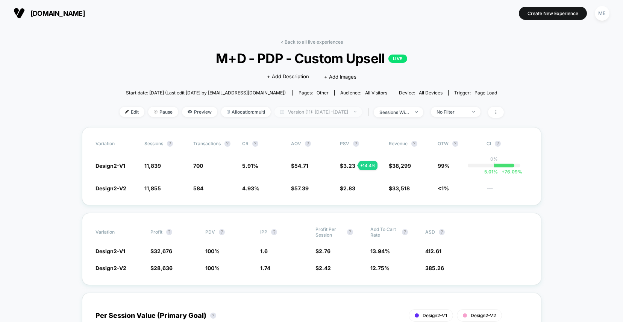
click at [326, 111] on span "Version (11): [DATE] - [DATE]" at bounding box center [319, 112] width 88 height 10
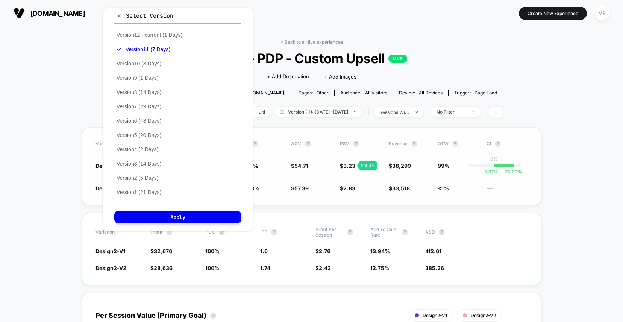
click at [332, 131] on div "Variation Sessions ? Transactions ? CR ? AOV ? PSV ? Revenue ? OTW ? CI ? Desig…" at bounding box center [312, 166] width 460 height 78
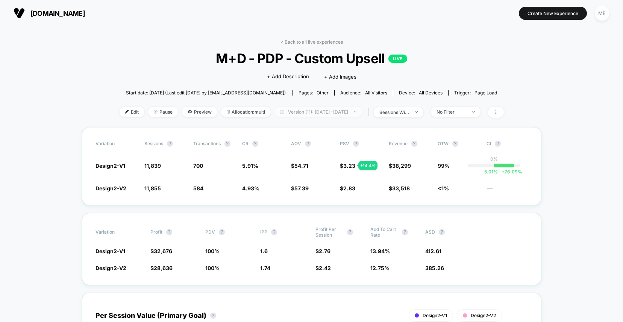
click at [294, 111] on span "Version (11): [DATE] - [DATE]" at bounding box center [319, 112] width 88 height 10
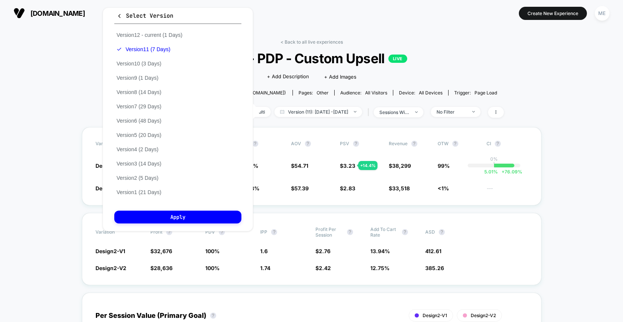
click at [458, 64] on span "M+D - PDP - Custom Upsell LIVE" at bounding box center [312, 58] width 346 height 16
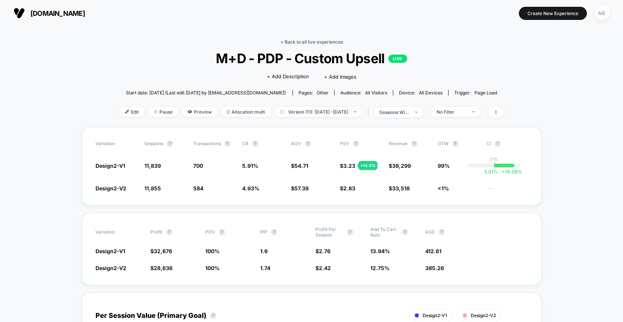
click at [293, 41] on link "< Back to all live experiences" at bounding box center [312, 42] width 62 height 6
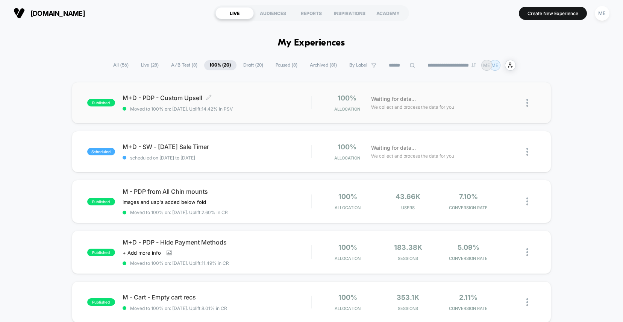
click at [296, 94] on span "M+D - PDP - Custom Upsell Click to edit experience details" at bounding box center [217, 98] width 189 height 8
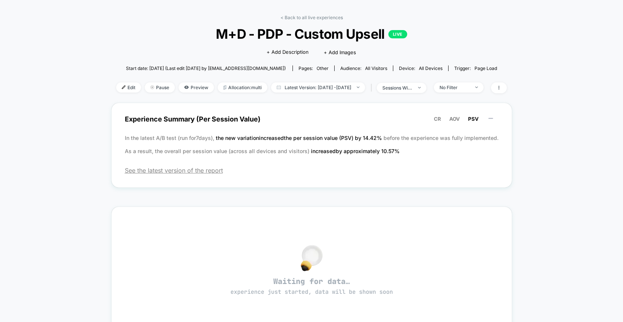
scroll to position [7, 0]
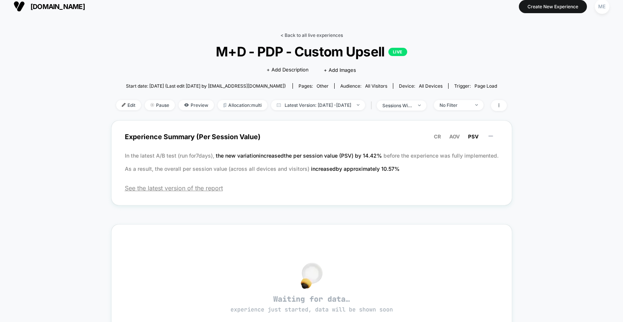
click at [295, 34] on link "< Back to all live experiences" at bounding box center [312, 35] width 62 height 6
